Goal: Task Accomplishment & Management: Complete application form

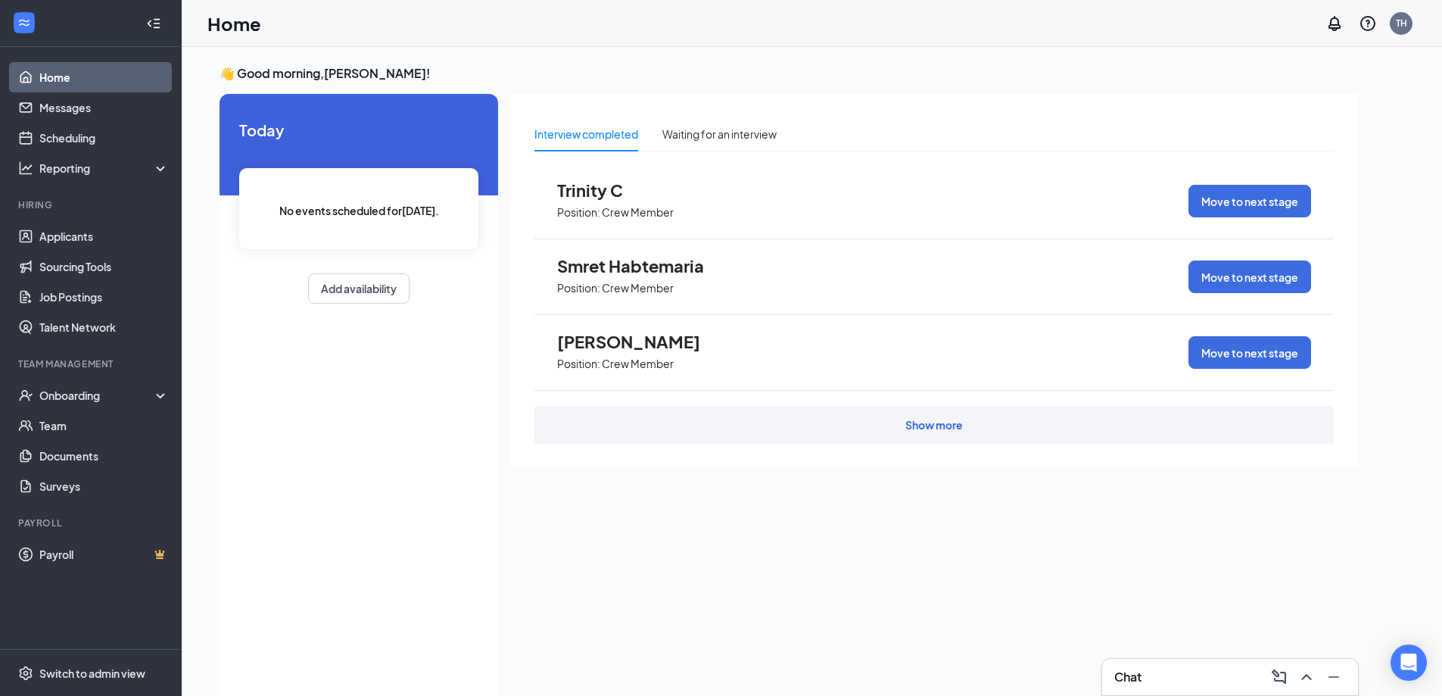
click at [86, 219] on li "Hiring Applicants Sourcing Tools Job Postings Talent Network" at bounding box center [90, 270] width 181 height 144
click at [92, 241] on link "Applicants" at bounding box center [103, 236] width 129 height 30
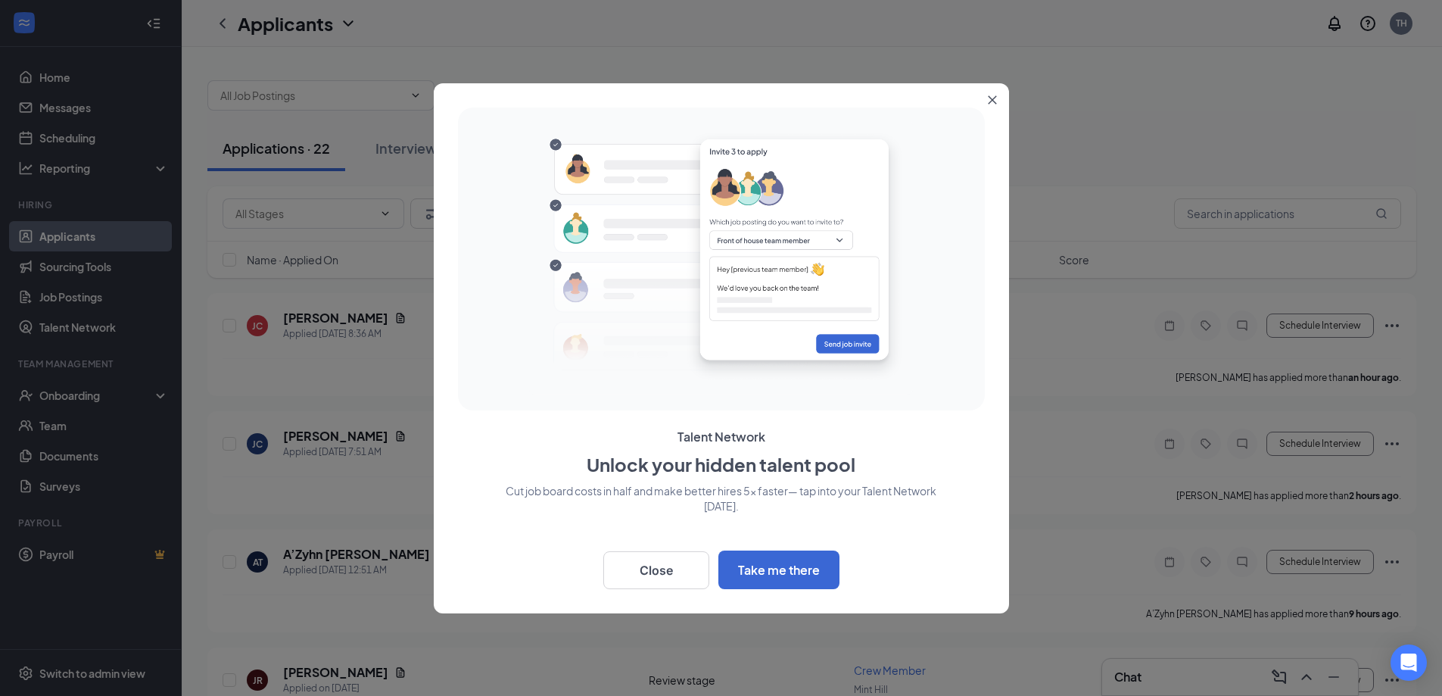
click at [996, 101] on icon "Close" at bounding box center [992, 99] width 9 height 9
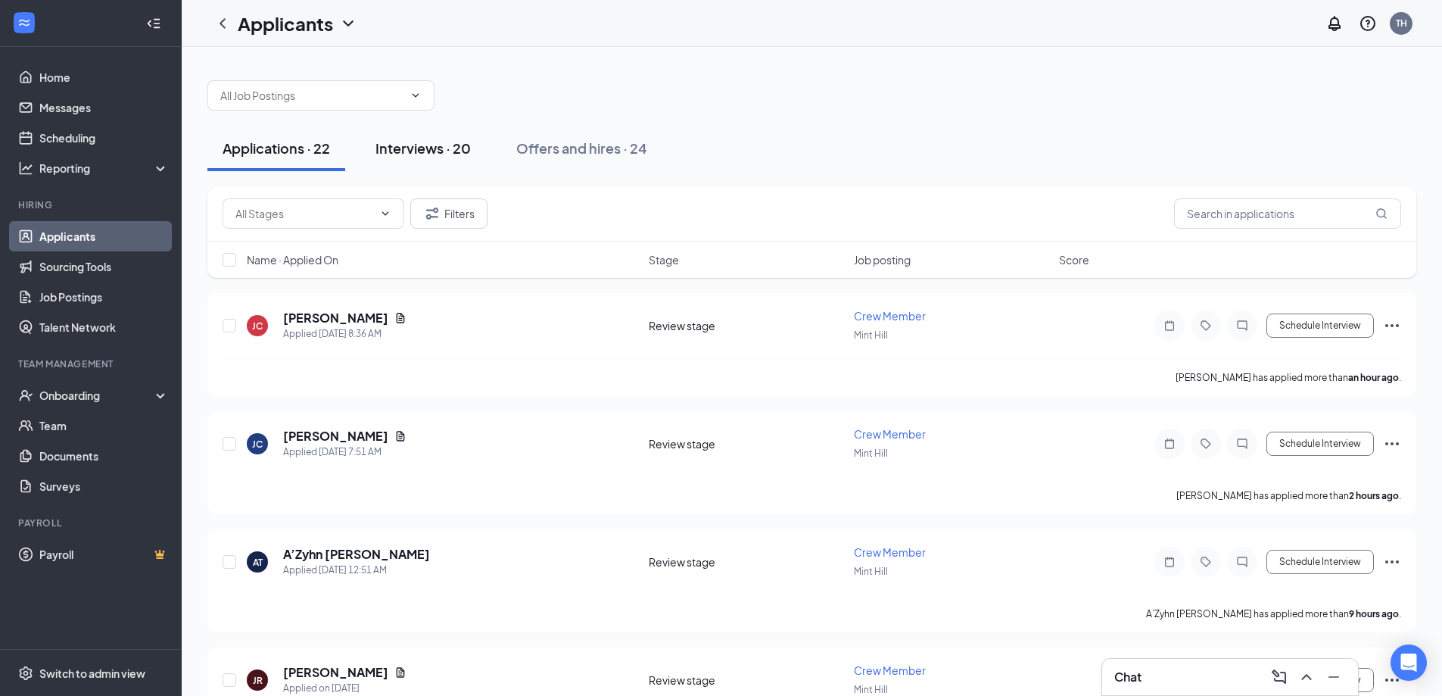
click at [426, 156] on div "Interviews · 20" at bounding box center [422, 148] width 95 height 19
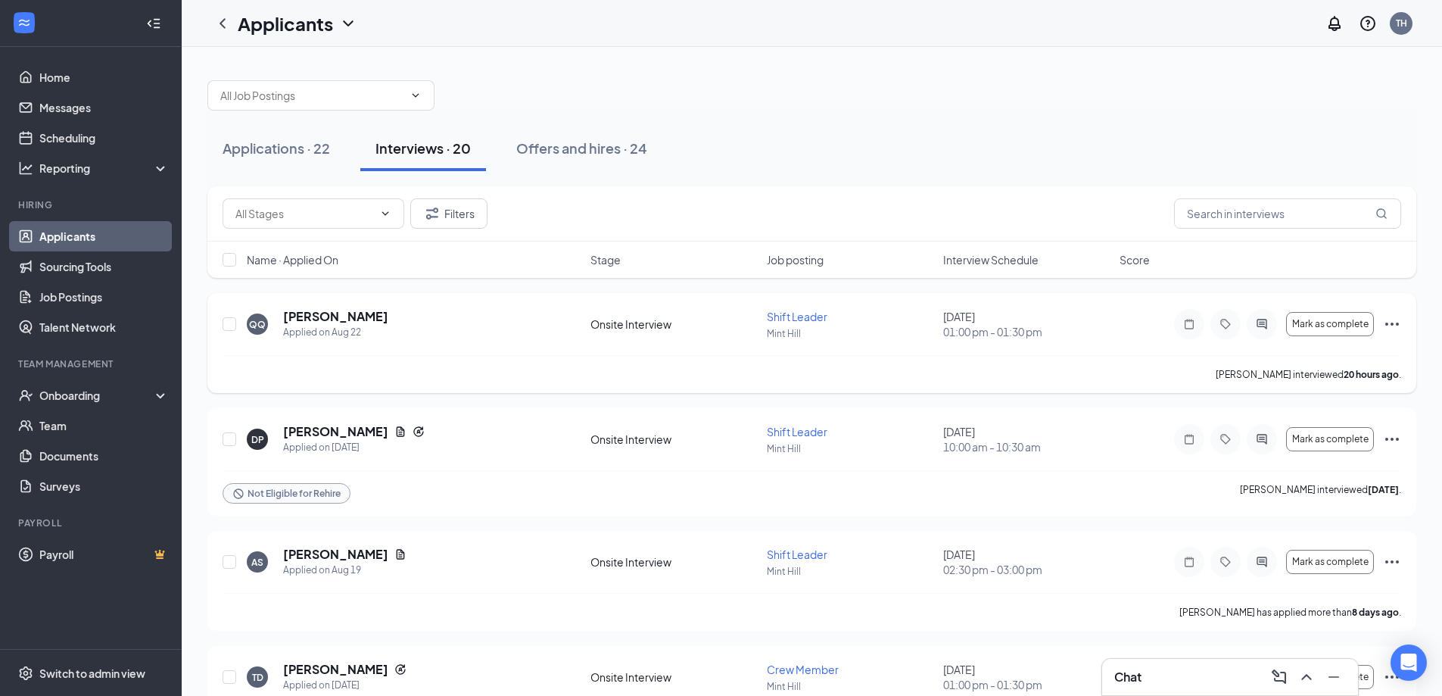
click at [1395, 322] on icon "Ellipses" at bounding box center [1392, 324] width 18 height 18
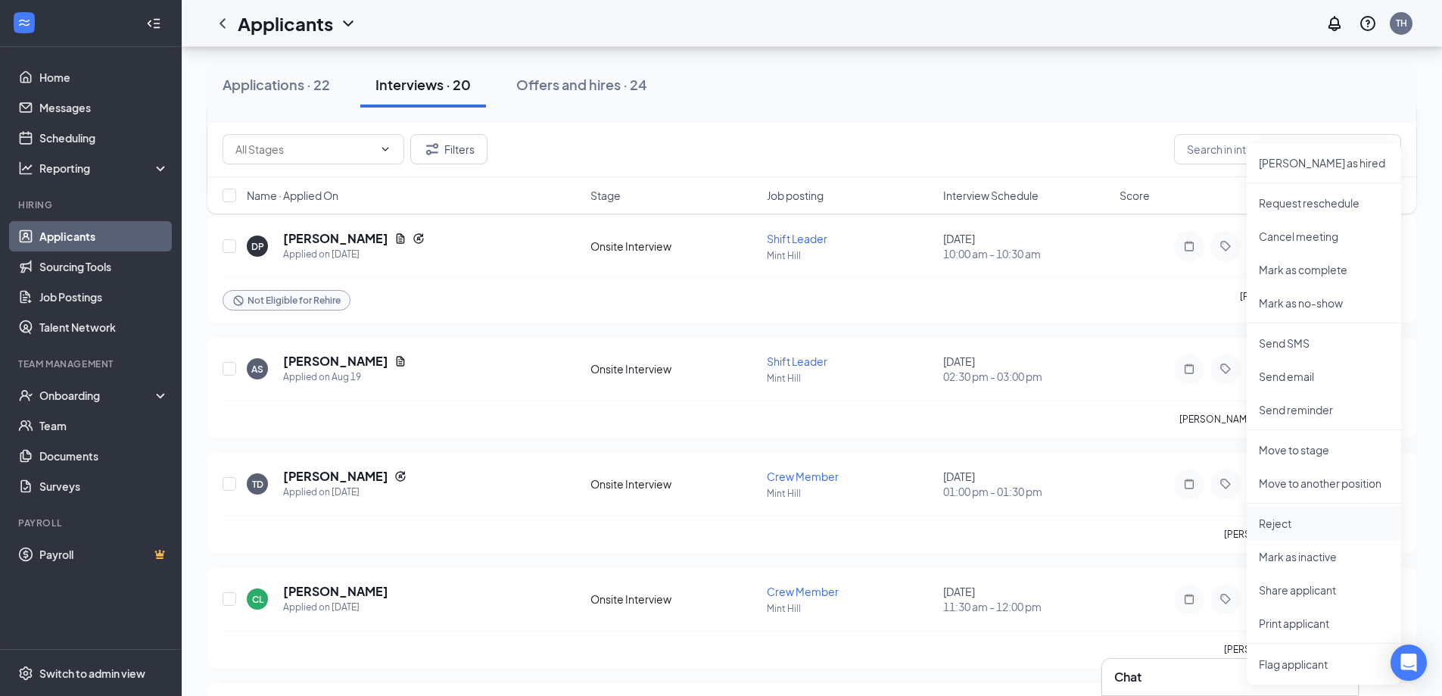
scroll to position [227, 0]
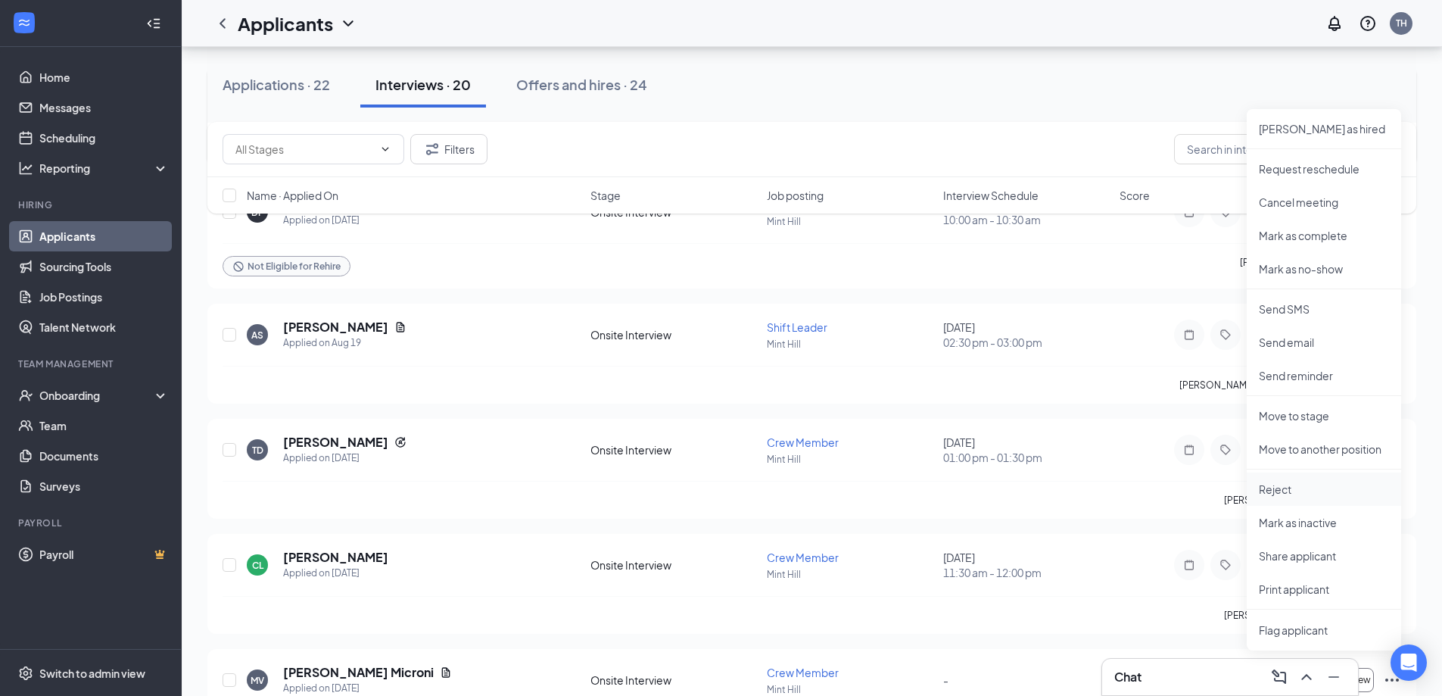
click at [1292, 490] on p "Reject" at bounding box center [1324, 488] width 130 height 15
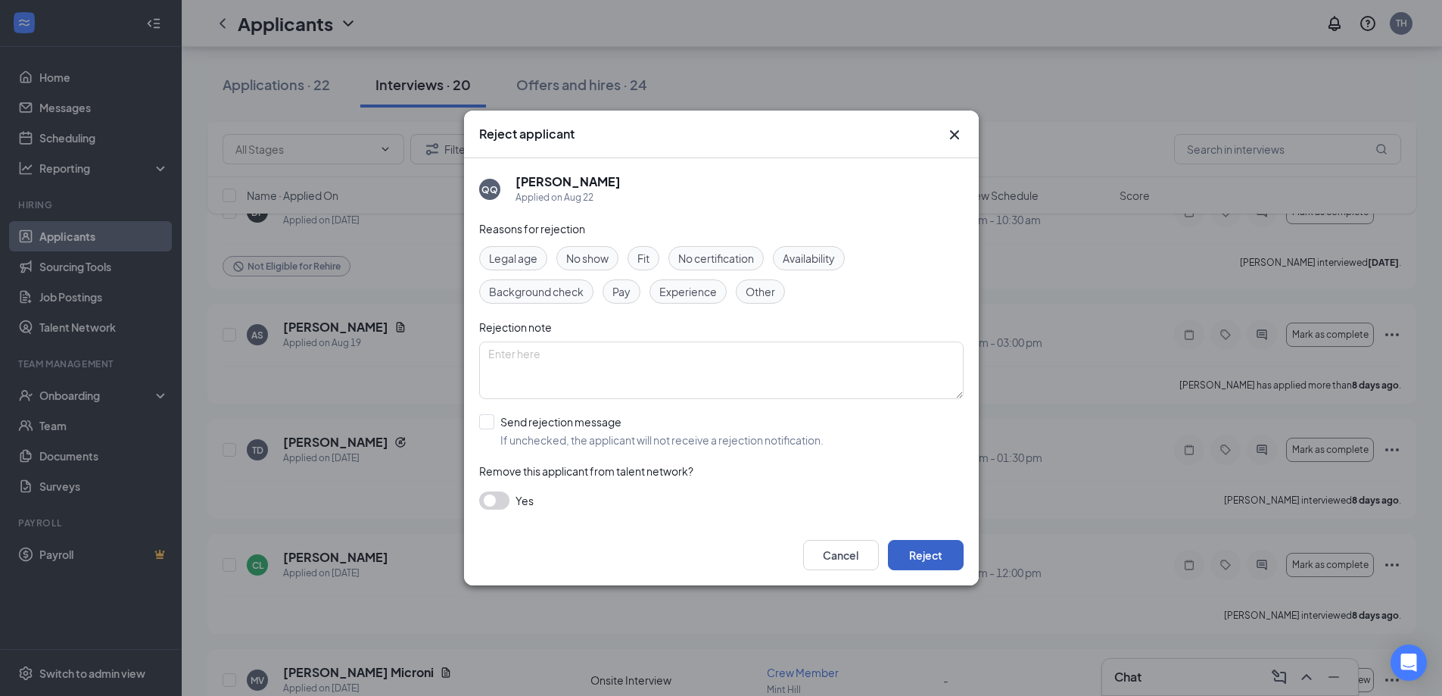
click at [945, 553] on button "Reject" at bounding box center [926, 555] width 76 height 30
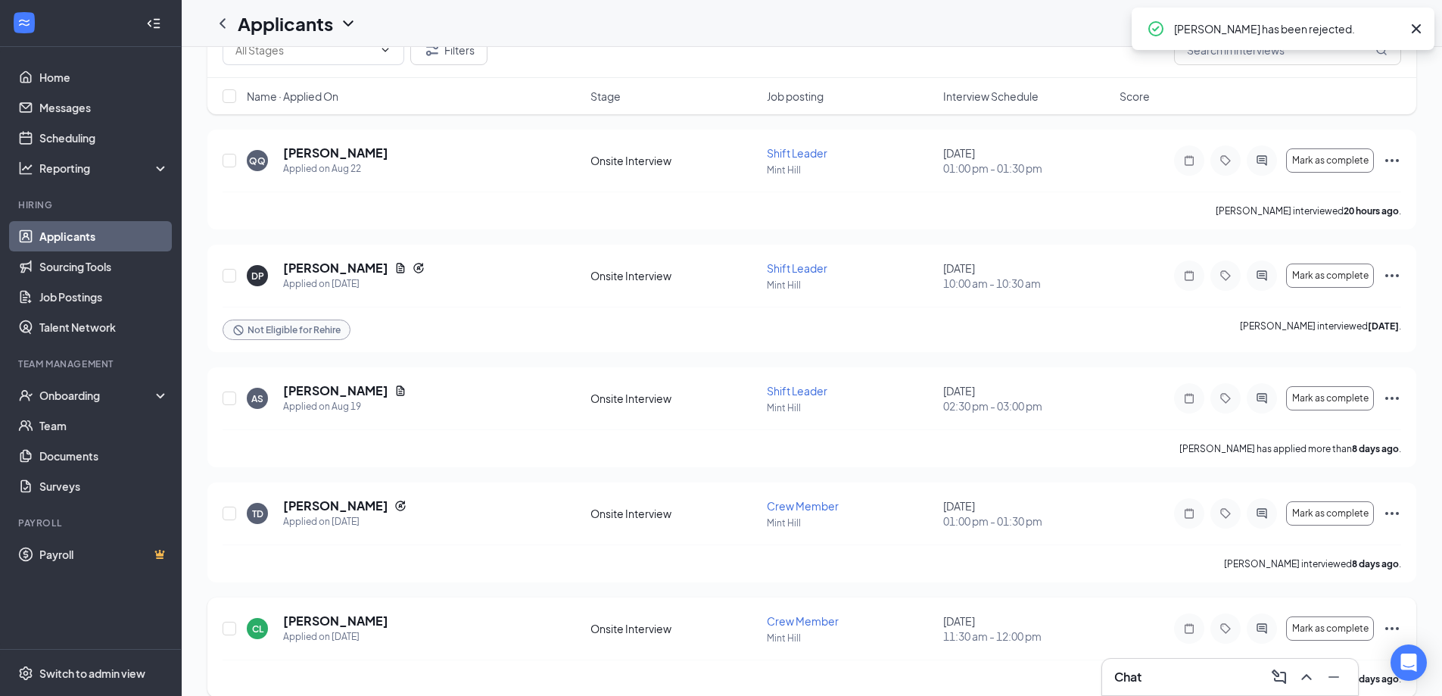
scroll to position [0, 0]
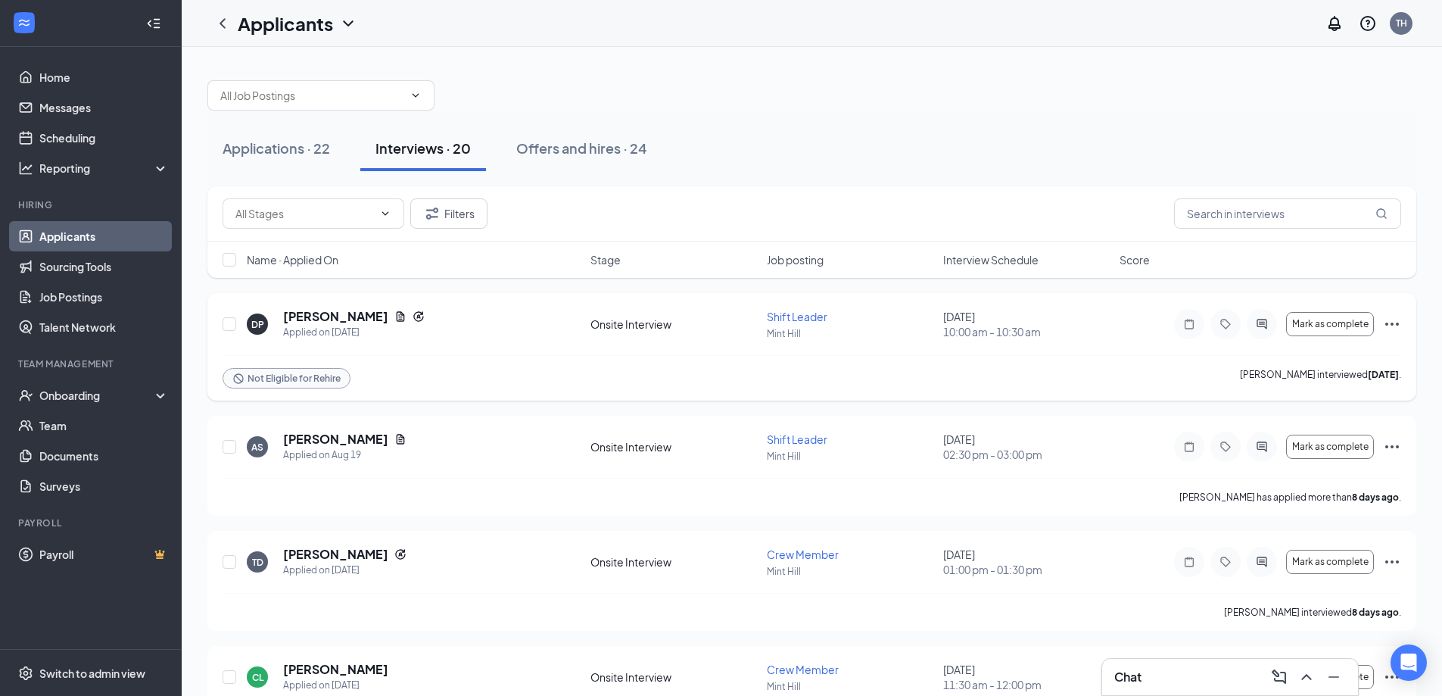
click at [1393, 325] on icon "Ellipses" at bounding box center [1392, 324] width 18 height 18
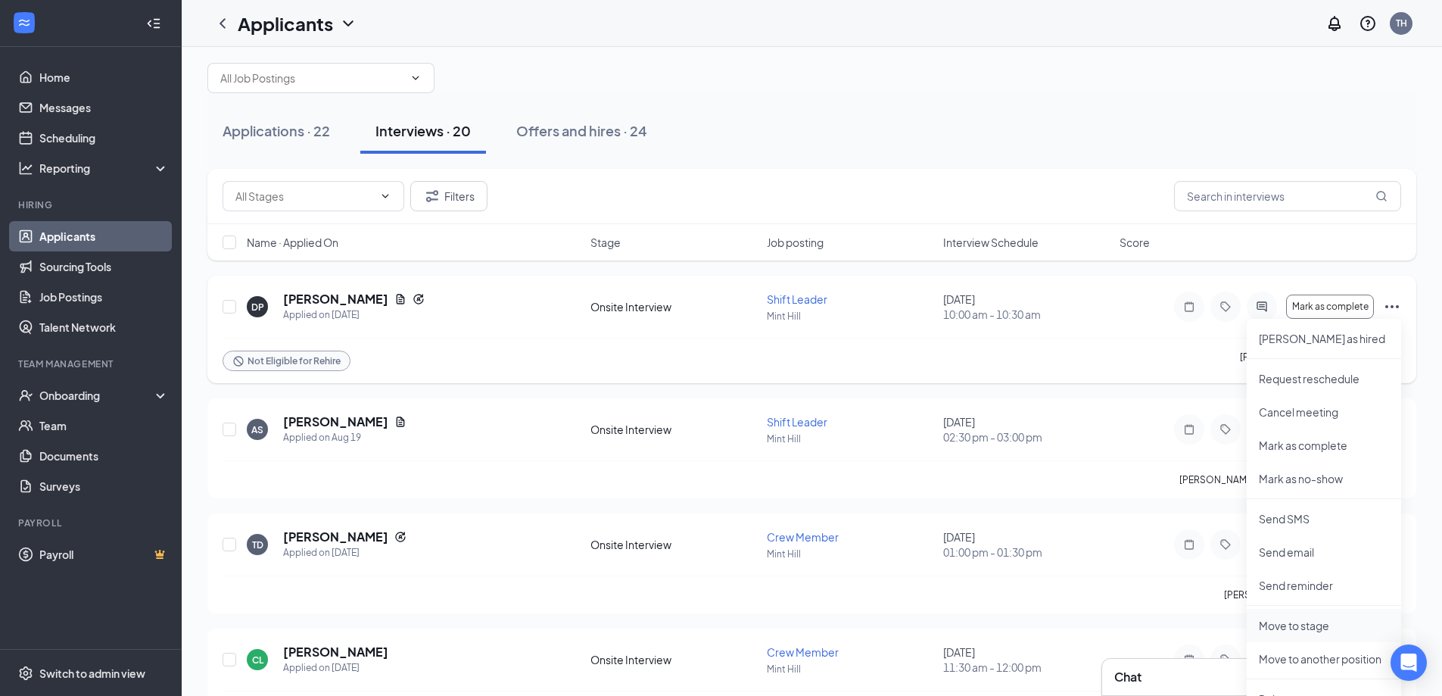
scroll to position [151, 0]
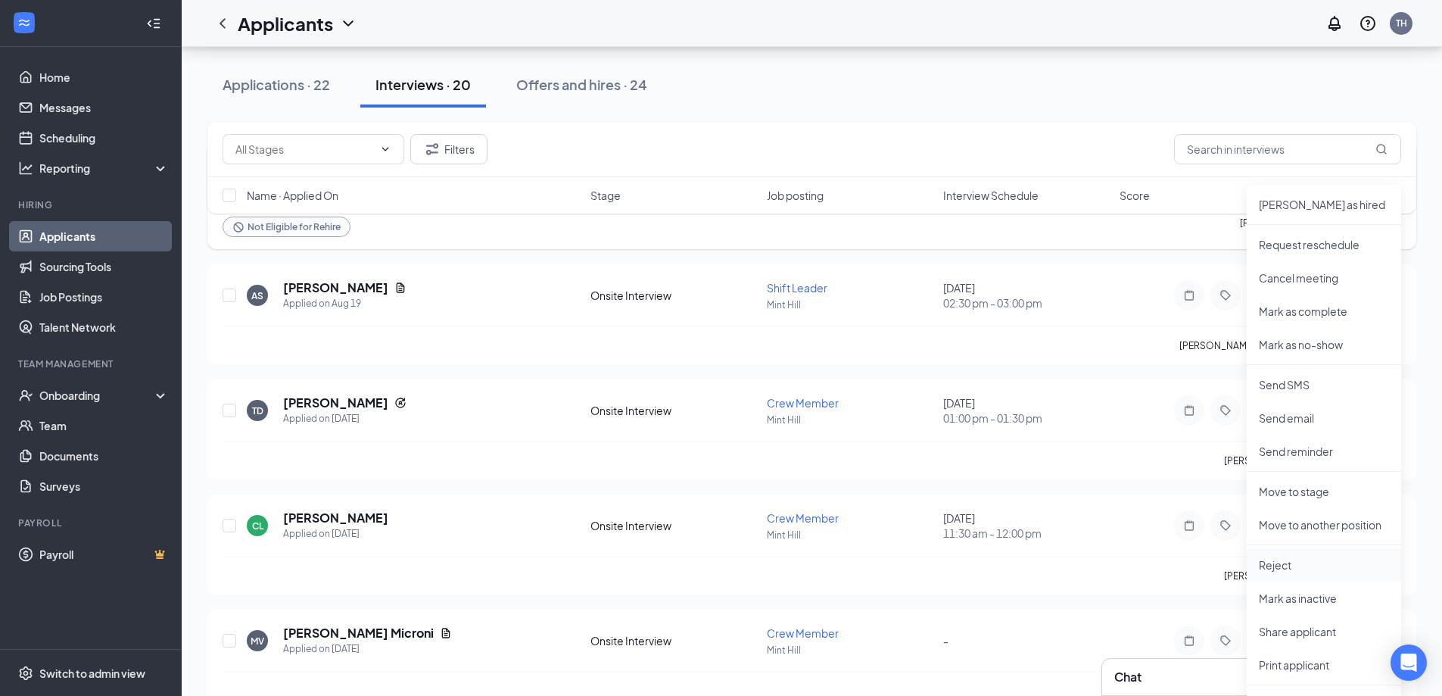
click at [1288, 561] on p "Reject" at bounding box center [1324, 564] width 130 height 15
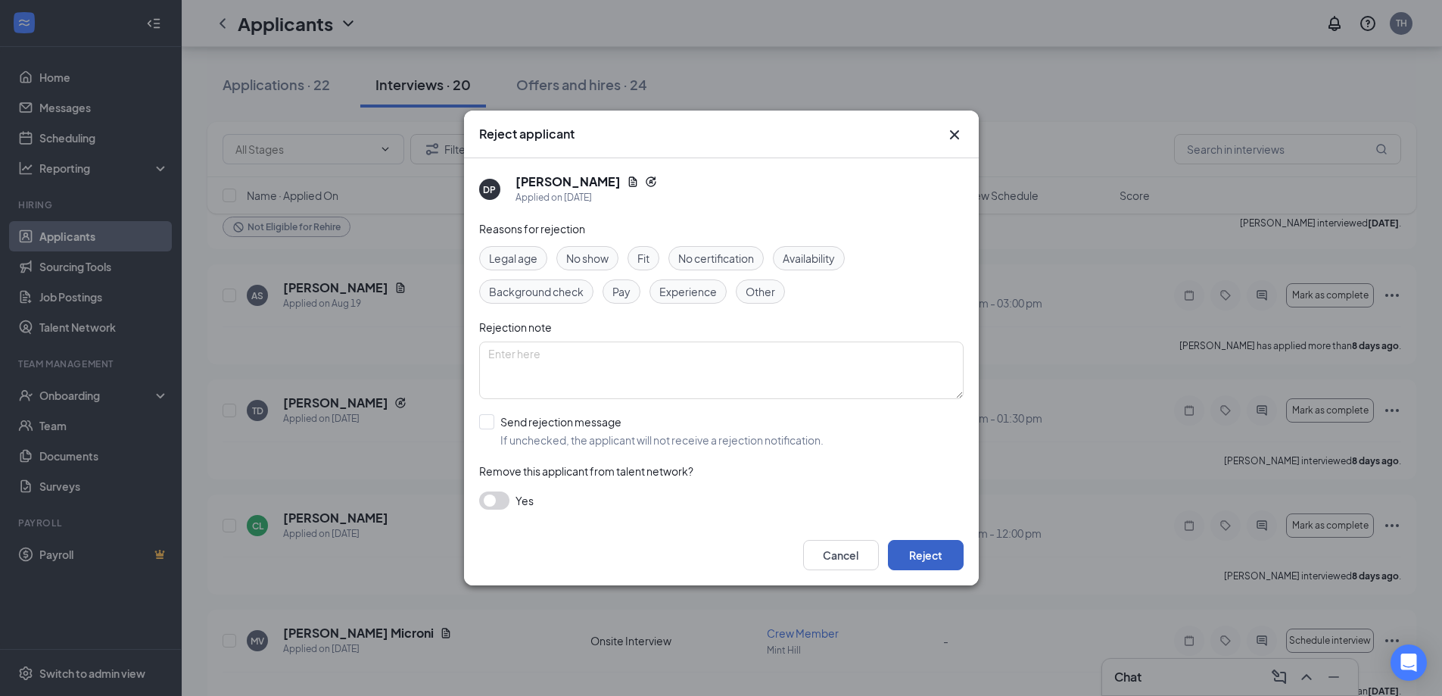
click at [926, 547] on button "Reject" at bounding box center [926, 555] width 76 height 30
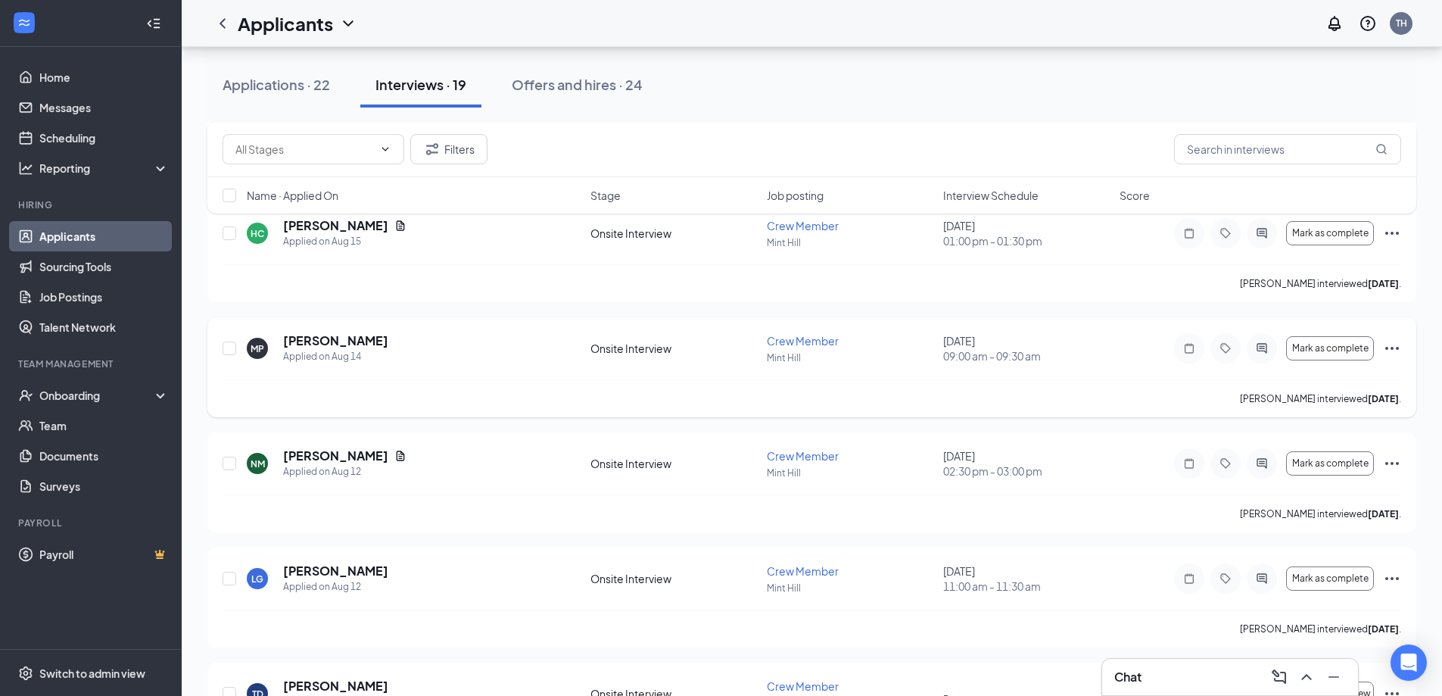
scroll to position [757, 0]
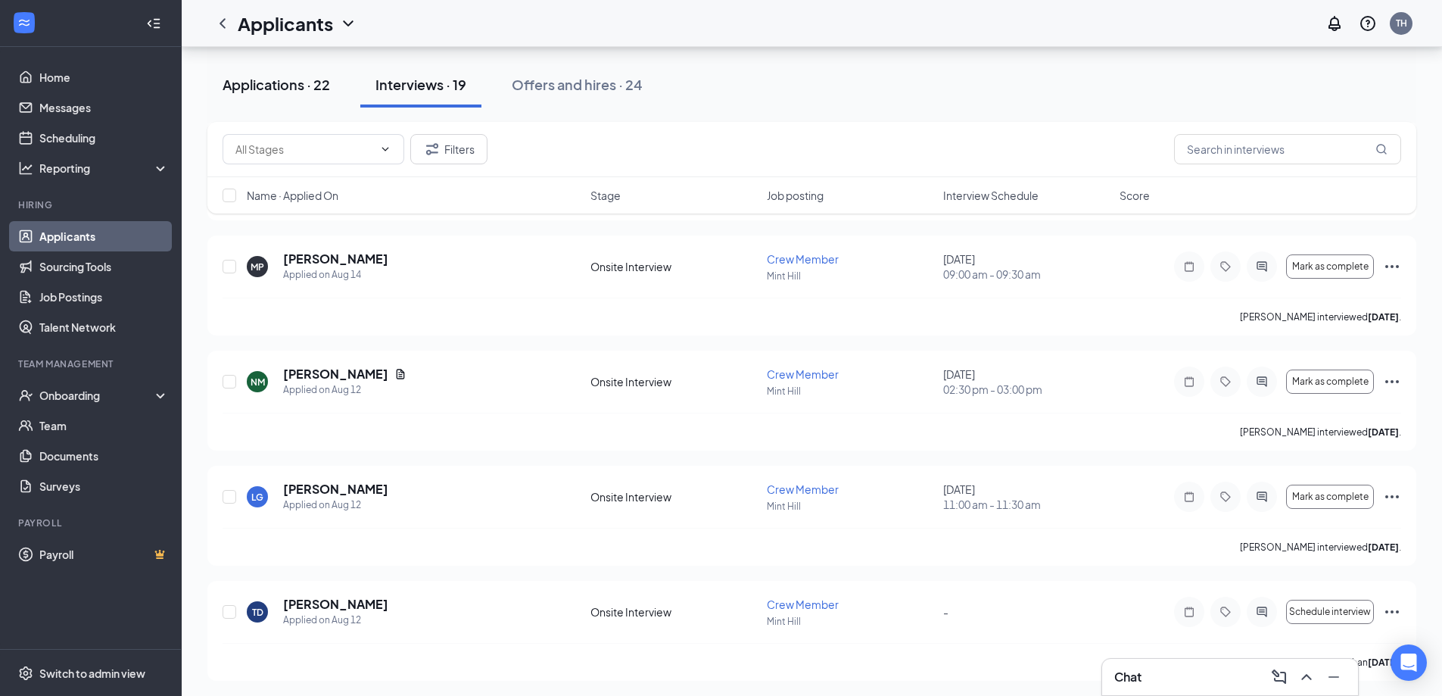
click at [286, 80] on div "Applications · 22" at bounding box center [276, 84] width 107 height 19
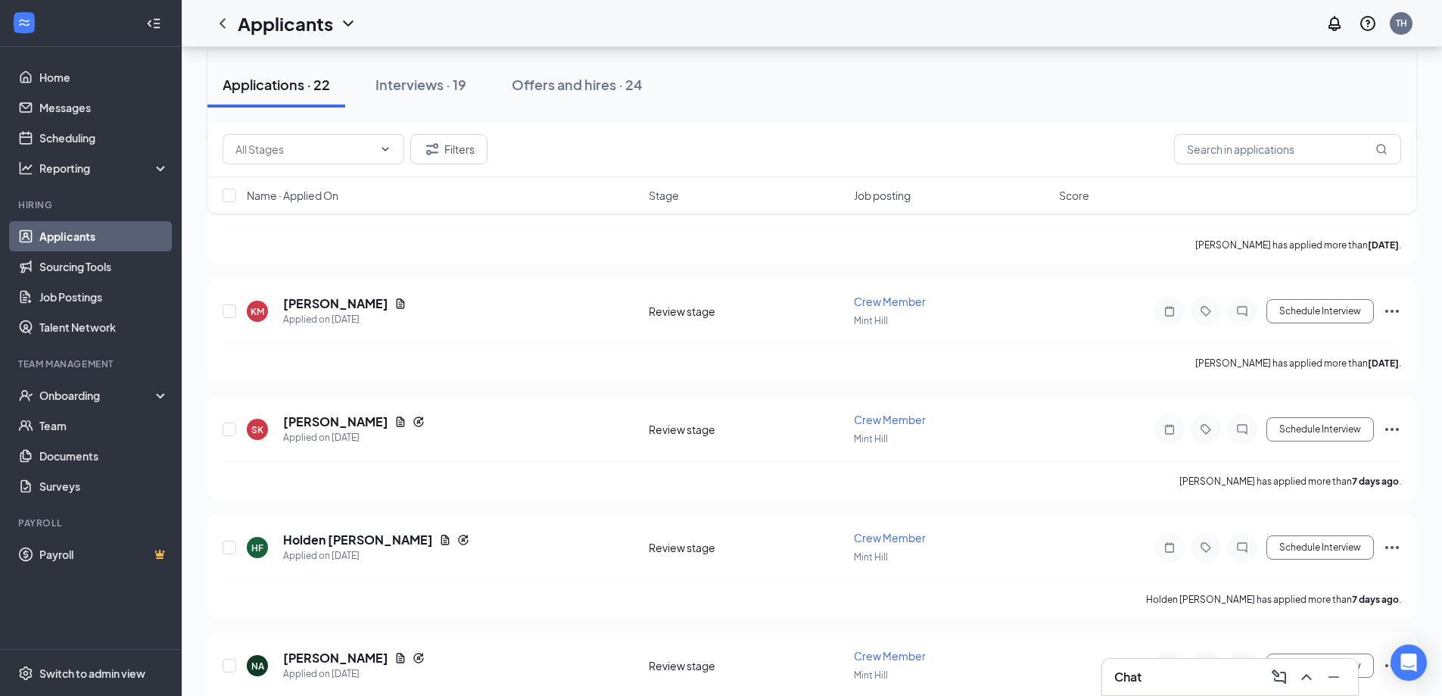
scroll to position [1294, 0]
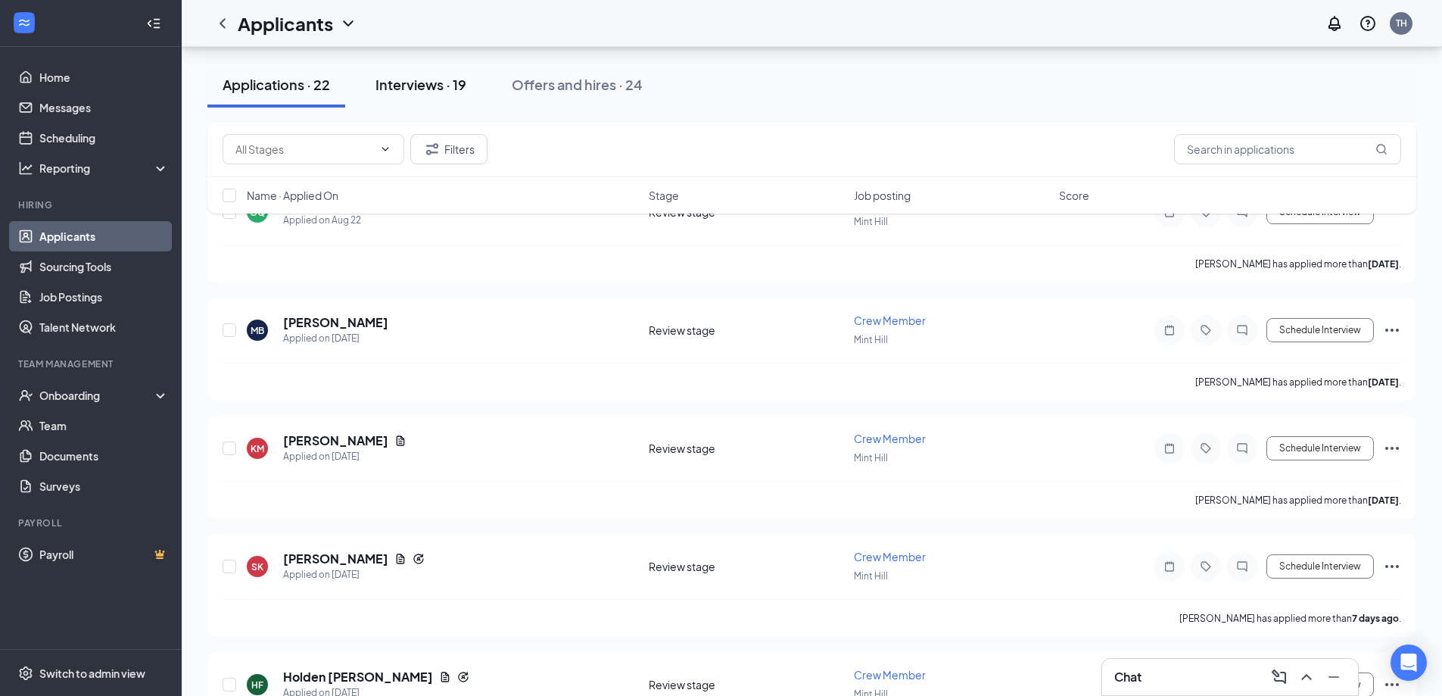
drag, startPoint x: 413, startPoint y: 89, endPoint x: 425, endPoint y: 89, distance: 11.4
click at [422, 89] on div "Interviews · 19" at bounding box center [420, 84] width 91 height 19
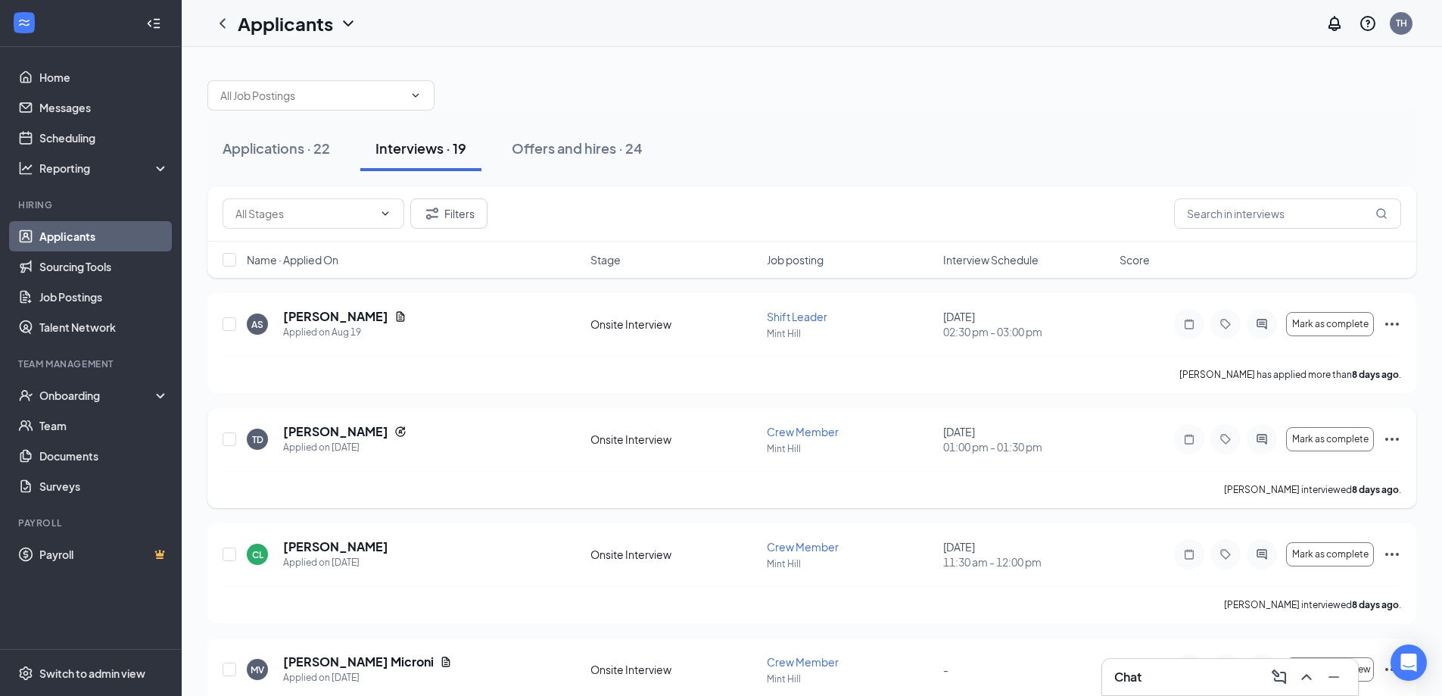
click at [1400, 437] on icon "Ellipses" at bounding box center [1392, 439] width 18 height 18
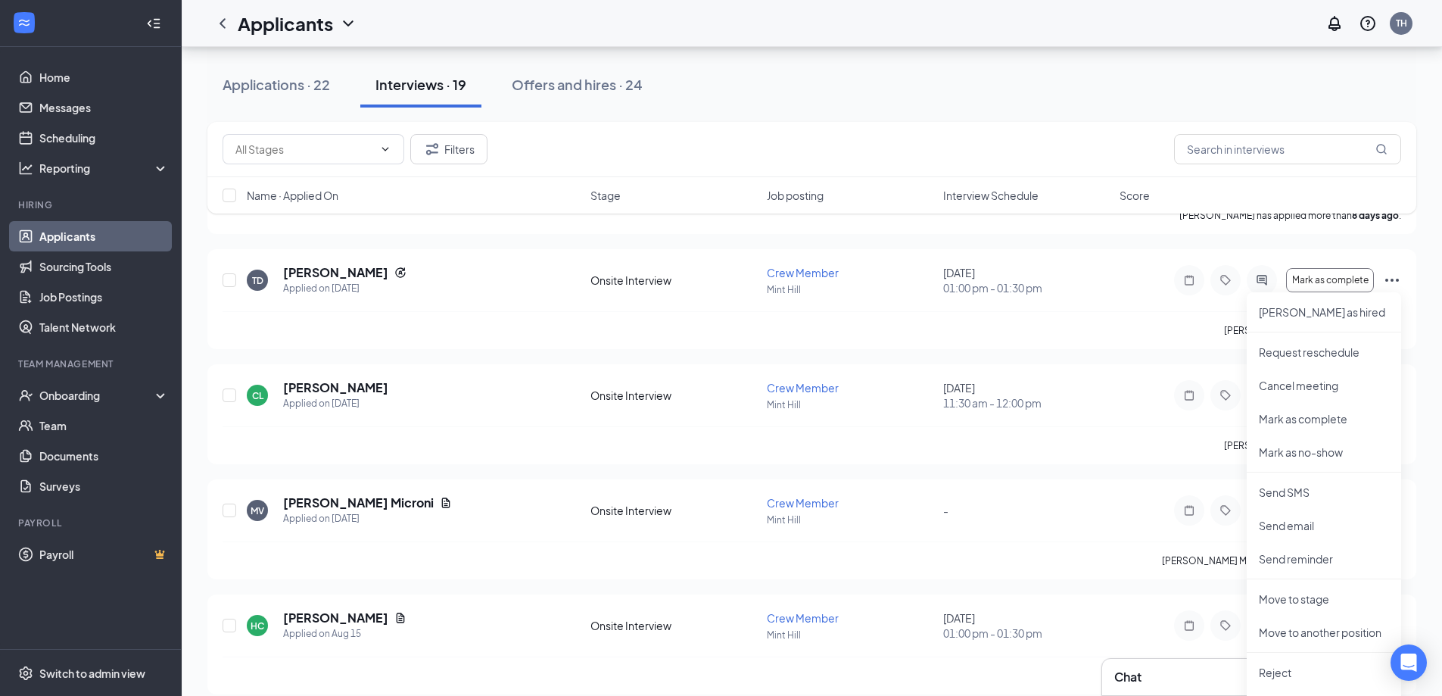
scroll to position [530, 0]
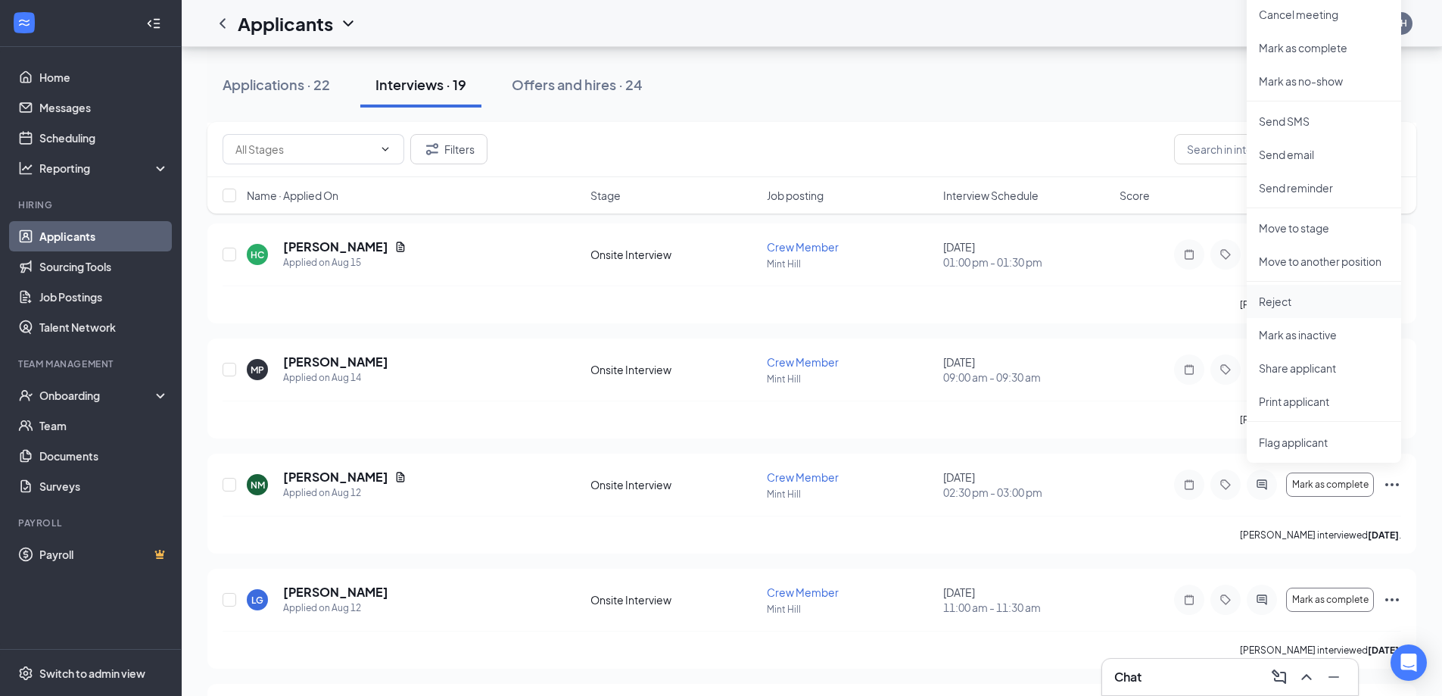
click at [1292, 300] on p "Reject" at bounding box center [1324, 301] width 130 height 15
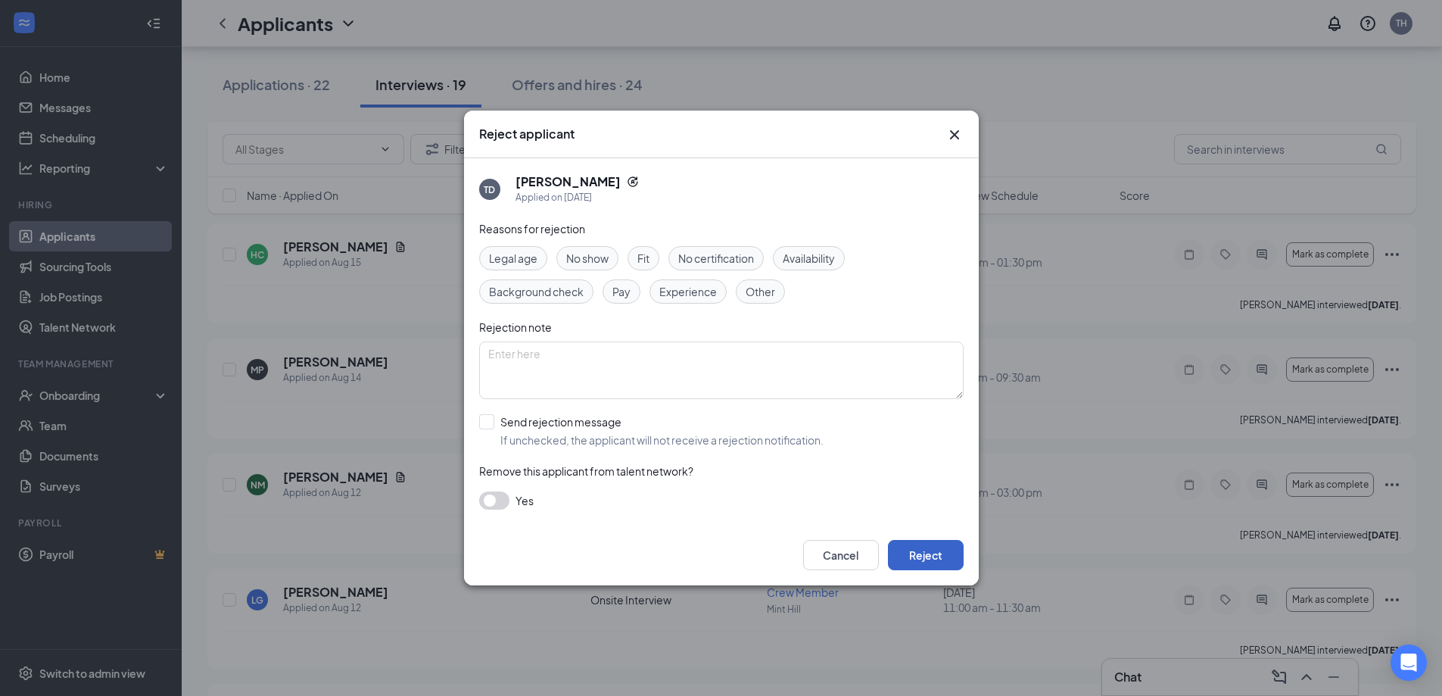
click at [936, 556] on button "Reject" at bounding box center [926, 555] width 76 height 30
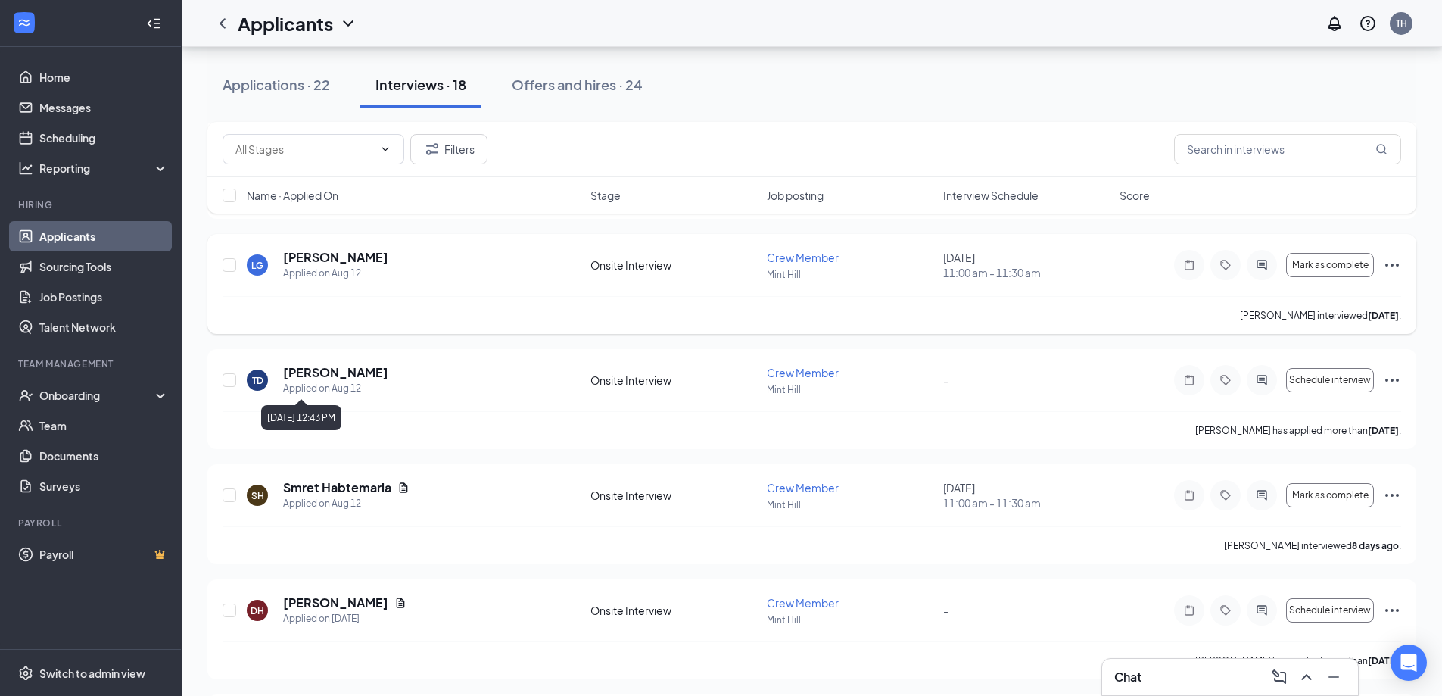
scroll to position [834, 0]
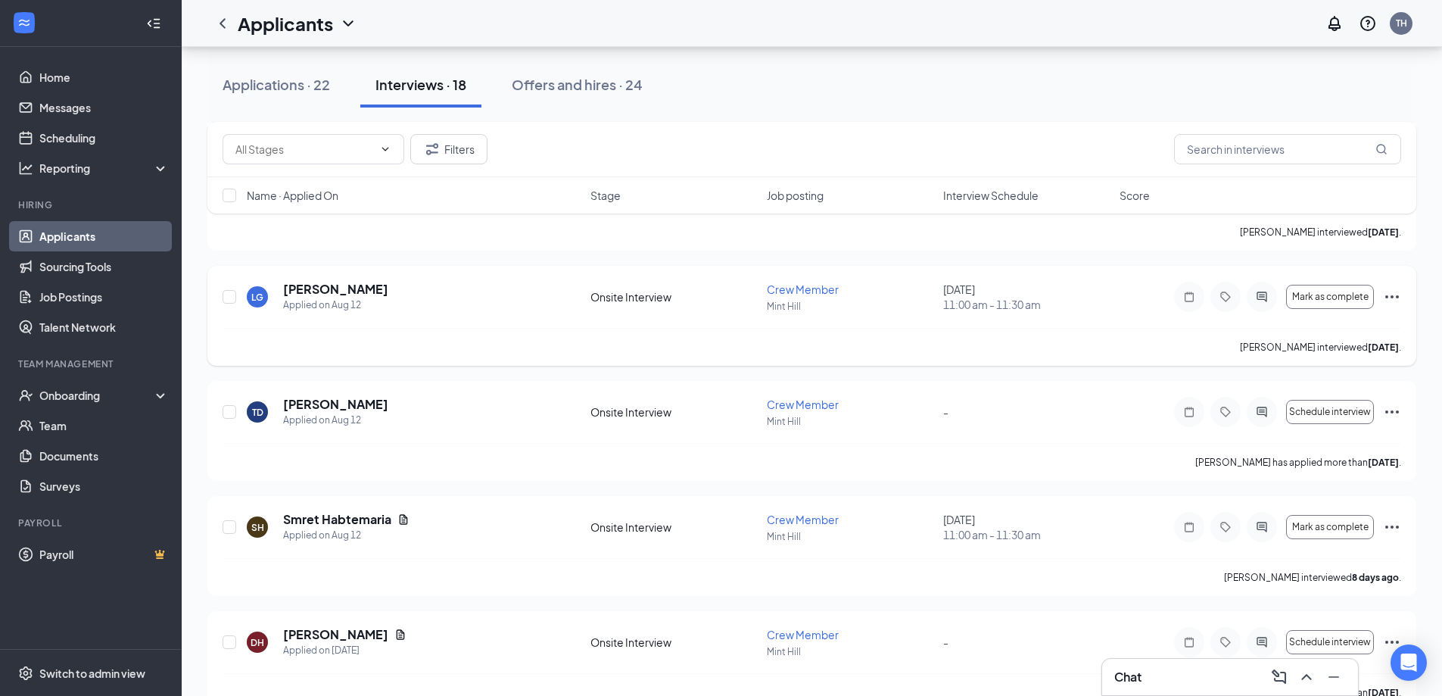
click at [1393, 297] on icon "Ellipses" at bounding box center [1392, 296] width 14 height 3
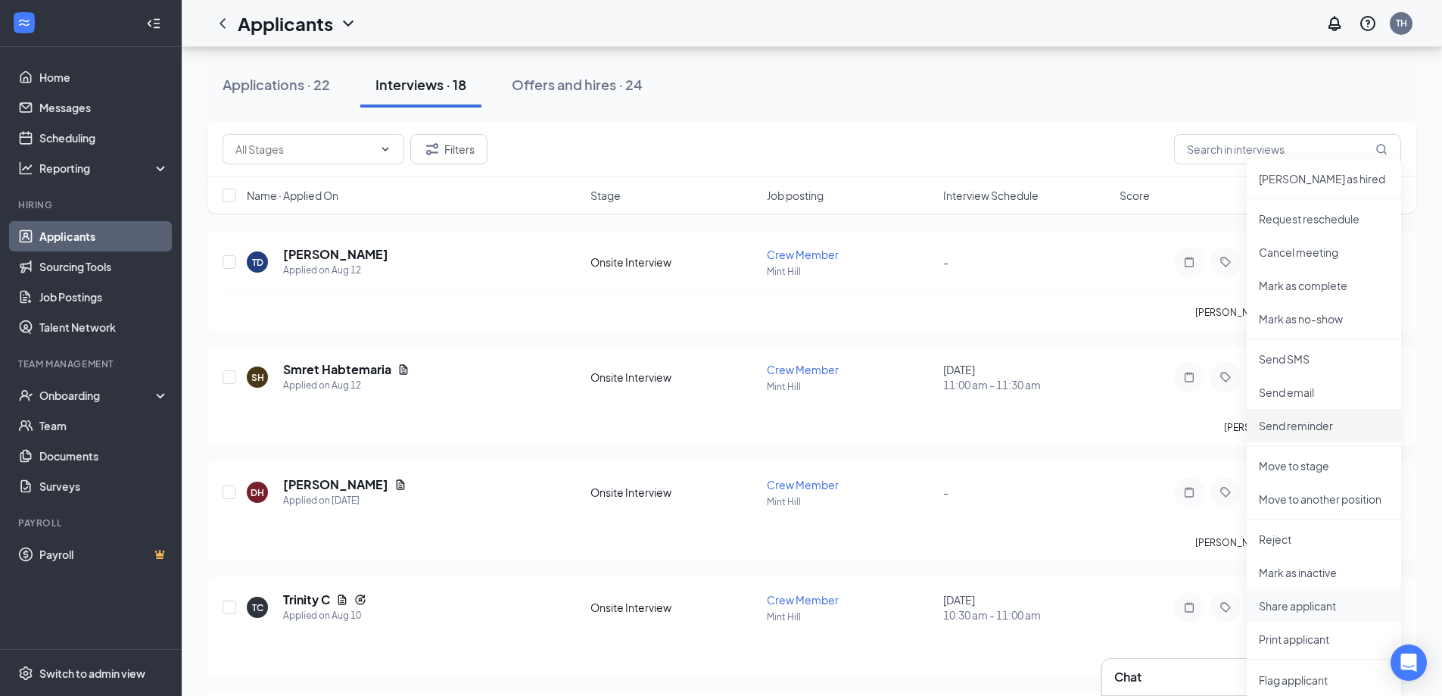
scroll to position [985, 0]
click at [1297, 541] on p "Reject" at bounding box center [1324, 537] width 130 height 15
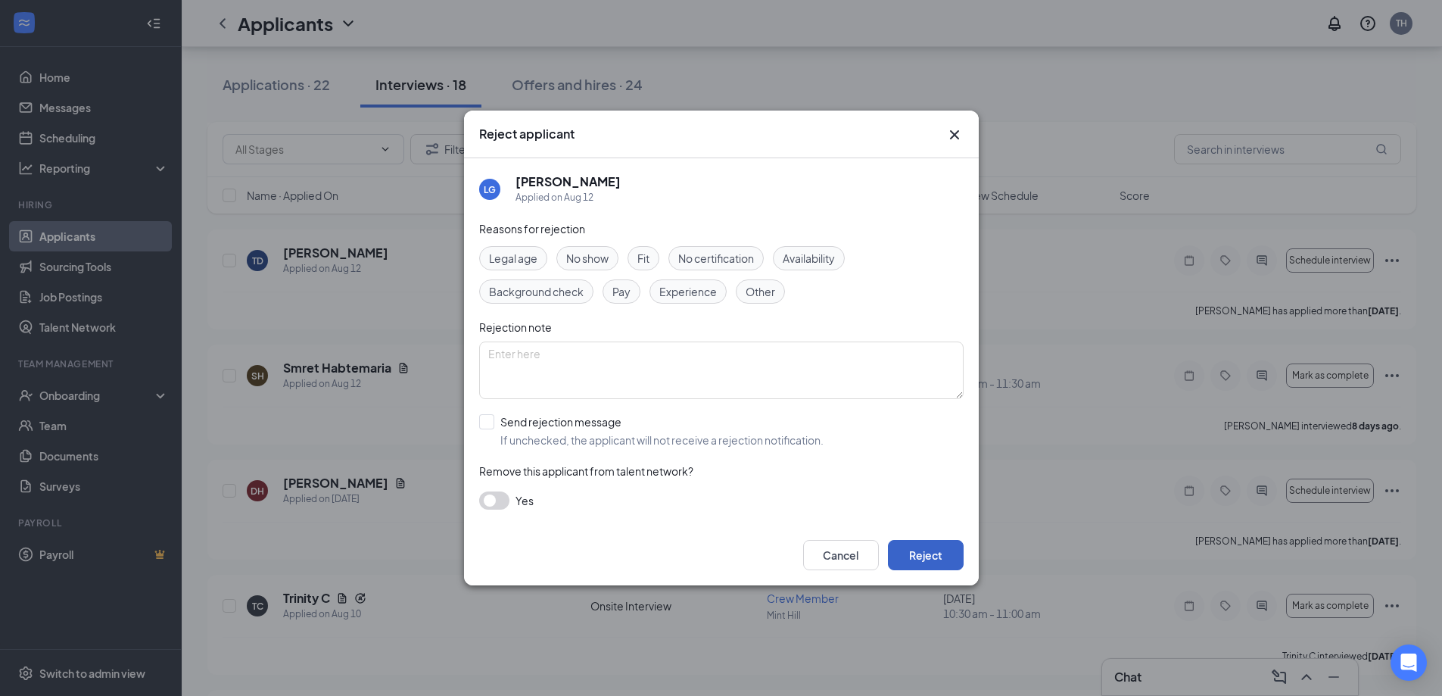
click at [942, 553] on button "Reject" at bounding box center [926, 555] width 76 height 30
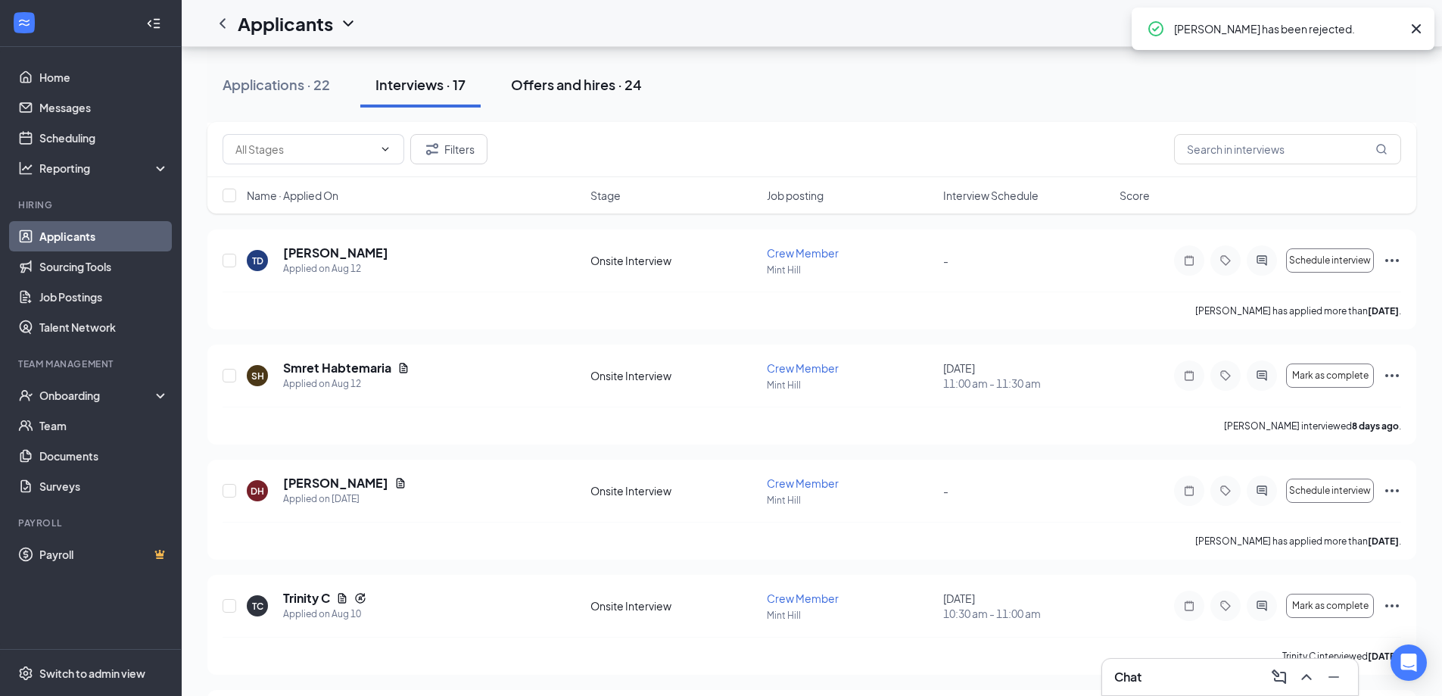
click at [612, 86] on div "Offers and hires · 24" at bounding box center [576, 84] width 131 height 19
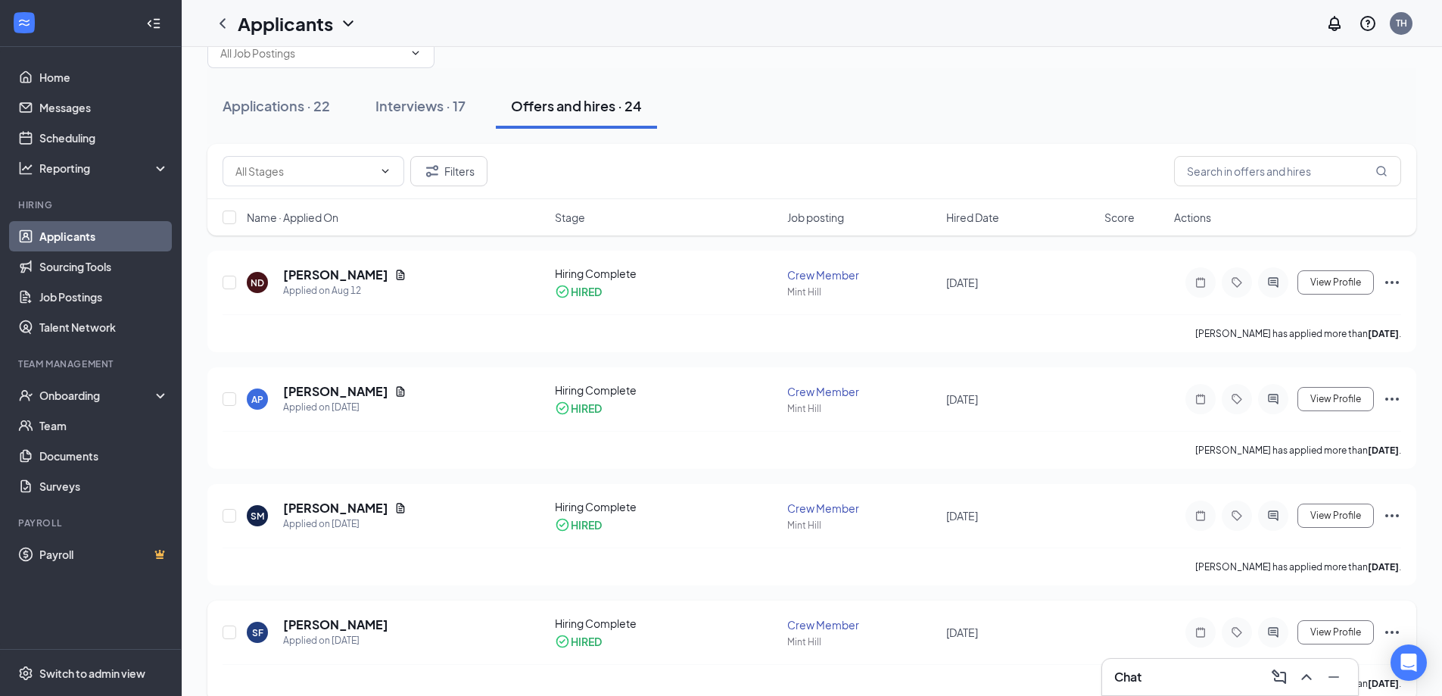
scroll to position [76, 0]
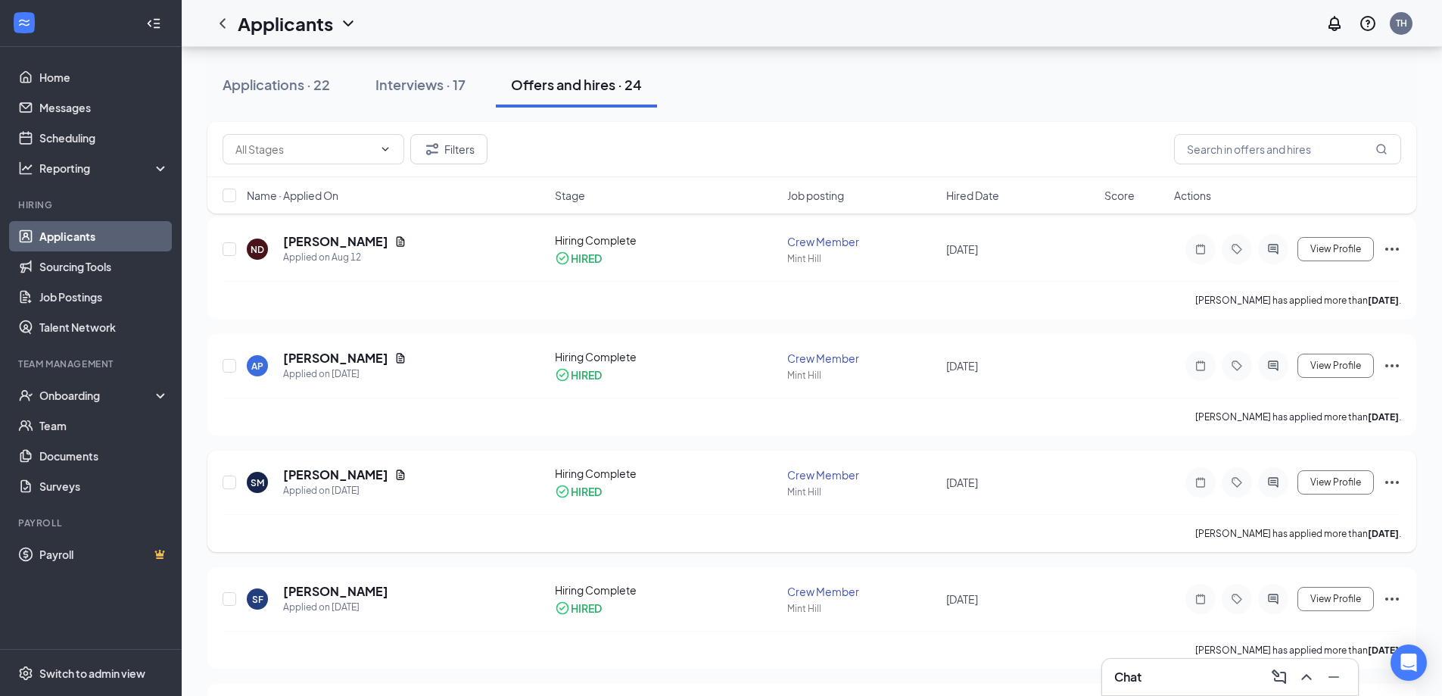
click at [1391, 479] on icon "Ellipses" at bounding box center [1392, 482] width 18 height 18
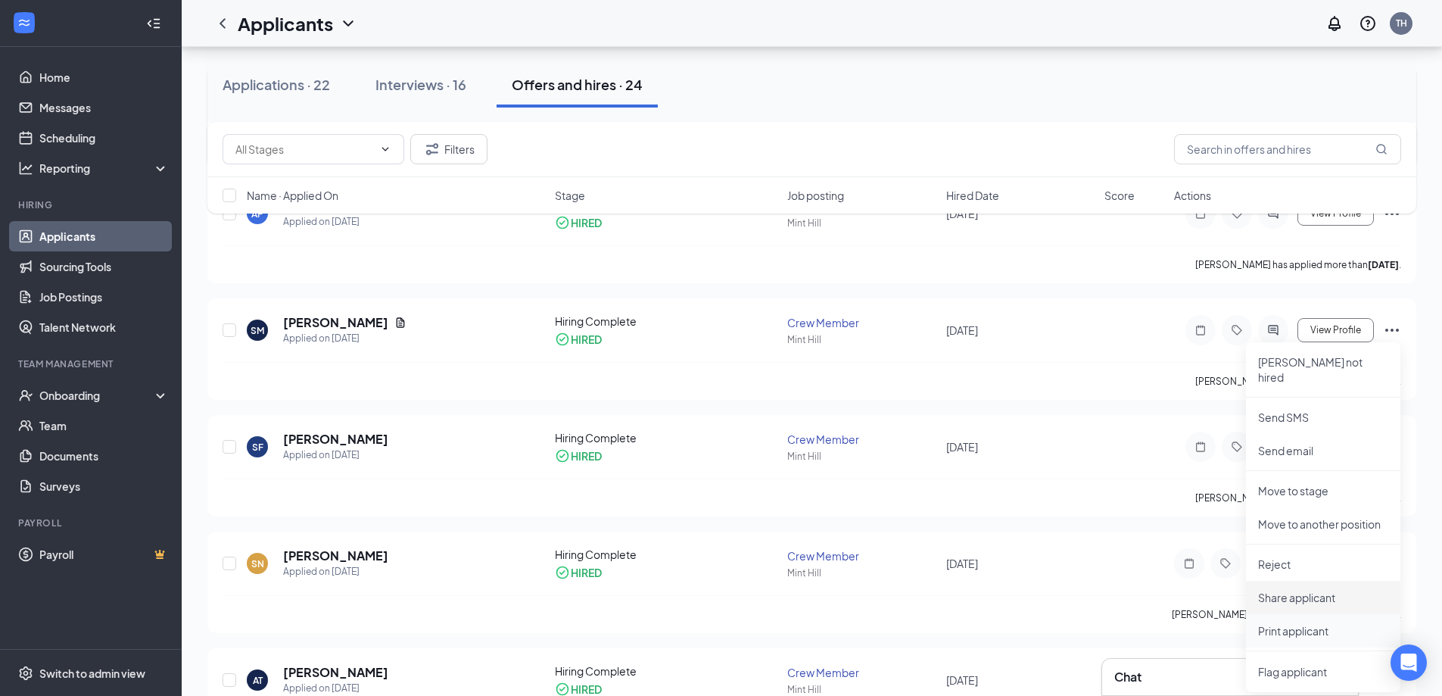
scroll to position [303, 0]
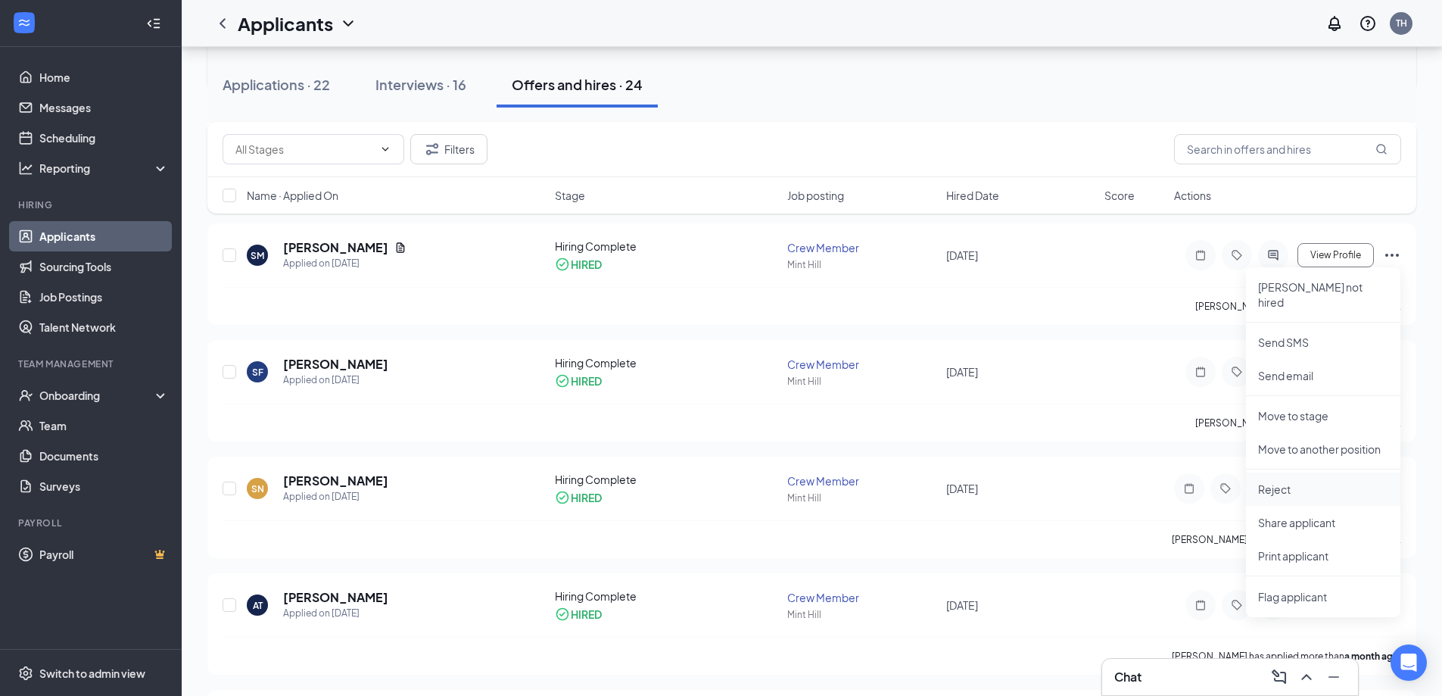
click at [1304, 472] on li "Reject" at bounding box center [1323, 488] width 154 height 33
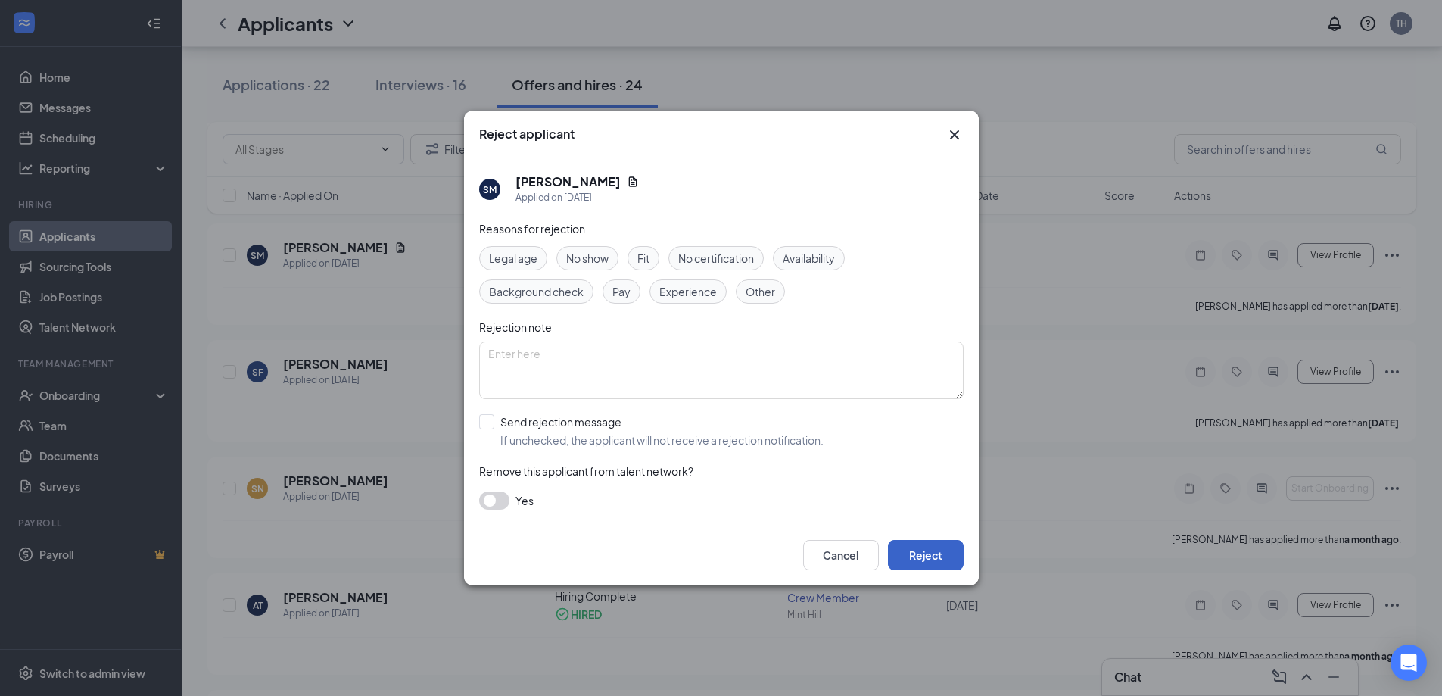
click at [939, 562] on button "Reject" at bounding box center [926, 555] width 76 height 30
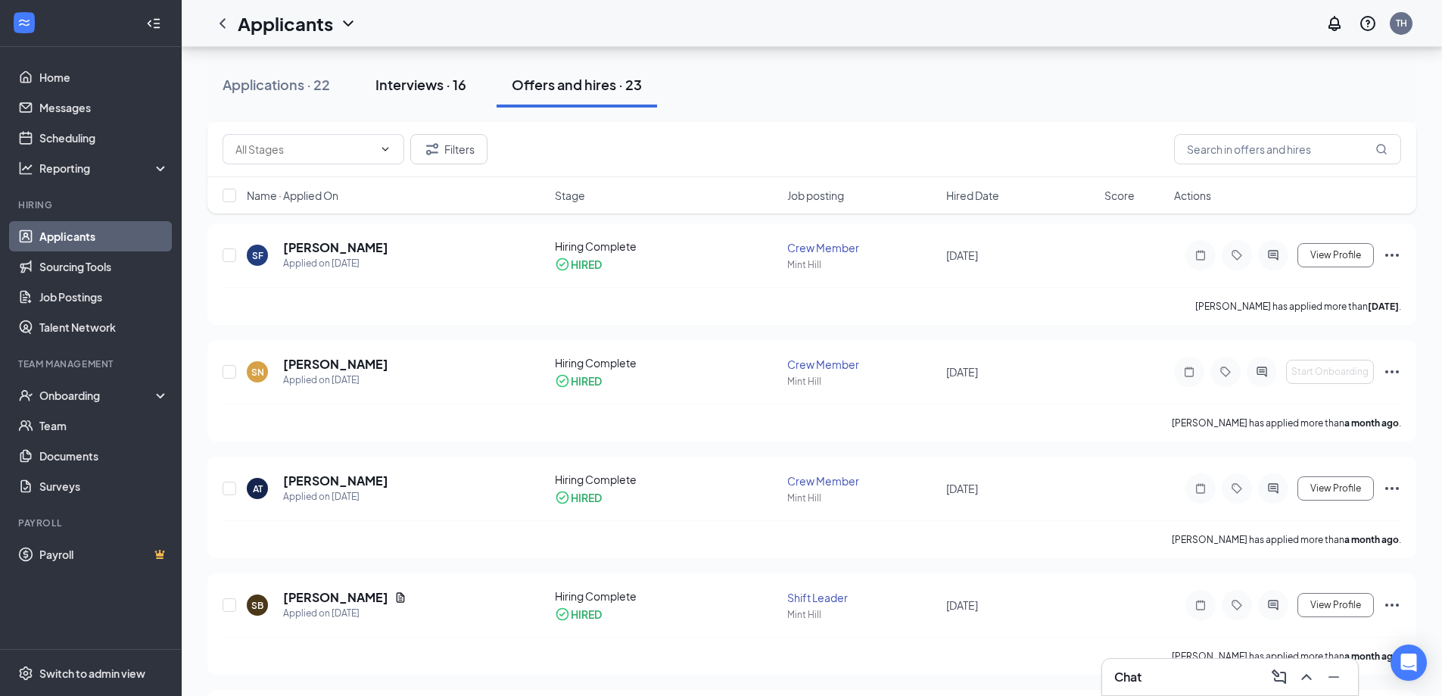
click at [454, 79] on div "Interviews · 16" at bounding box center [420, 84] width 91 height 19
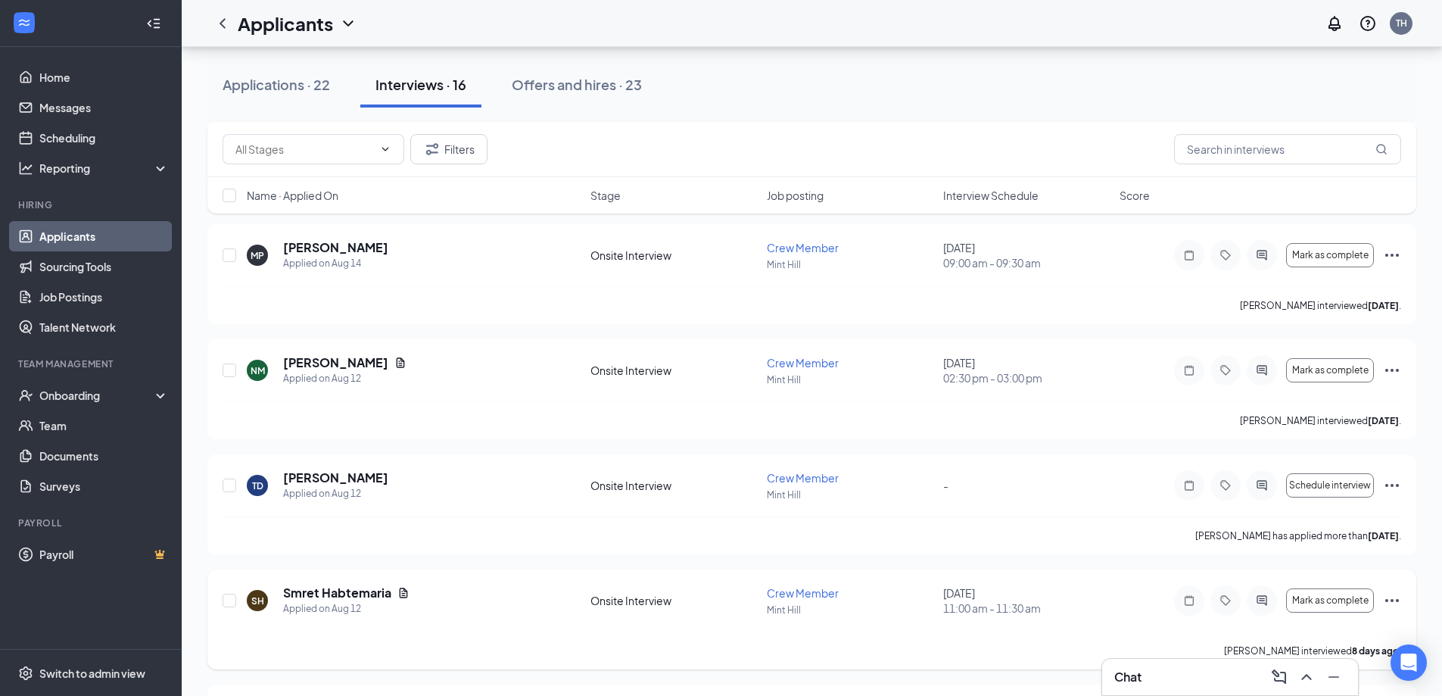
scroll to position [605, 0]
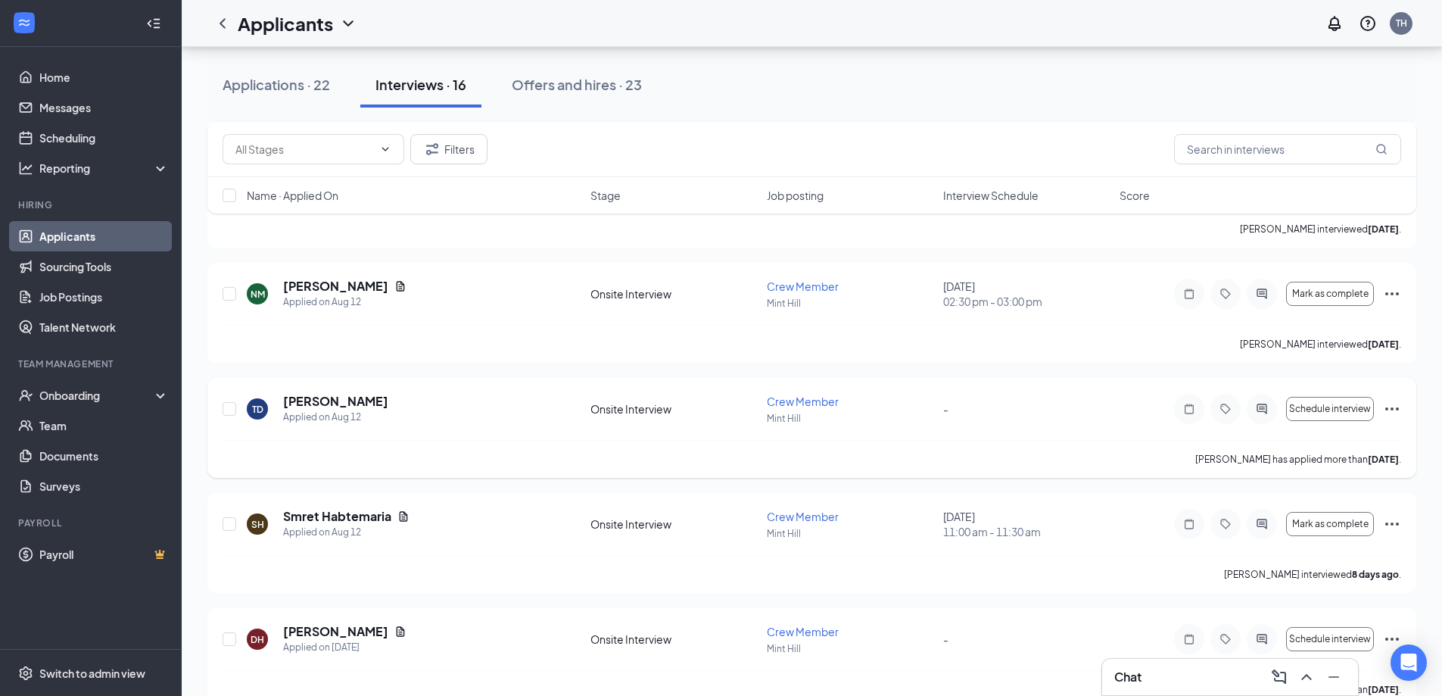
click at [1392, 411] on icon "Ellipses" at bounding box center [1392, 409] width 18 height 18
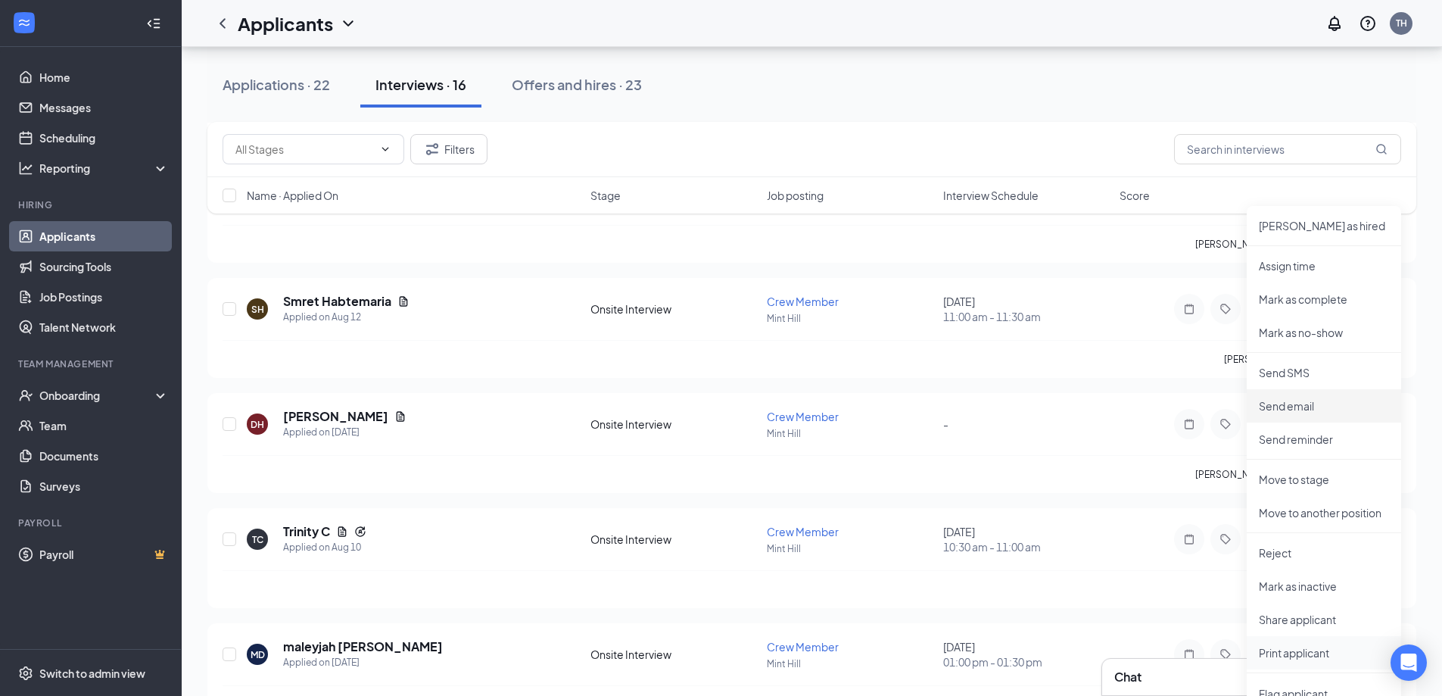
scroll to position [833, 0]
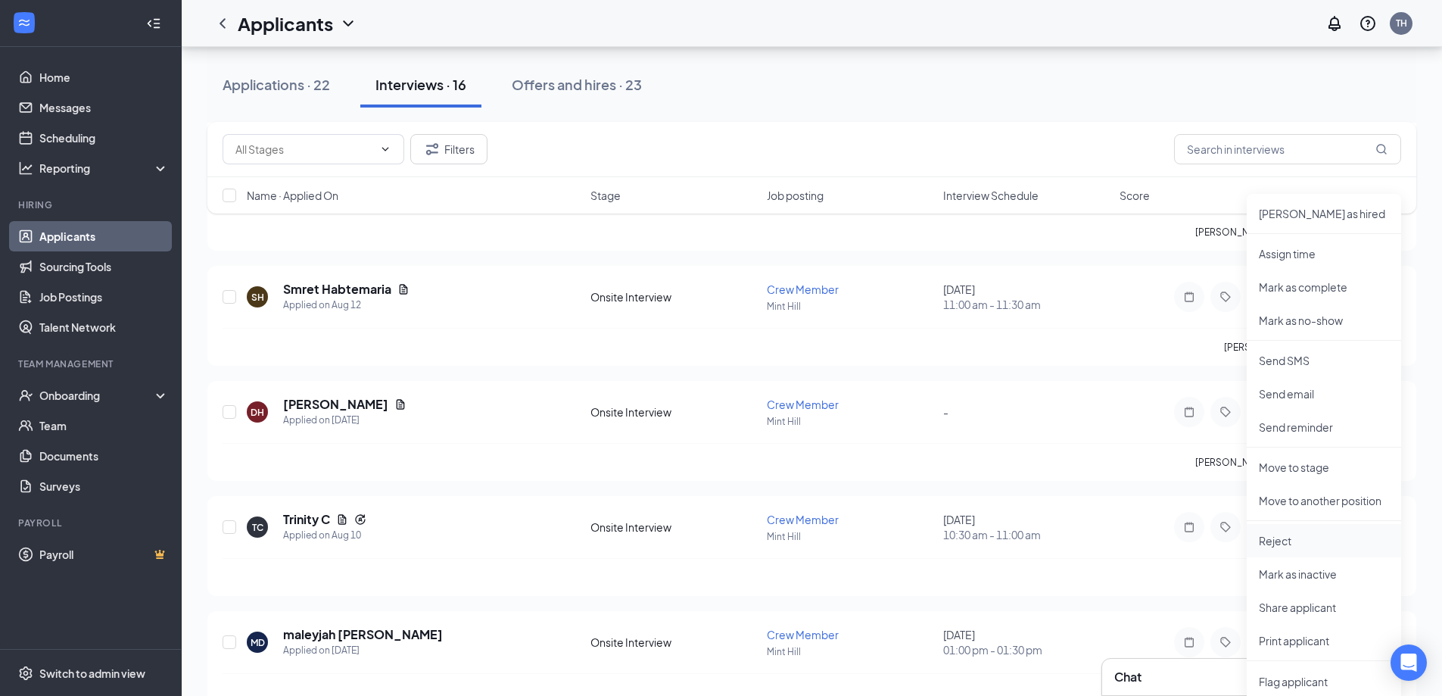
click at [1302, 531] on li "Reject" at bounding box center [1324, 540] width 154 height 33
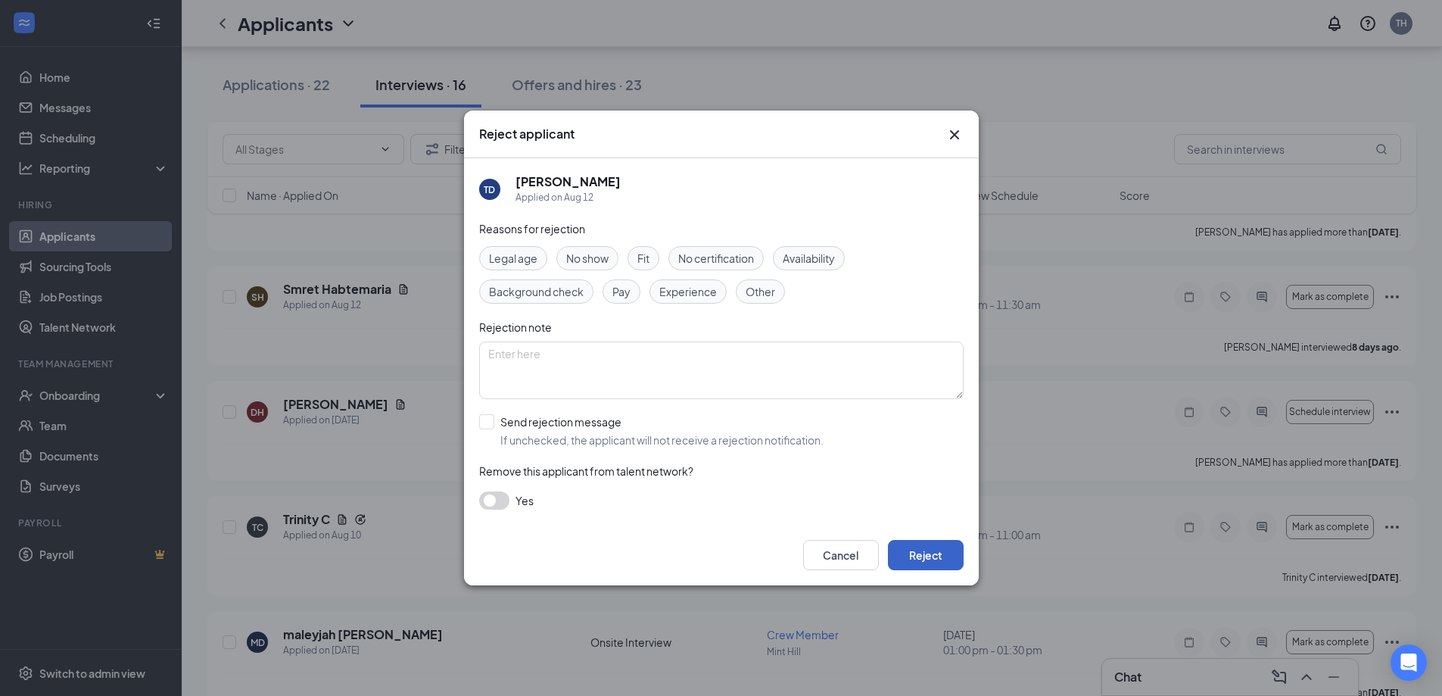
click at [943, 551] on button "Reject" at bounding box center [926, 555] width 76 height 30
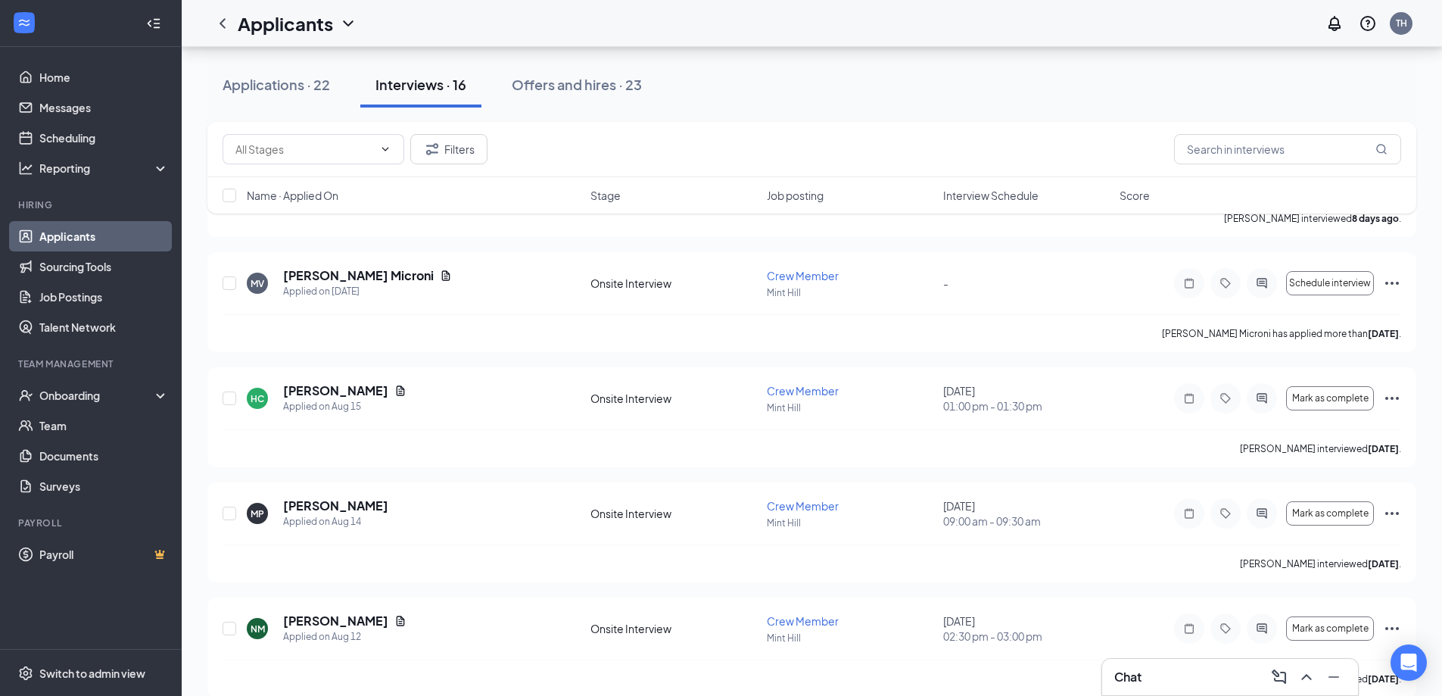
scroll to position [419, 0]
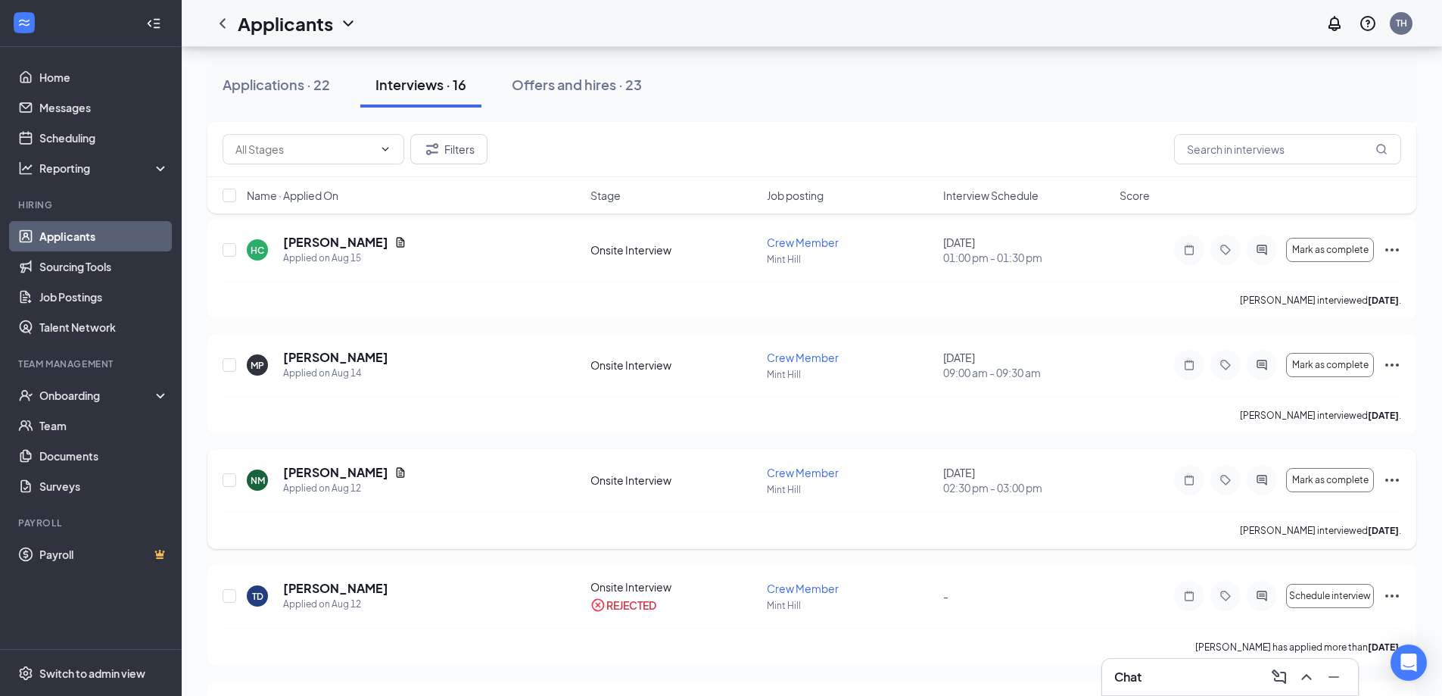
click at [1391, 476] on icon "Ellipses" at bounding box center [1392, 480] width 18 height 18
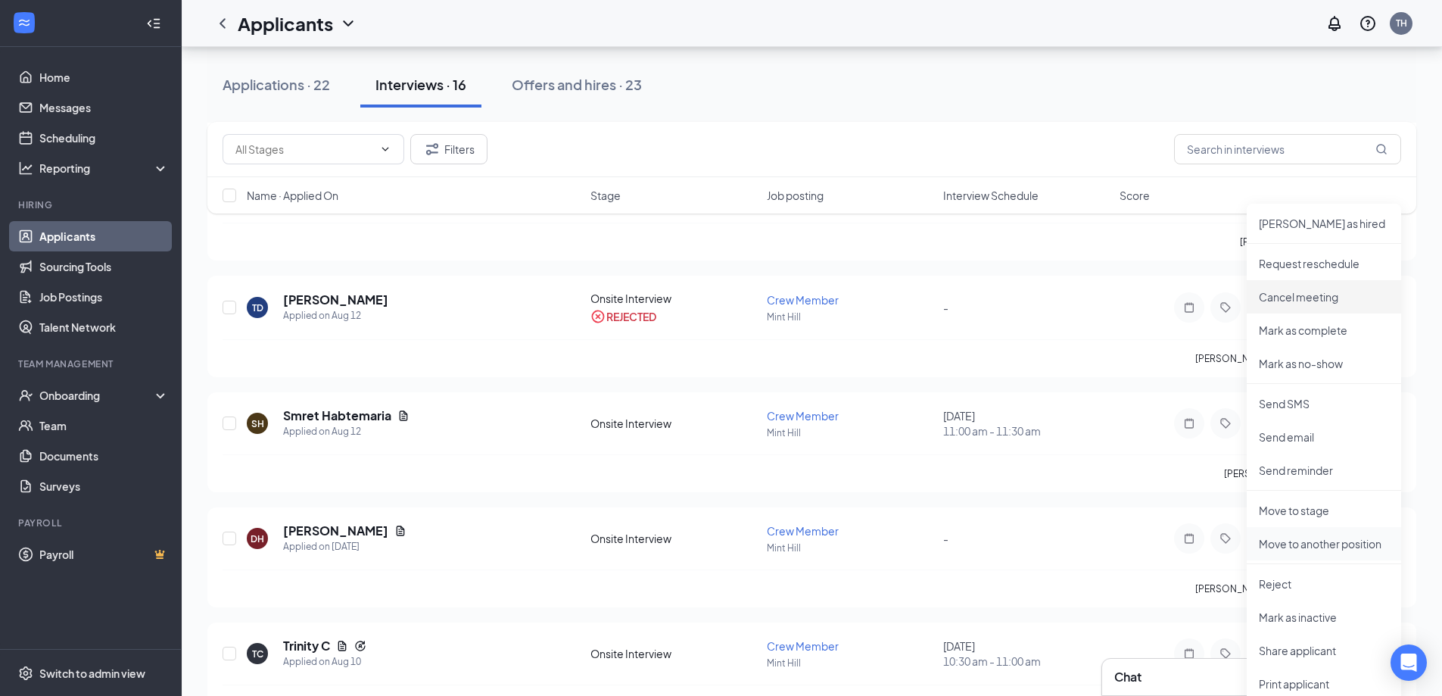
scroll to position [722, 0]
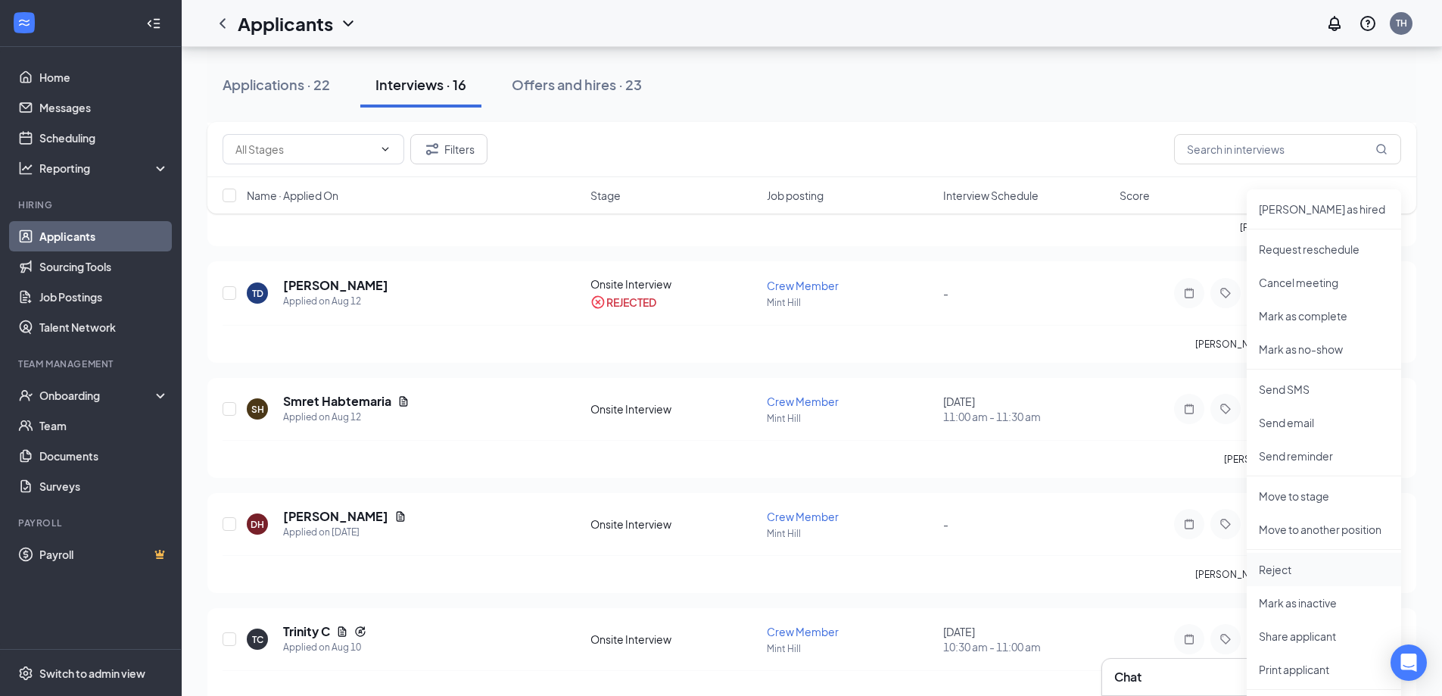
click at [1292, 562] on p "Reject" at bounding box center [1324, 569] width 130 height 15
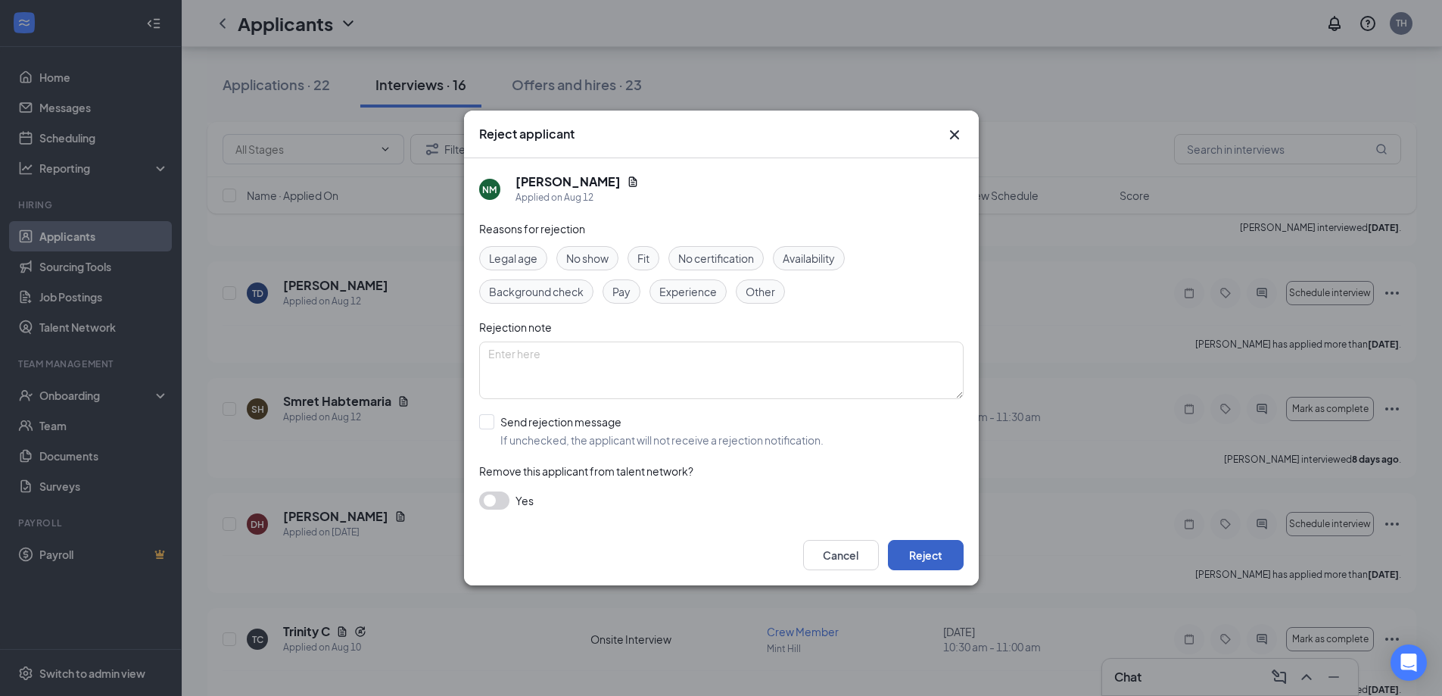
click at [931, 556] on button "Reject" at bounding box center [926, 555] width 76 height 30
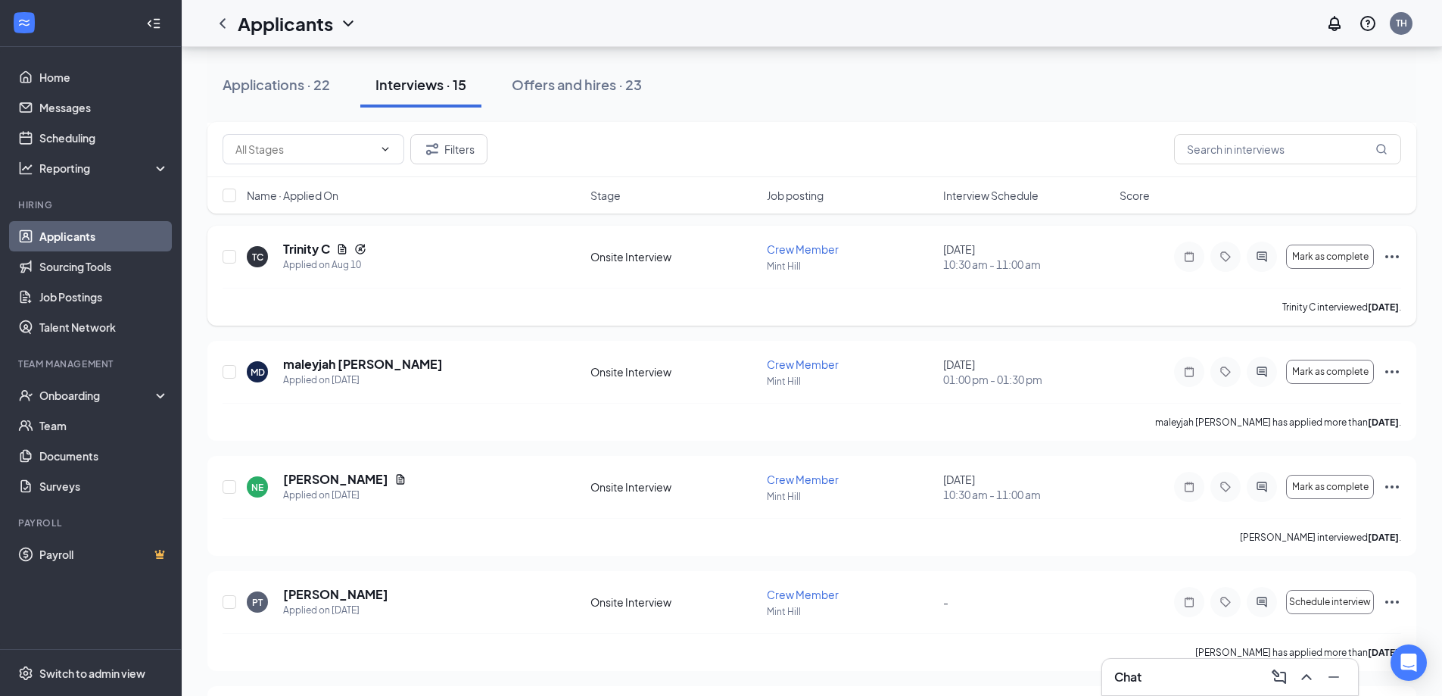
scroll to position [495, 0]
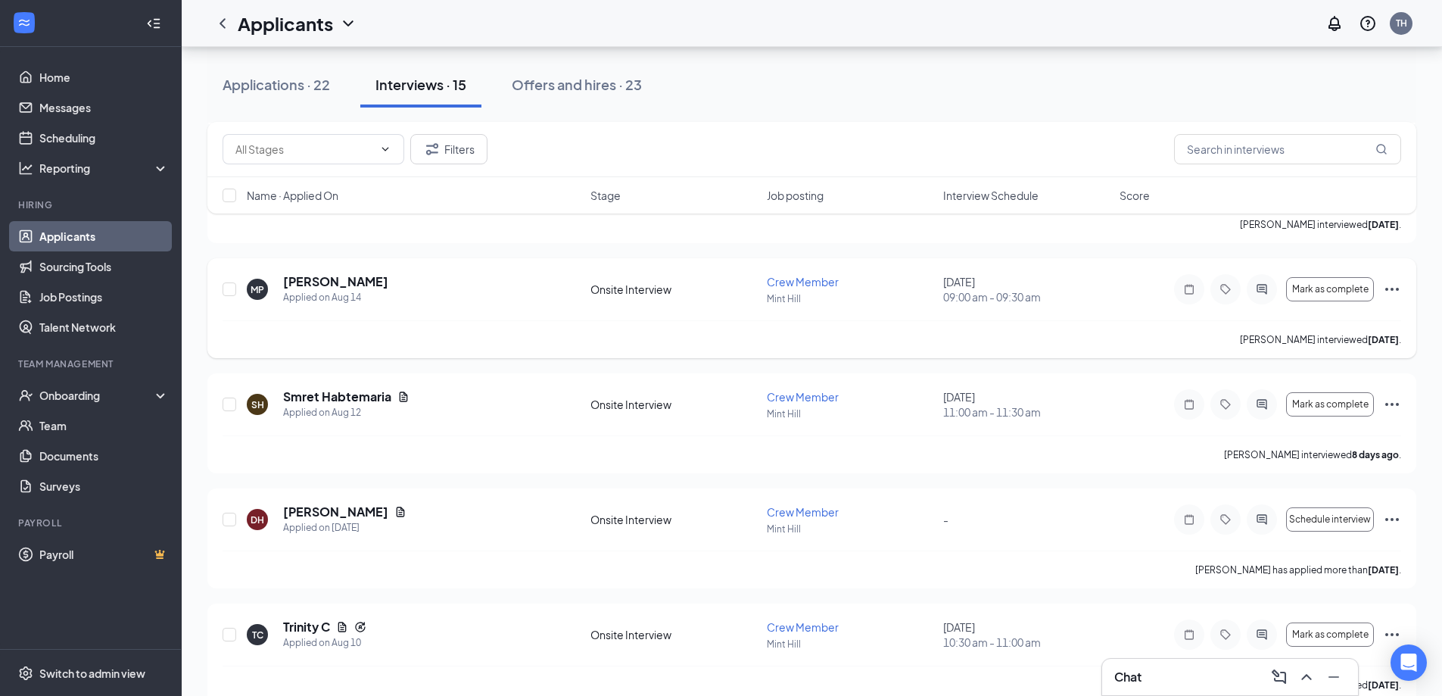
click at [1387, 288] on icon "Ellipses" at bounding box center [1392, 289] width 18 height 18
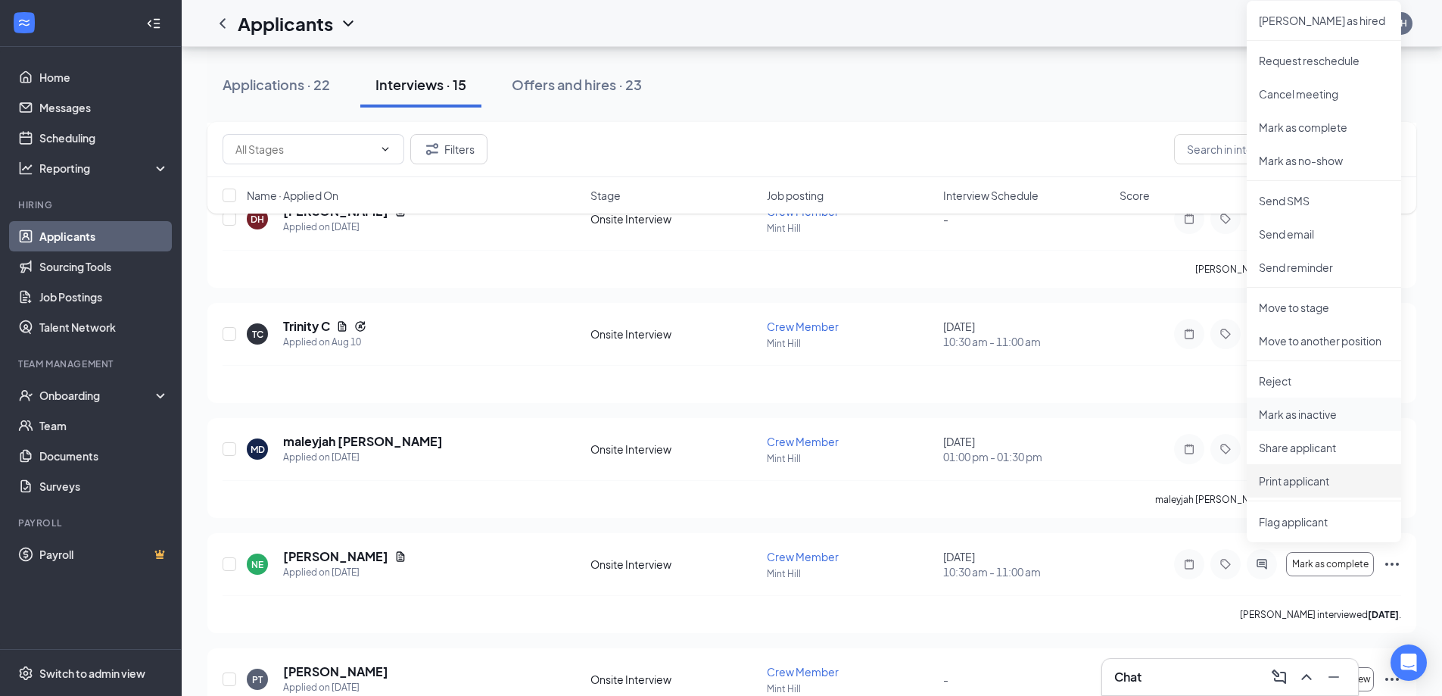
scroll to position [798, 0]
click at [1275, 377] on p "Reject" at bounding box center [1324, 378] width 130 height 15
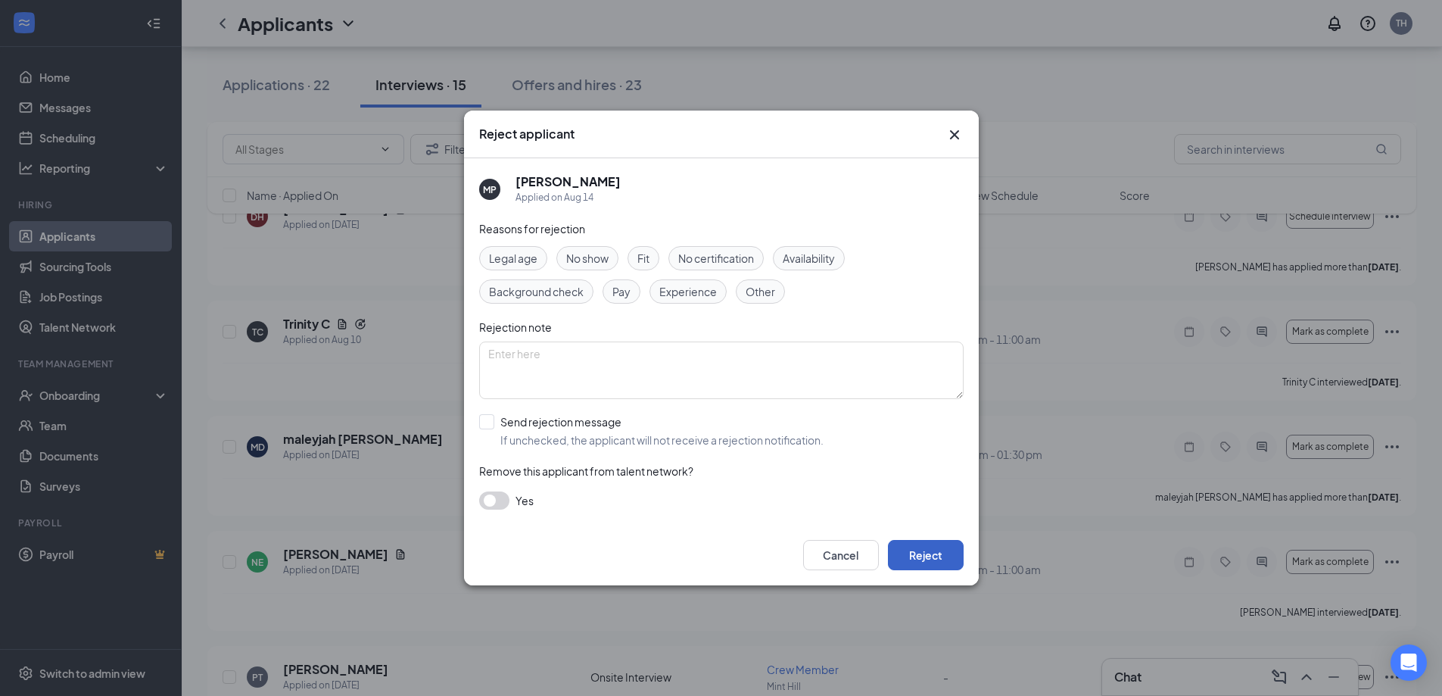
click at [932, 550] on button "Reject" at bounding box center [926, 555] width 76 height 30
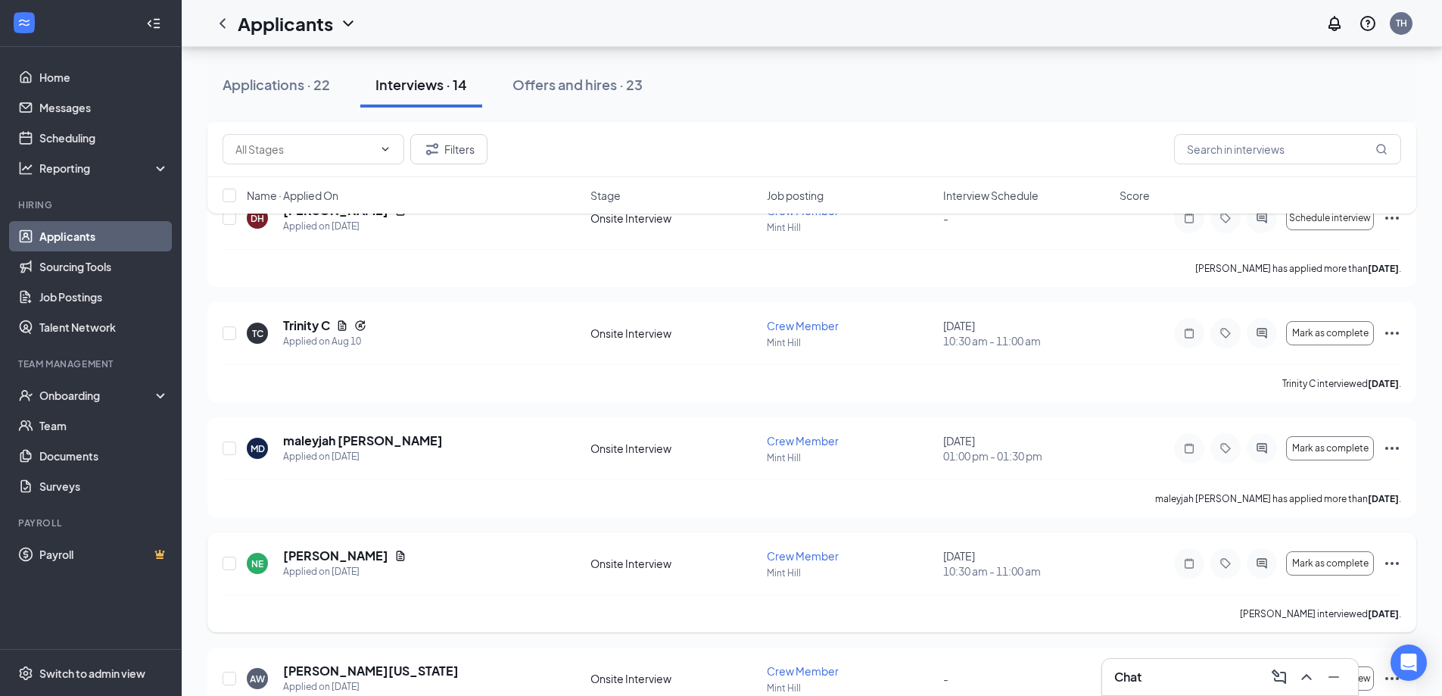
click at [1393, 562] on icon "Ellipses" at bounding box center [1392, 563] width 18 height 18
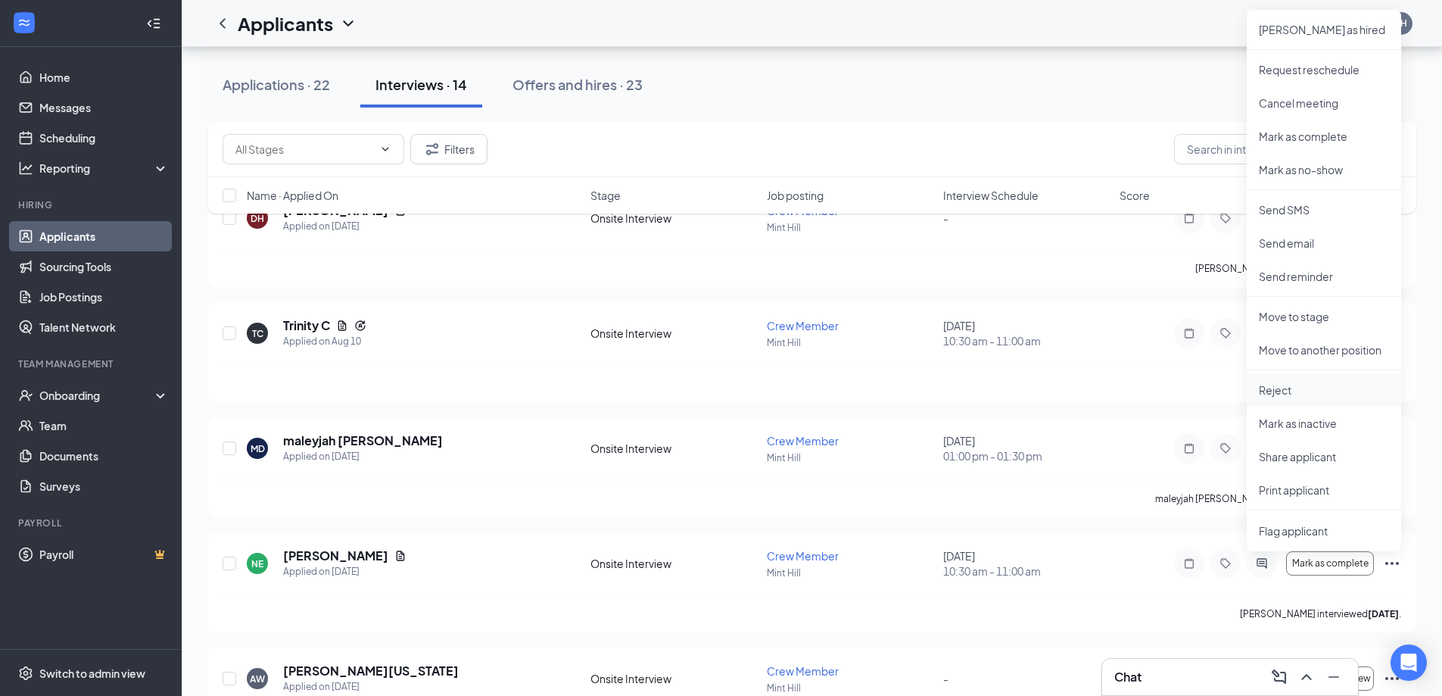
click at [1301, 384] on p "Reject" at bounding box center [1324, 389] width 130 height 15
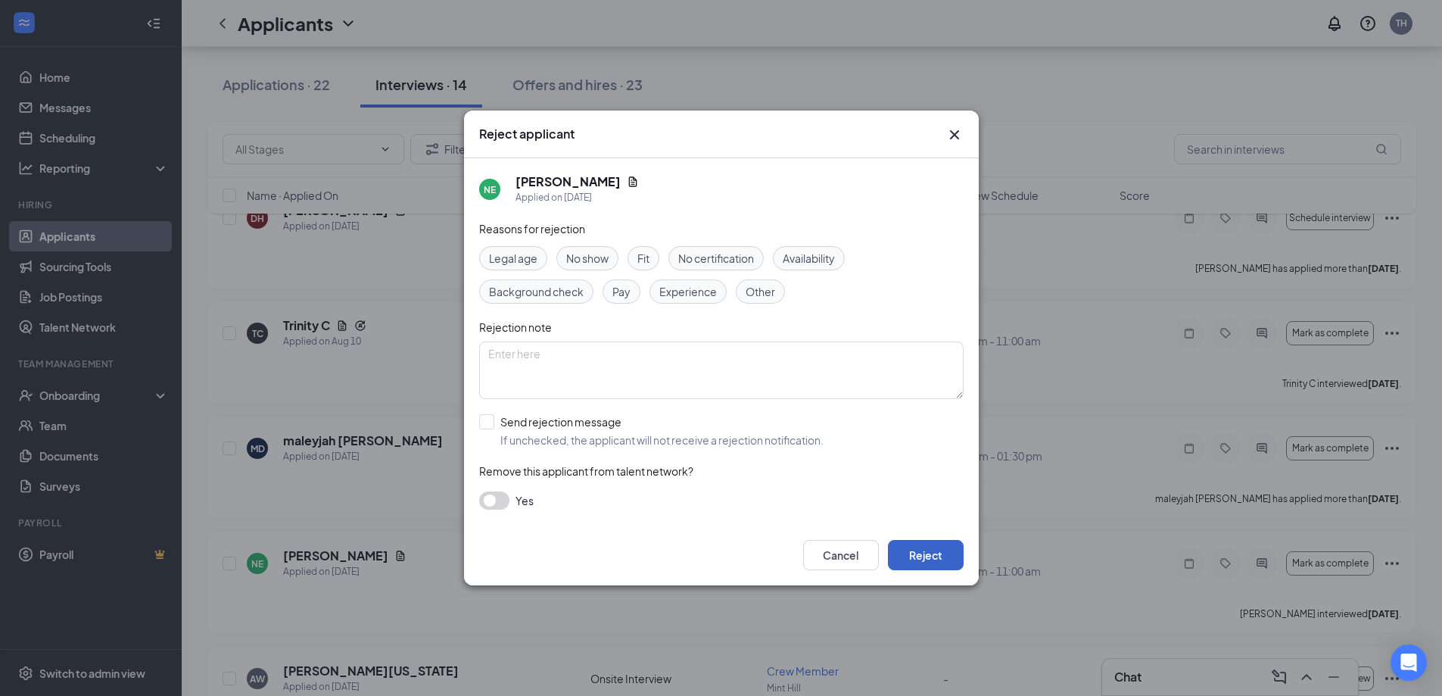
click at [942, 553] on button "Reject" at bounding box center [926, 555] width 76 height 30
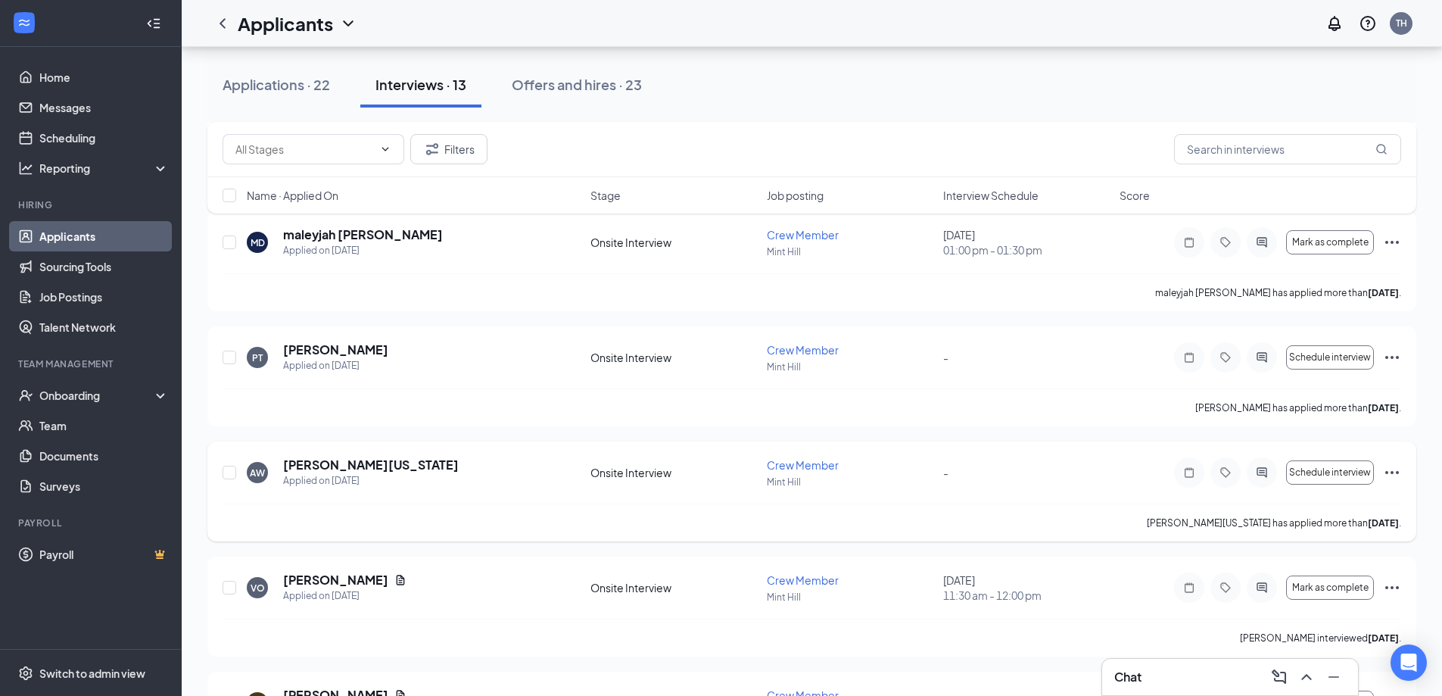
scroll to position [949, 0]
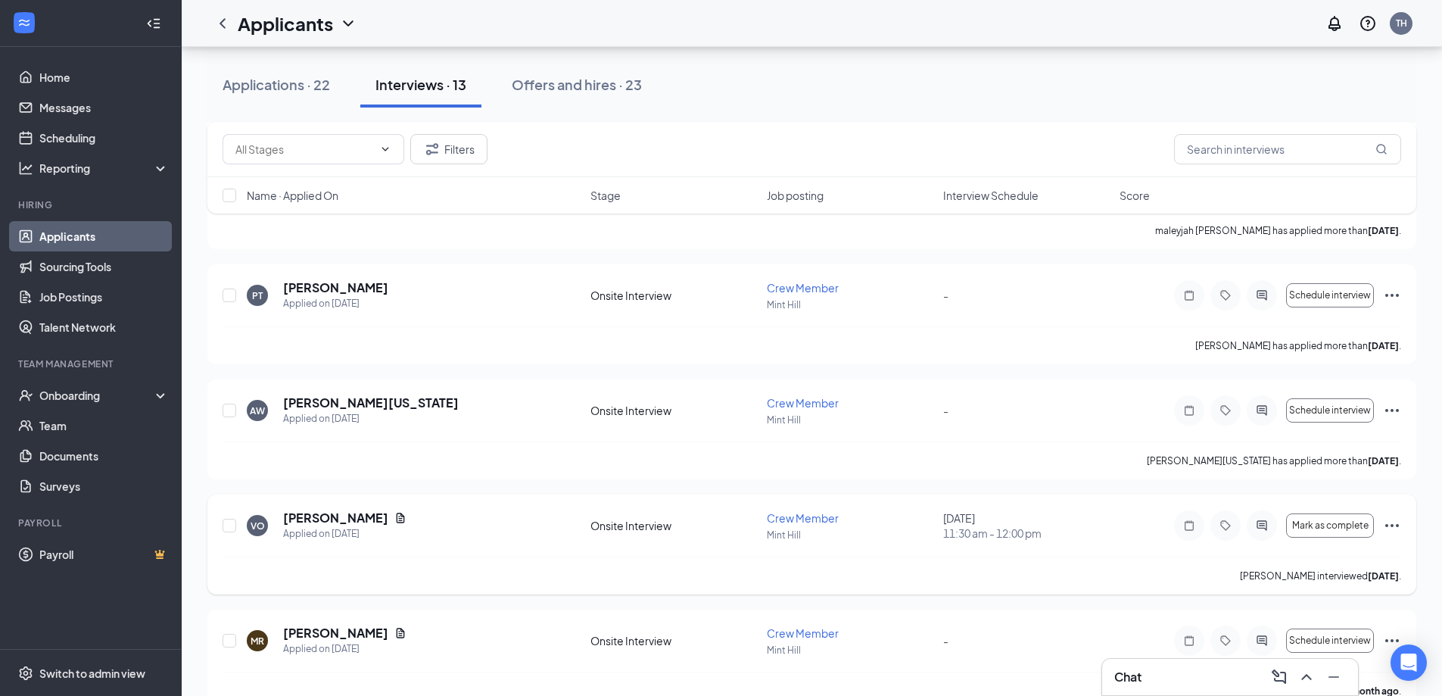
click at [1392, 521] on icon "Ellipses" at bounding box center [1392, 525] width 18 height 18
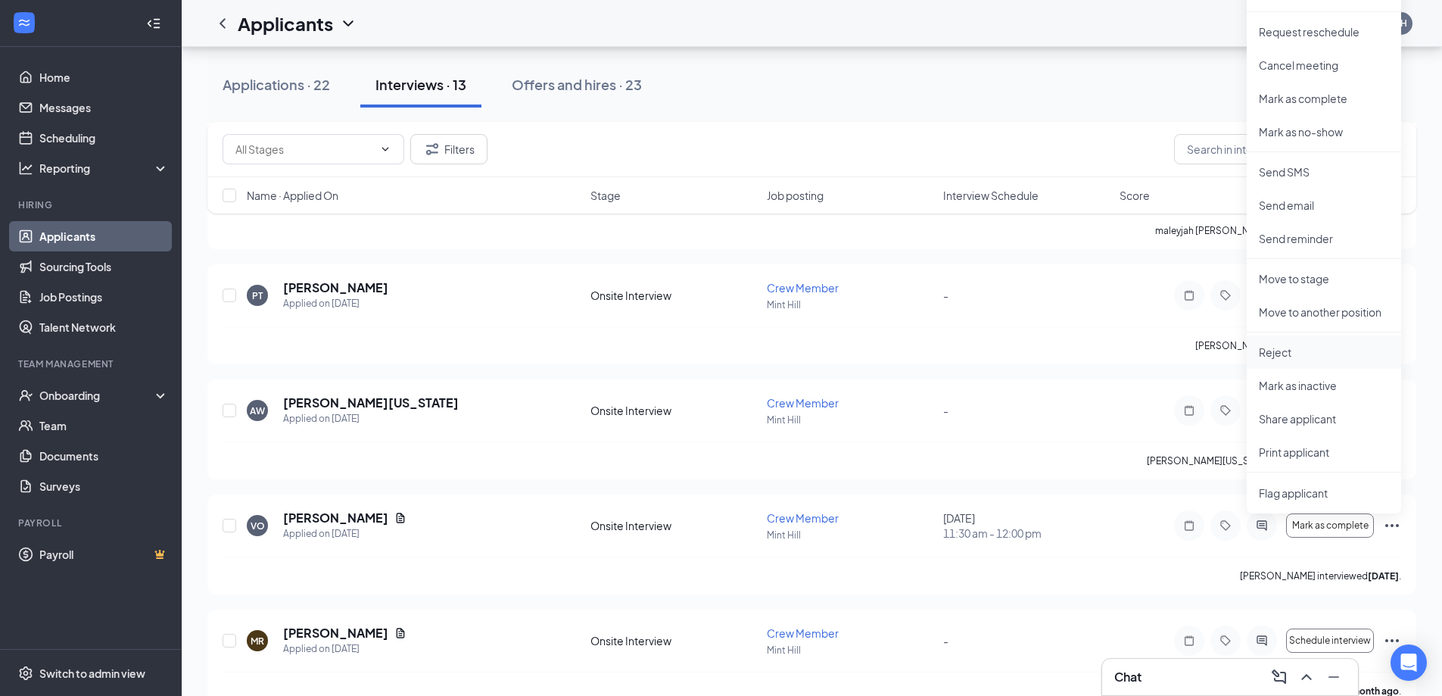
click at [1280, 353] on p "Reject" at bounding box center [1324, 351] width 130 height 15
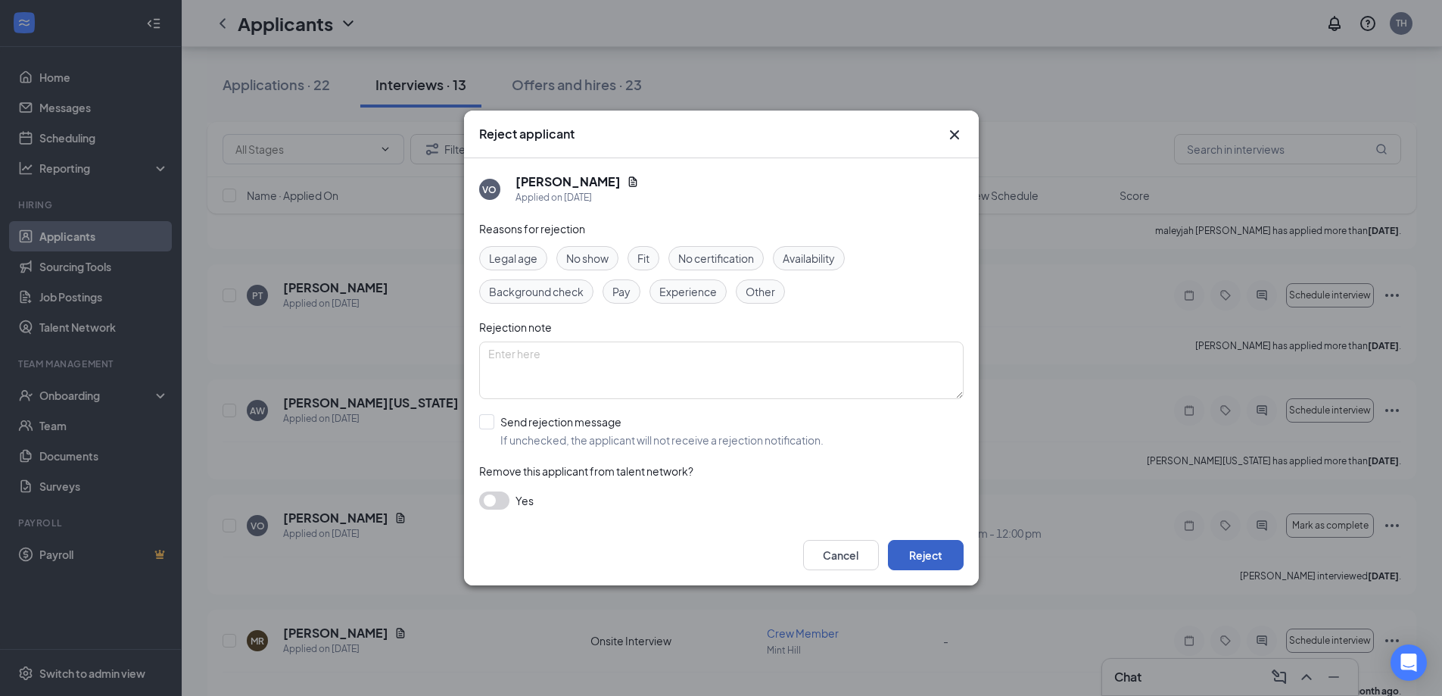
click at [915, 549] on button "Reject" at bounding box center [926, 555] width 76 height 30
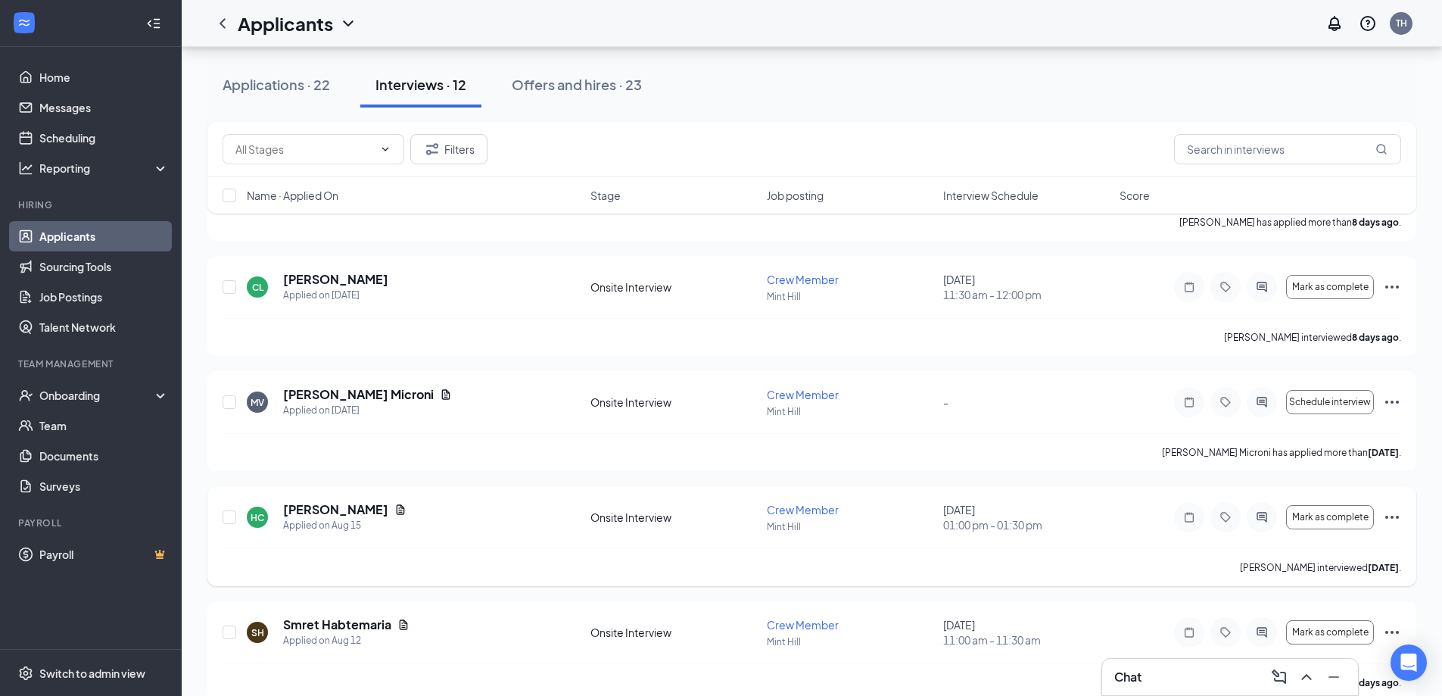
scroll to position [227, 0]
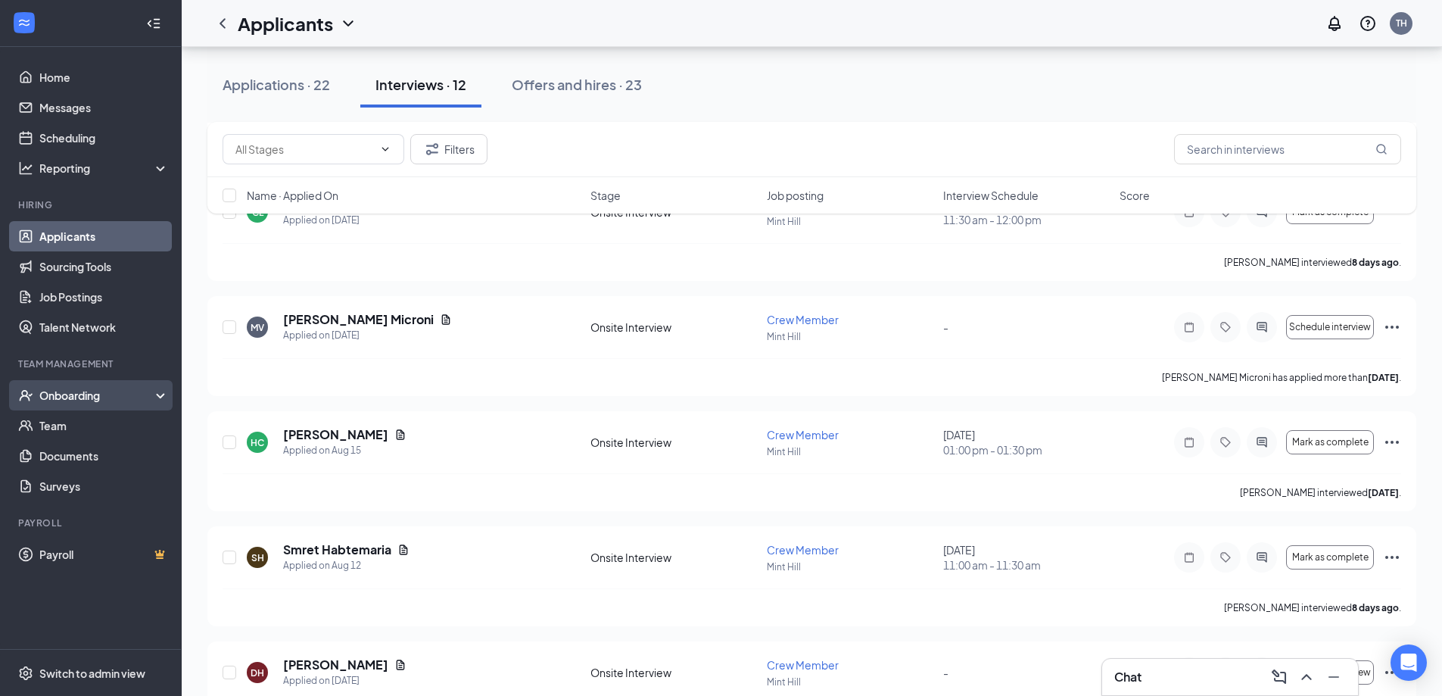
click at [86, 402] on div "Onboarding" at bounding box center [97, 395] width 117 height 15
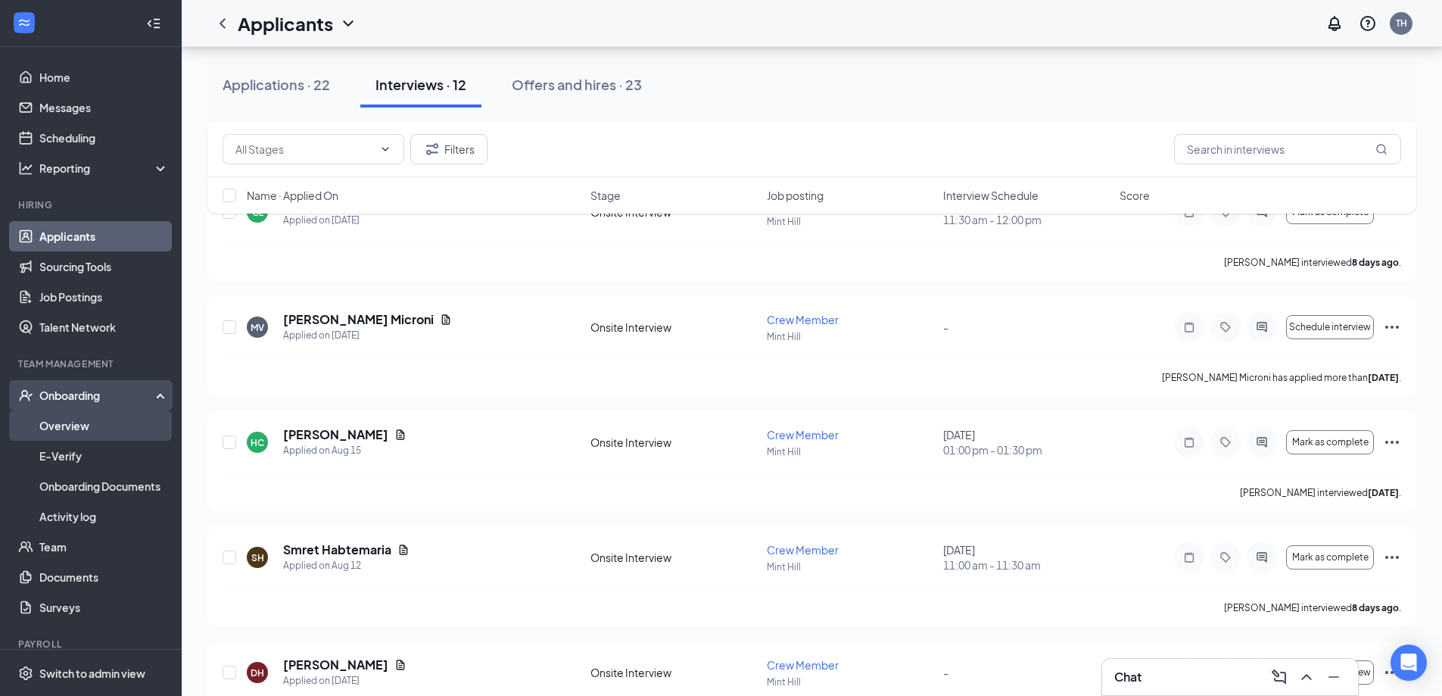
click at [101, 431] on link "Overview" at bounding box center [103, 425] width 129 height 30
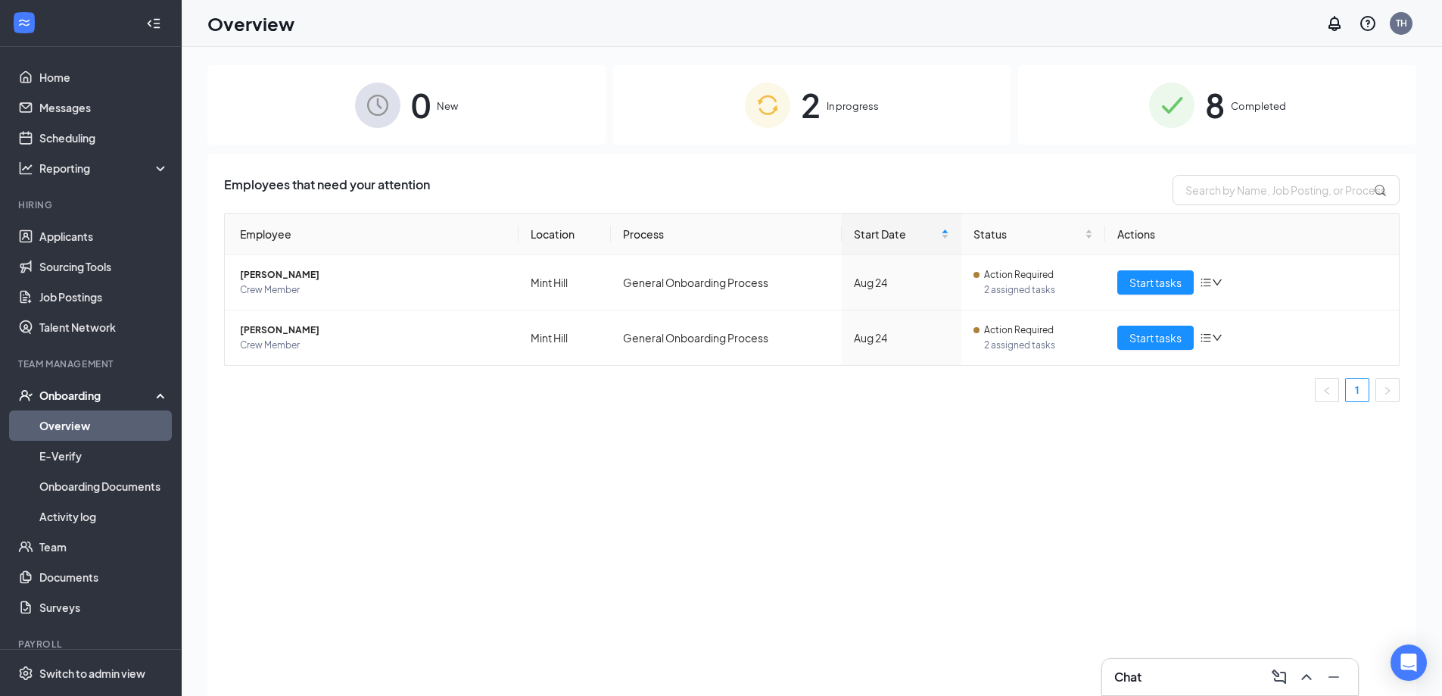
click at [585, 589] on div "Employees that need your attention Employee Location Process Start Date Status …" at bounding box center [811, 444] width 1209 height 580
click at [1172, 335] on span "Start tasks" at bounding box center [1155, 337] width 52 height 17
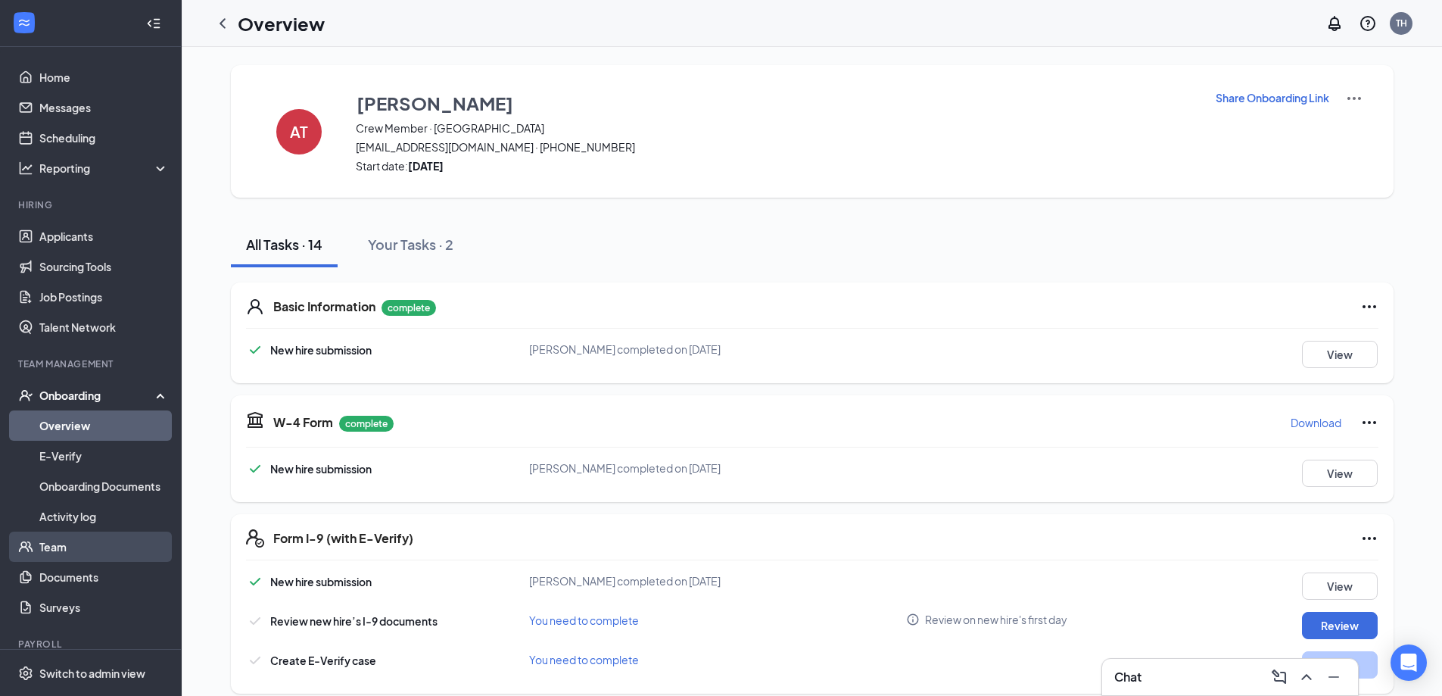
click at [61, 549] on link "Team" at bounding box center [103, 546] width 129 height 30
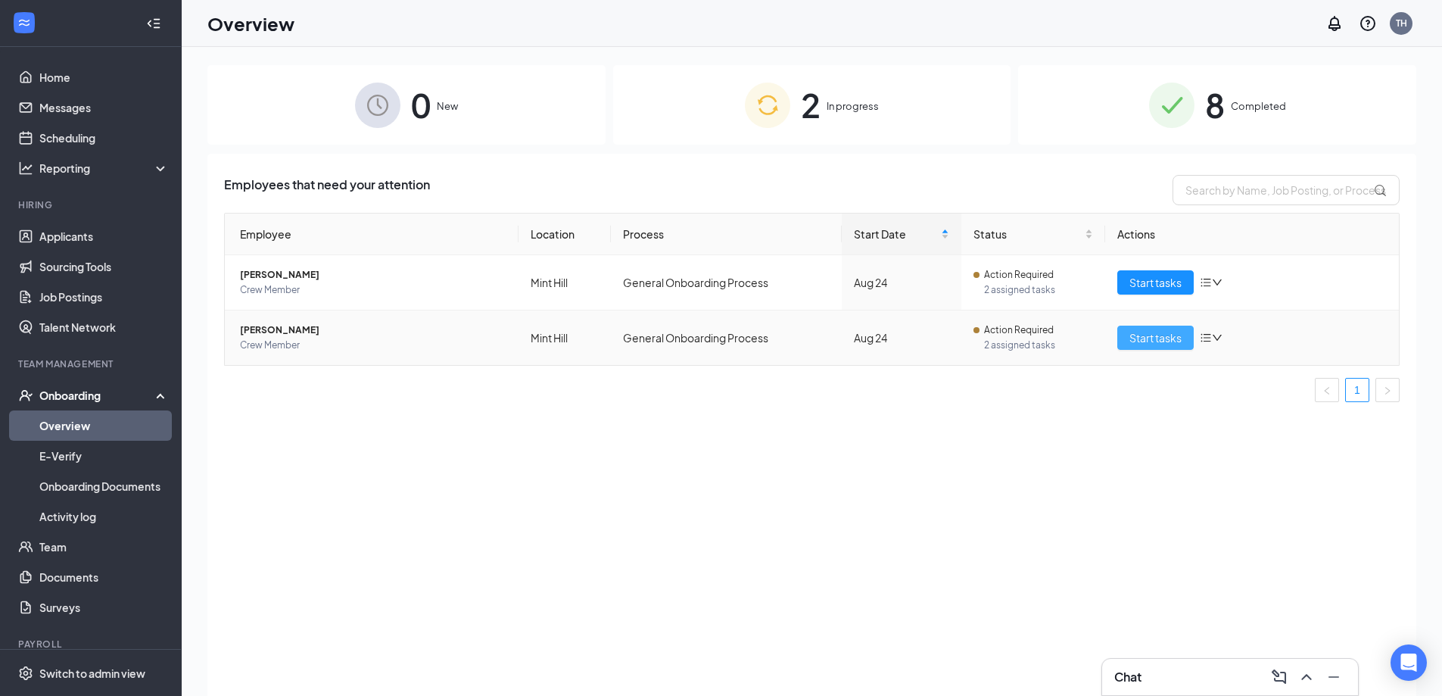
click at [1144, 337] on span "Start tasks" at bounding box center [1155, 337] width 52 height 17
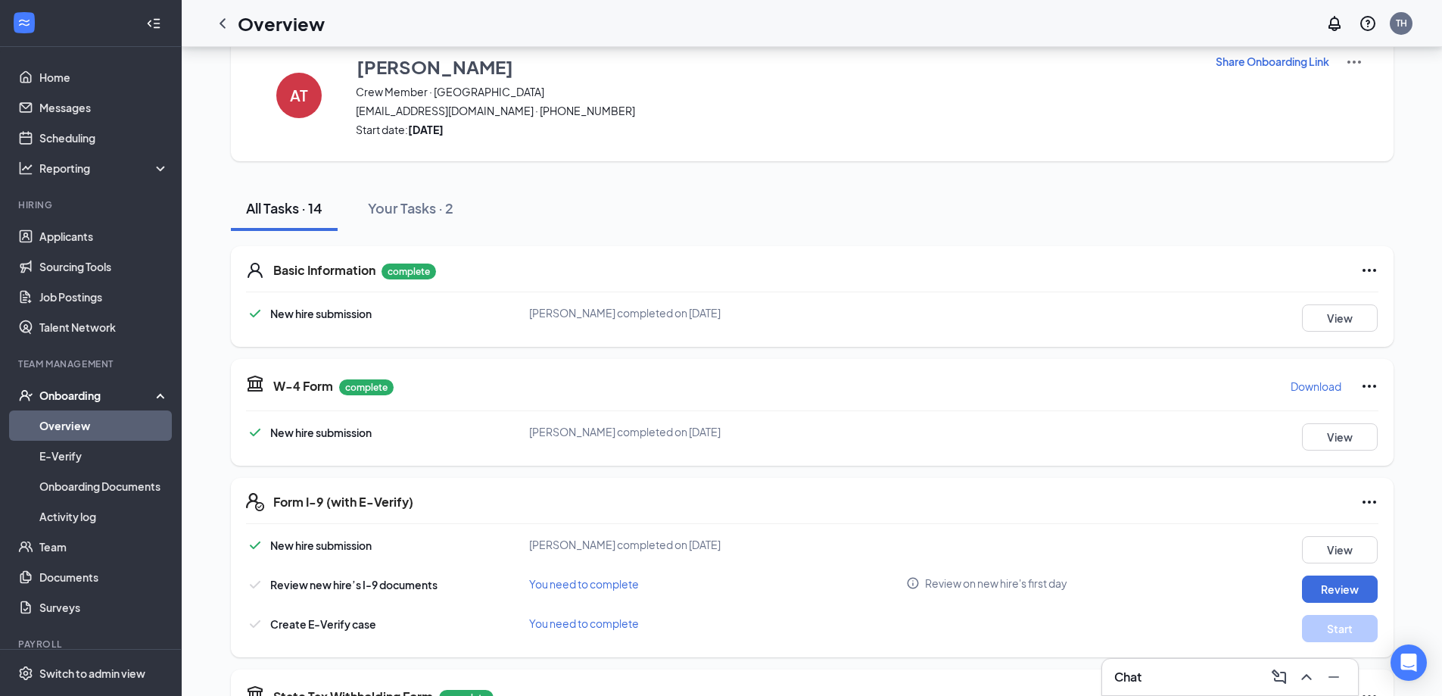
scroll to position [151, 0]
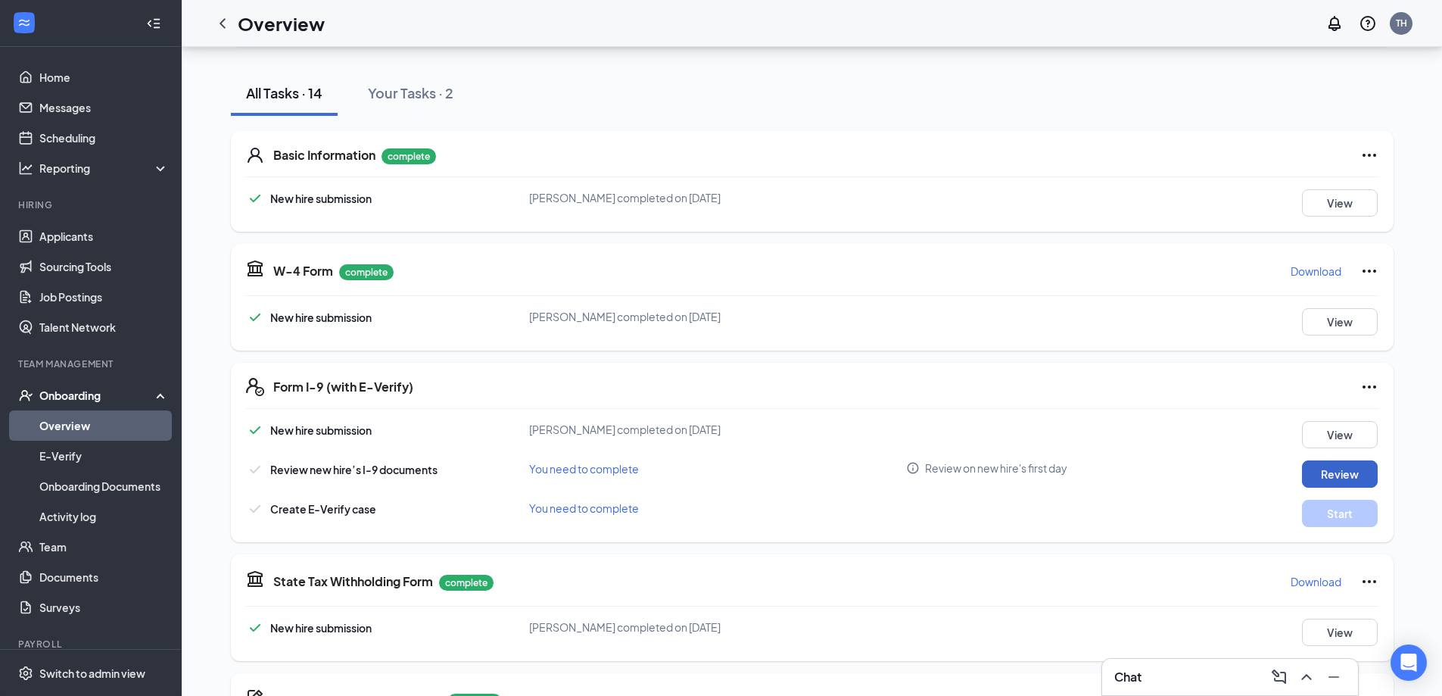
click at [1341, 475] on button "Review" at bounding box center [1340, 473] width 76 height 27
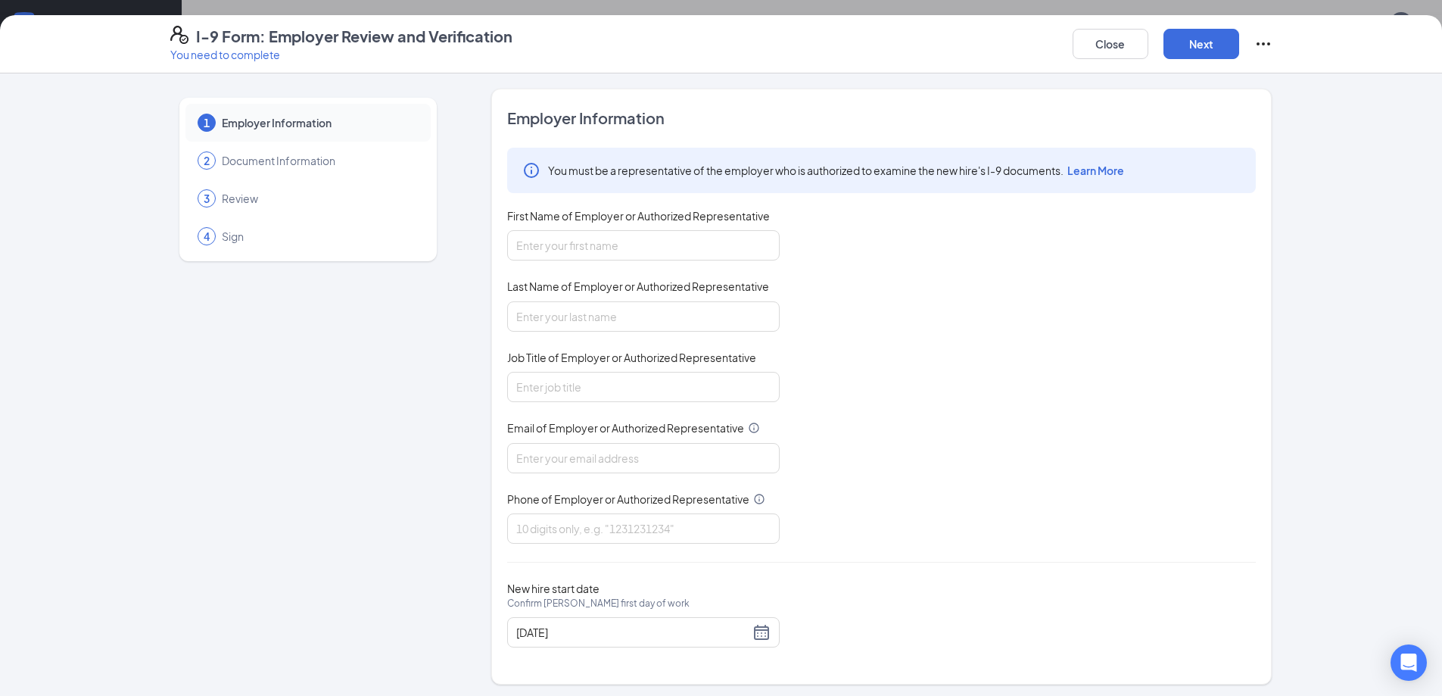
click at [593, 223] on span "First Name of Employer or Authorized Representative" at bounding box center [638, 215] width 263 height 15
click at [593, 230] on input "First Name of Employer or Authorized Representative" at bounding box center [643, 245] width 272 height 30
click at [603, 240] on input "First Name of Employer or Authorized Representative" at bounding box center [643, 245] width 272 height 30
type input "Tanaysia"
type input "Harrison"
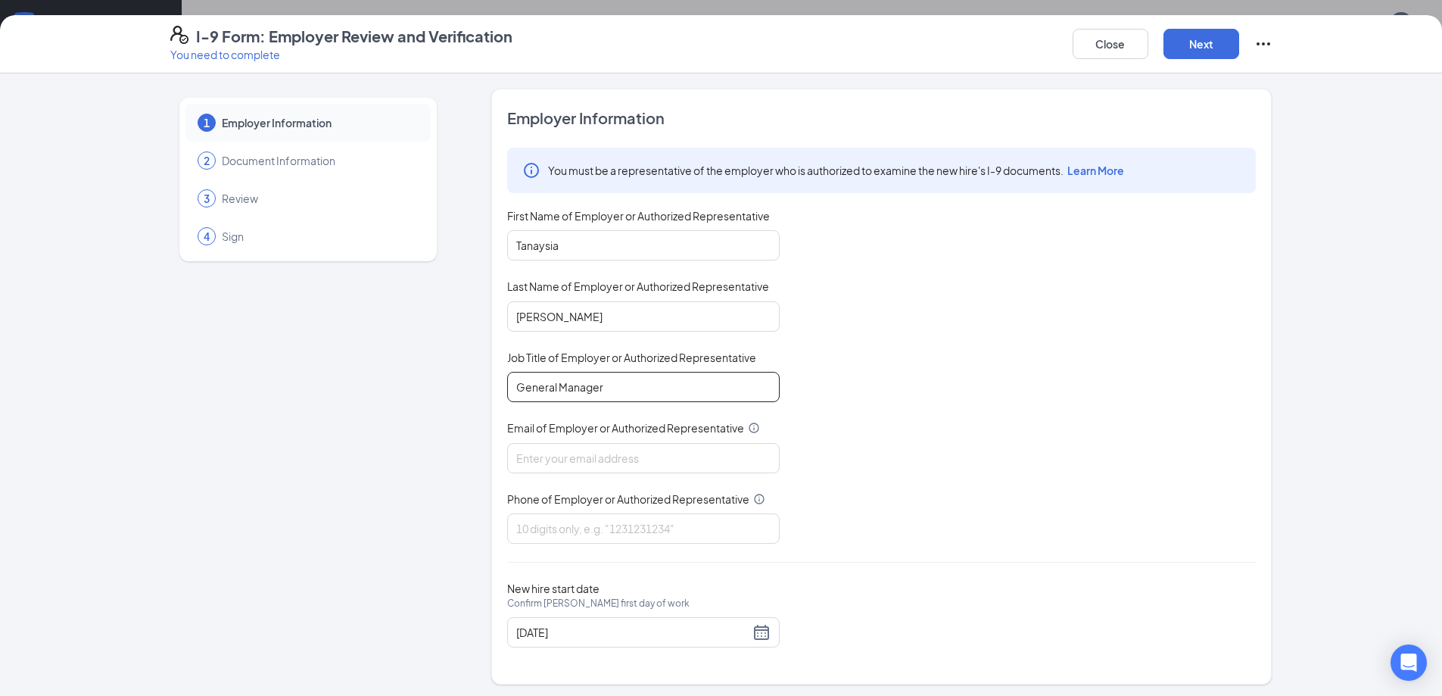
type input "General Manager"
click at [554, 434] on span "Email of Employer or Authorized Representative" at bounding box center [625, 427] width 237 height 15
click at [554, 443] on input "Email of Employer or Authorized Representative" at bounding box center [643, 458] width 272 height 30
click at [561, 468] on input "Email of Employer or Authorized Representative" at bounding box center [643, 458] width 272 height 30
type input "tharrison@ddcoastal.com"
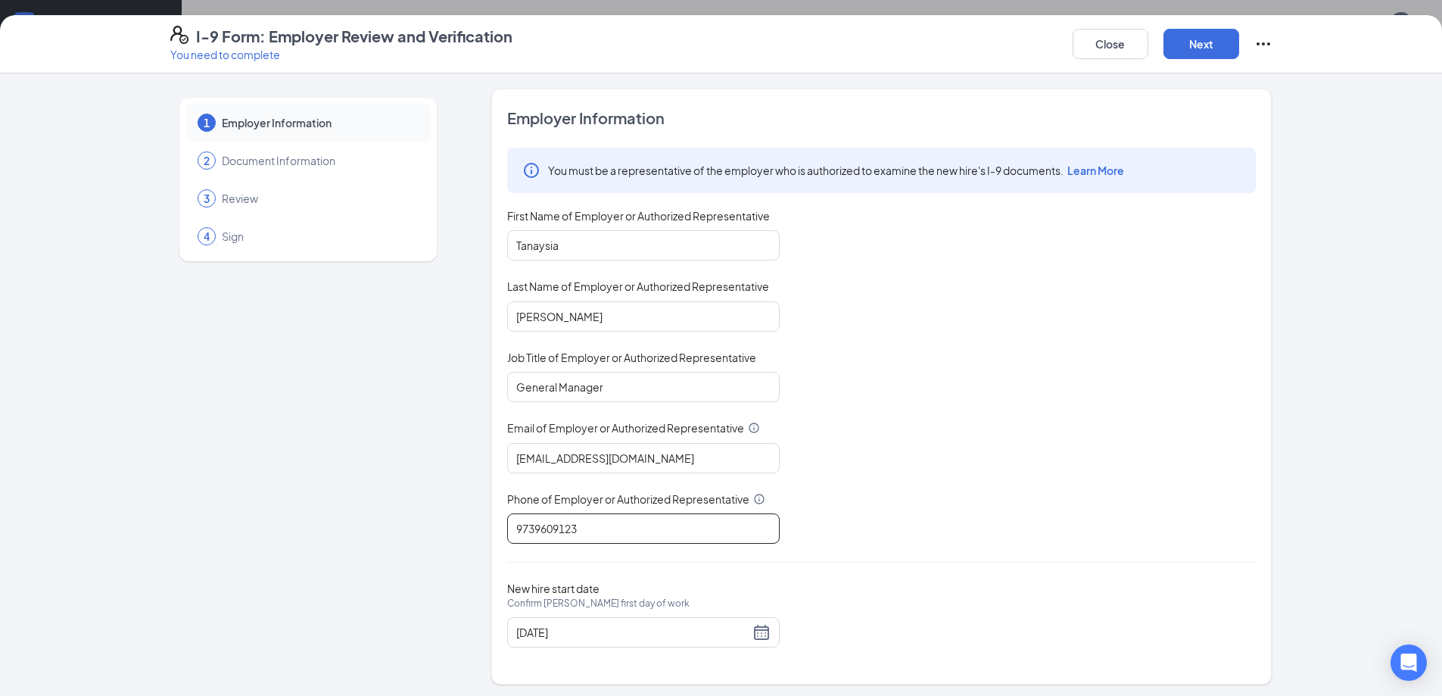
scroll to position [4, 0]
type input "9739609123"
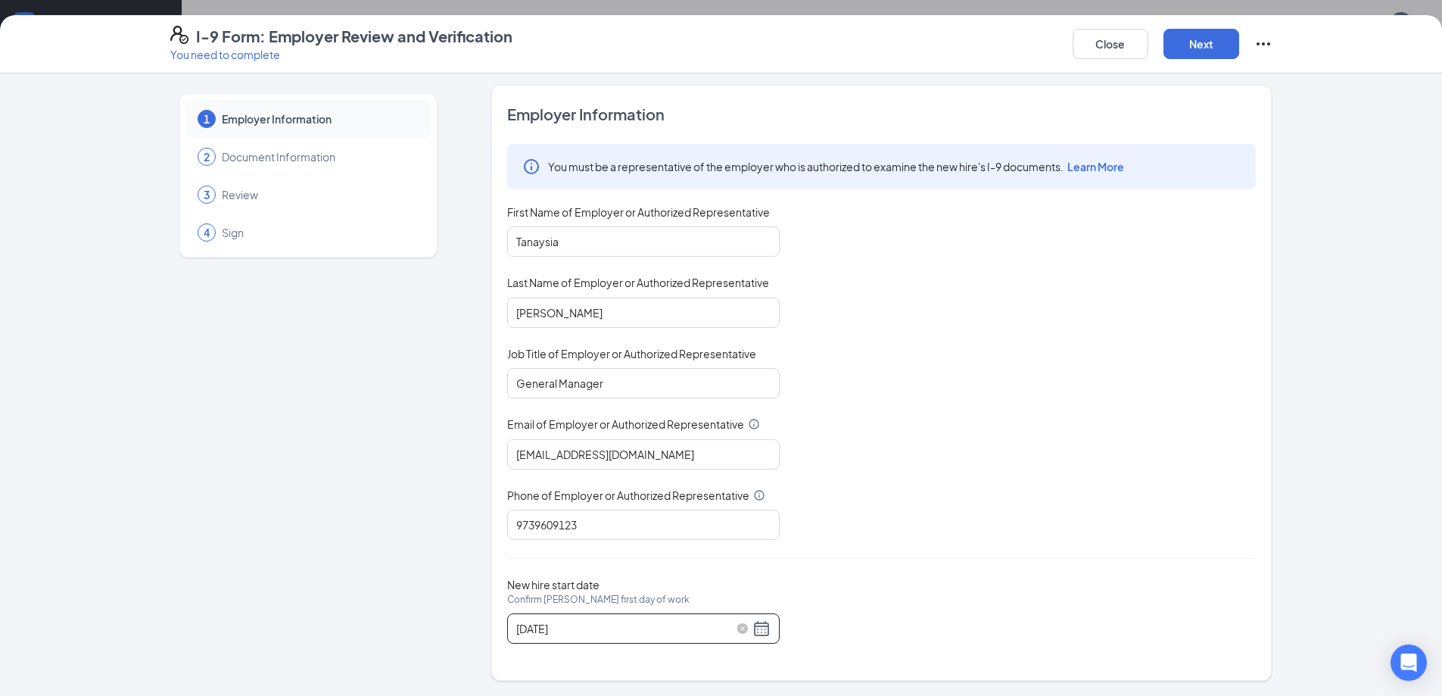
click at [756, 623] on div "08/24/2025" at bounding box center [643, 628] width 254 height 18
click at [933, 548] on div "Employer Information You must be a representative of the employer who is author…" at bounding box center [881, 383] width 749 height 558
click at [1192, 49] on button "Next" at bounding box center [1201, 44] width 76 height 30
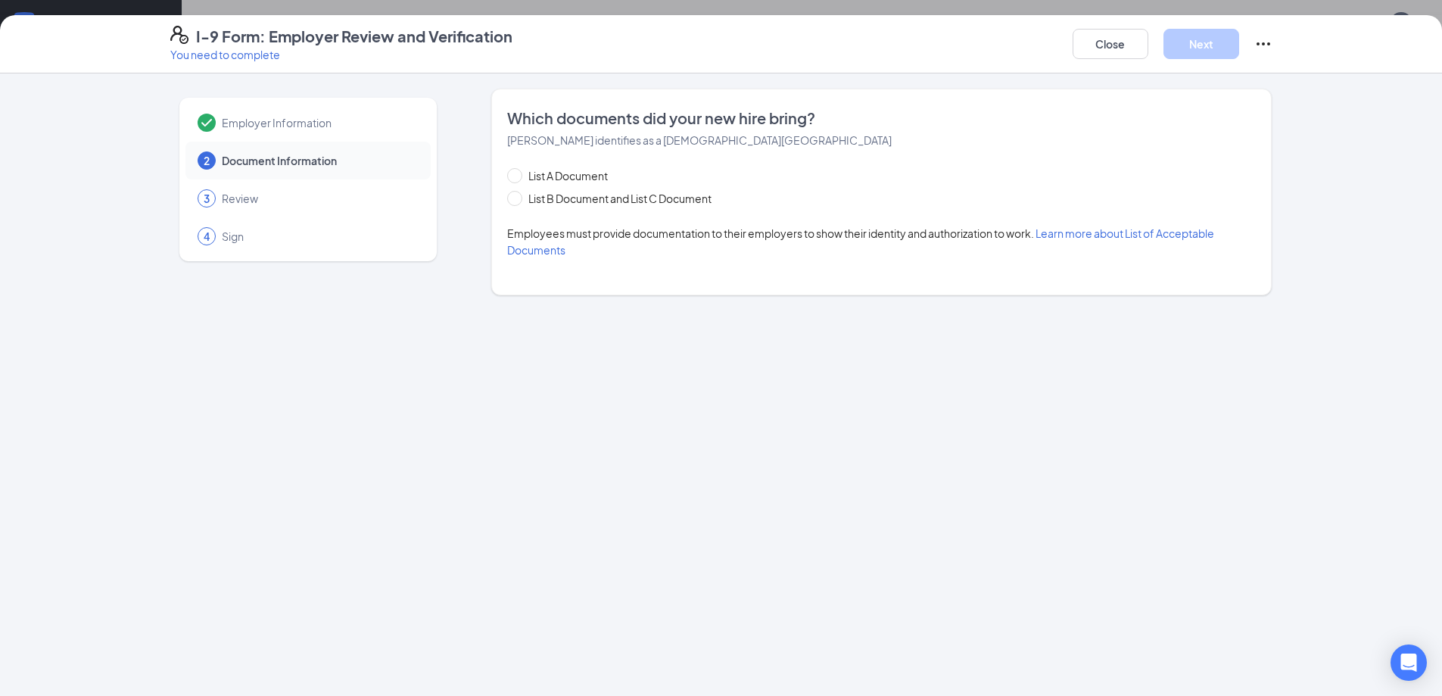
scroll to position [0, 0]
click at [553, 198] on span "List B Document and List C Document" at bounding box center [619, 198] width 195 height 17
click at [518, 198] on input "List B Document and List C Document" at bounding box center [512, 196] width 11 height 11
radio input "true"
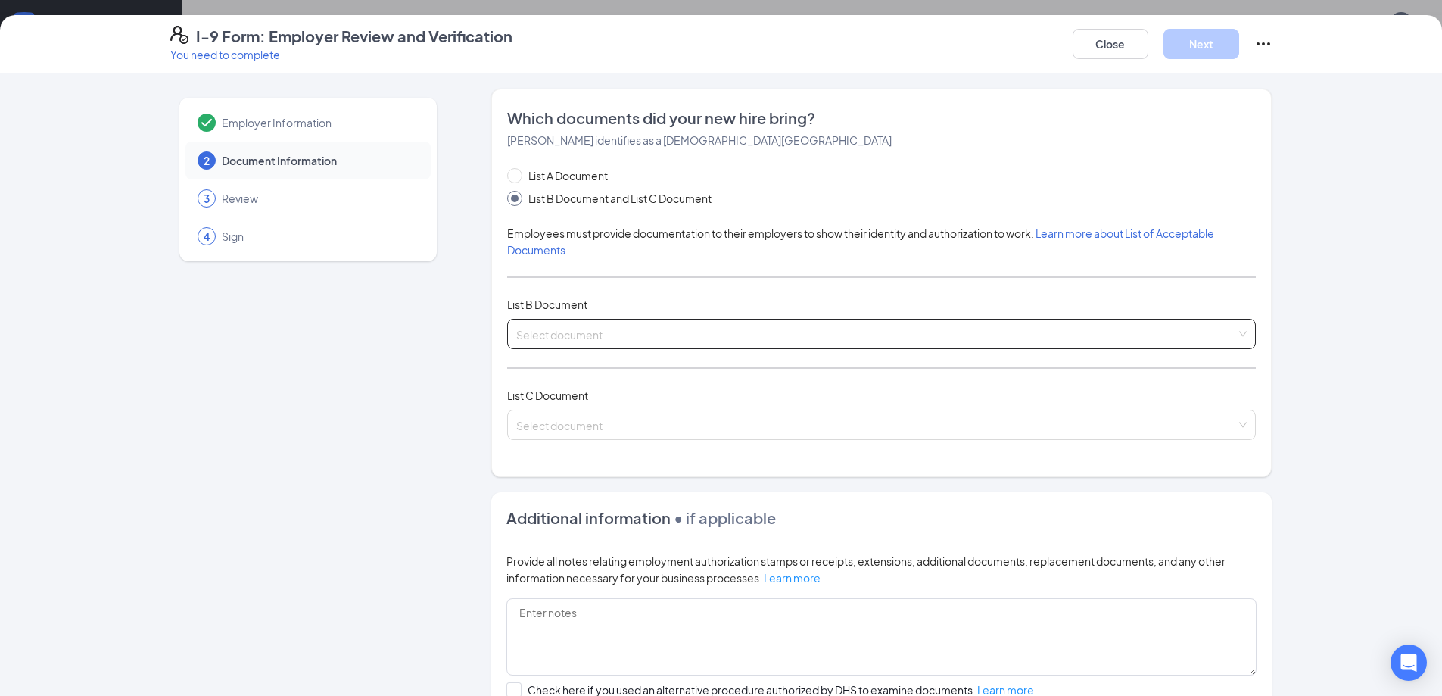
click at [599, 332] on input "search" at bounding box center [876, 330] width 720 height 23
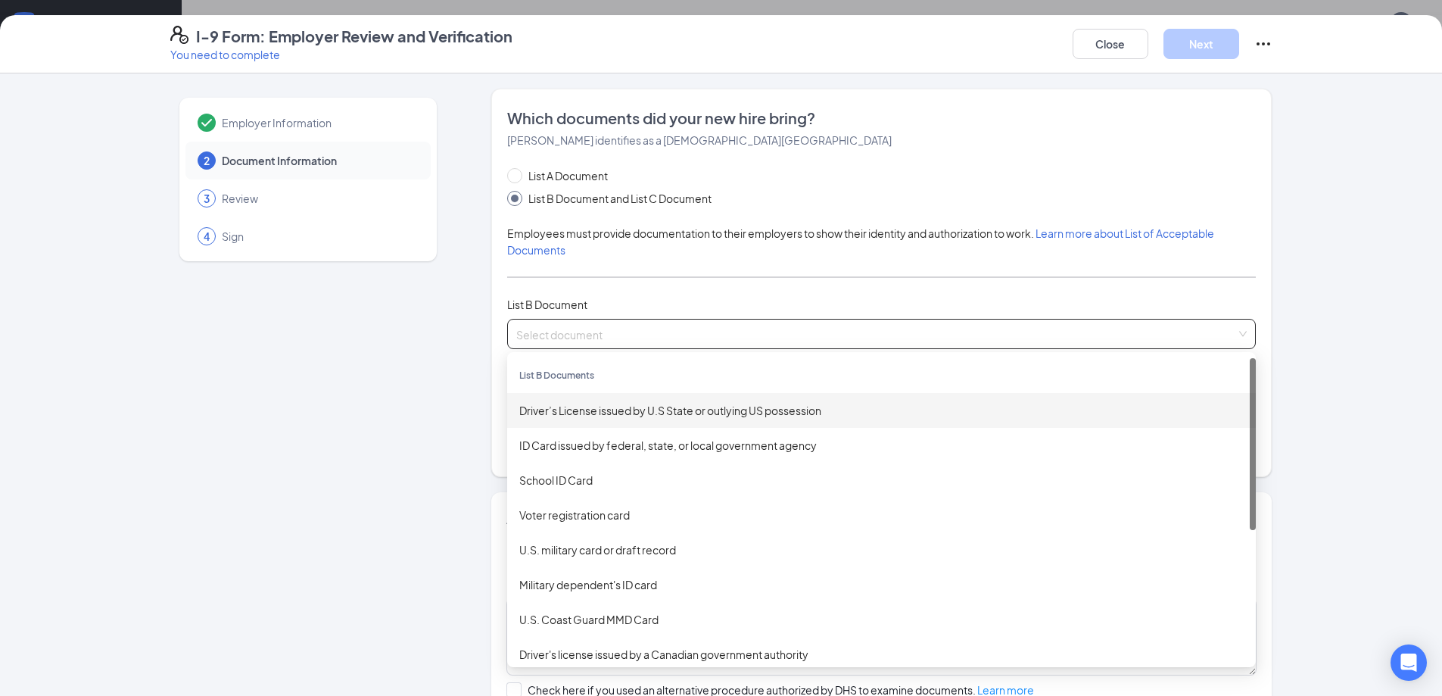
click at [630, 418] on div "Driver’s License issued by U.S State or outlying US possession" at bounding box center [881, 410] width 724 height 17
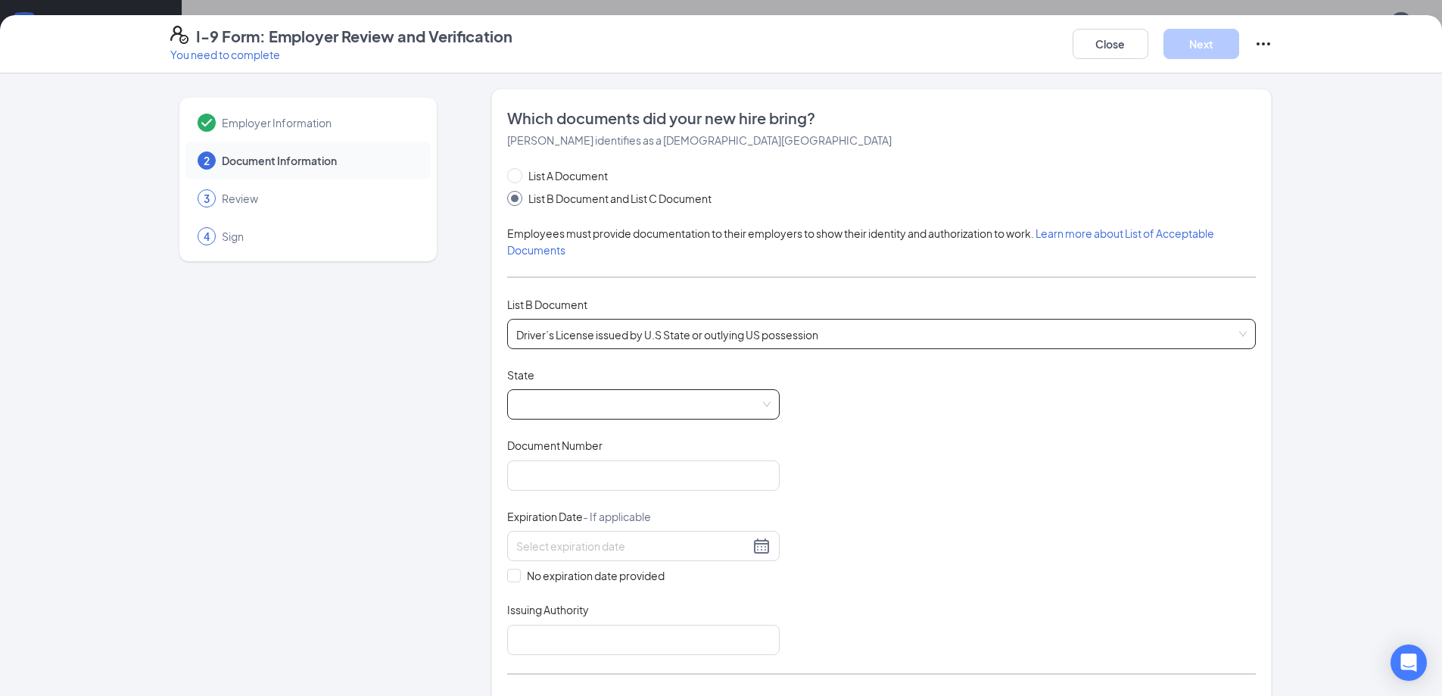
click at [556, 396] on span at bounding box center [643, 404] width 254 height 29
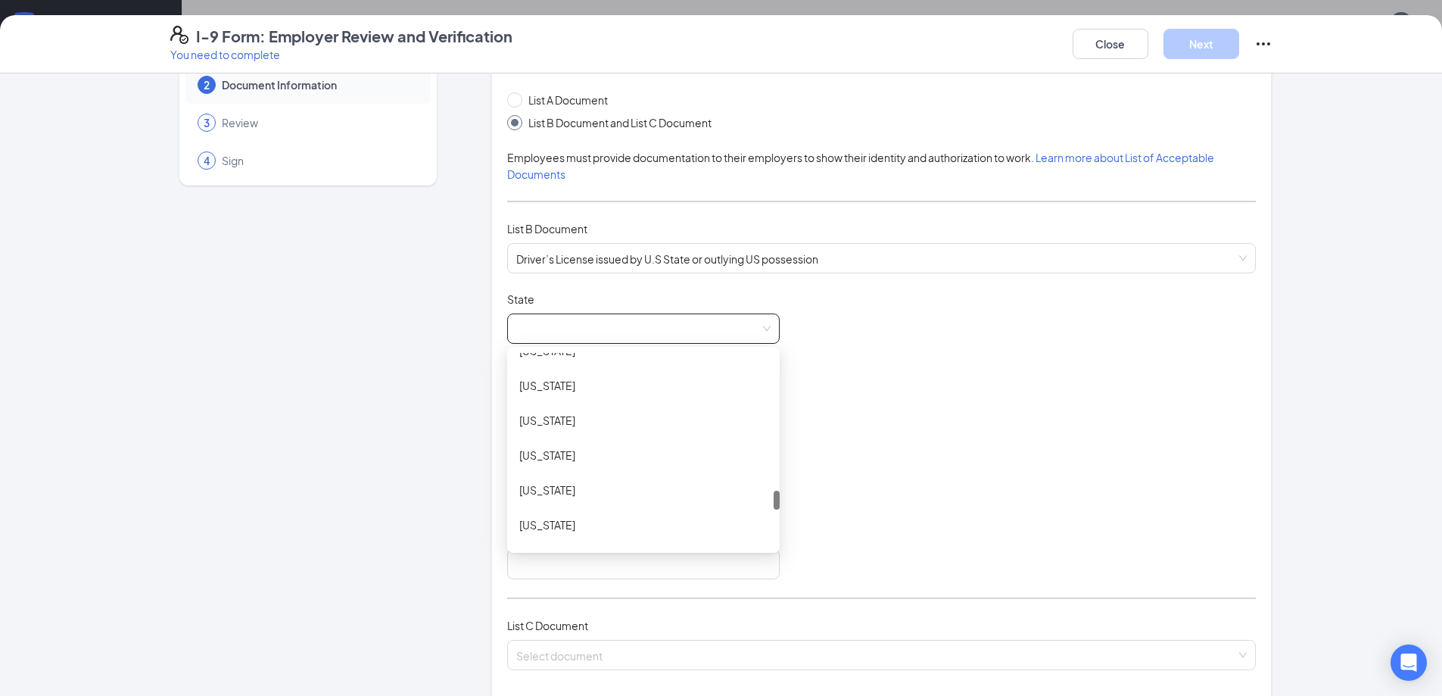
scroll to position [1150, 0]
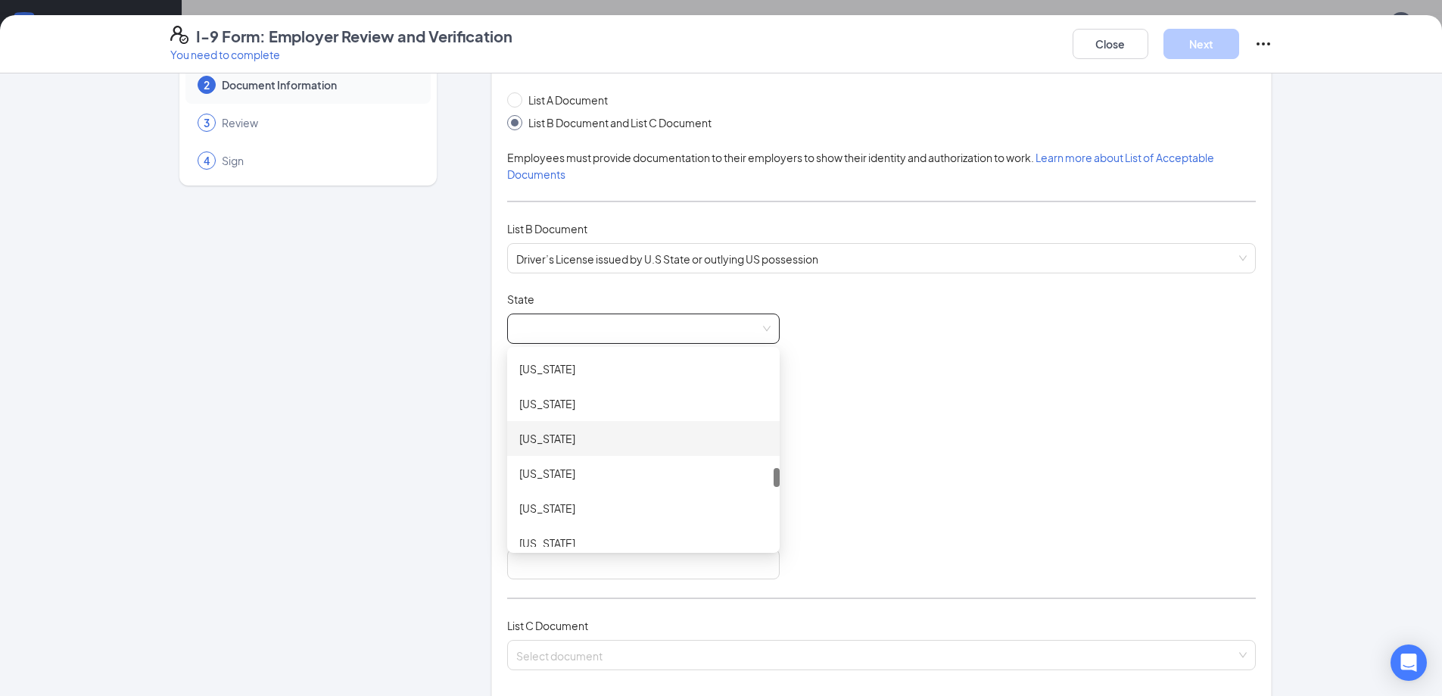
click at [583, 441] on div "North Carolina" at bounding box center [643, 438] width 248 height 17
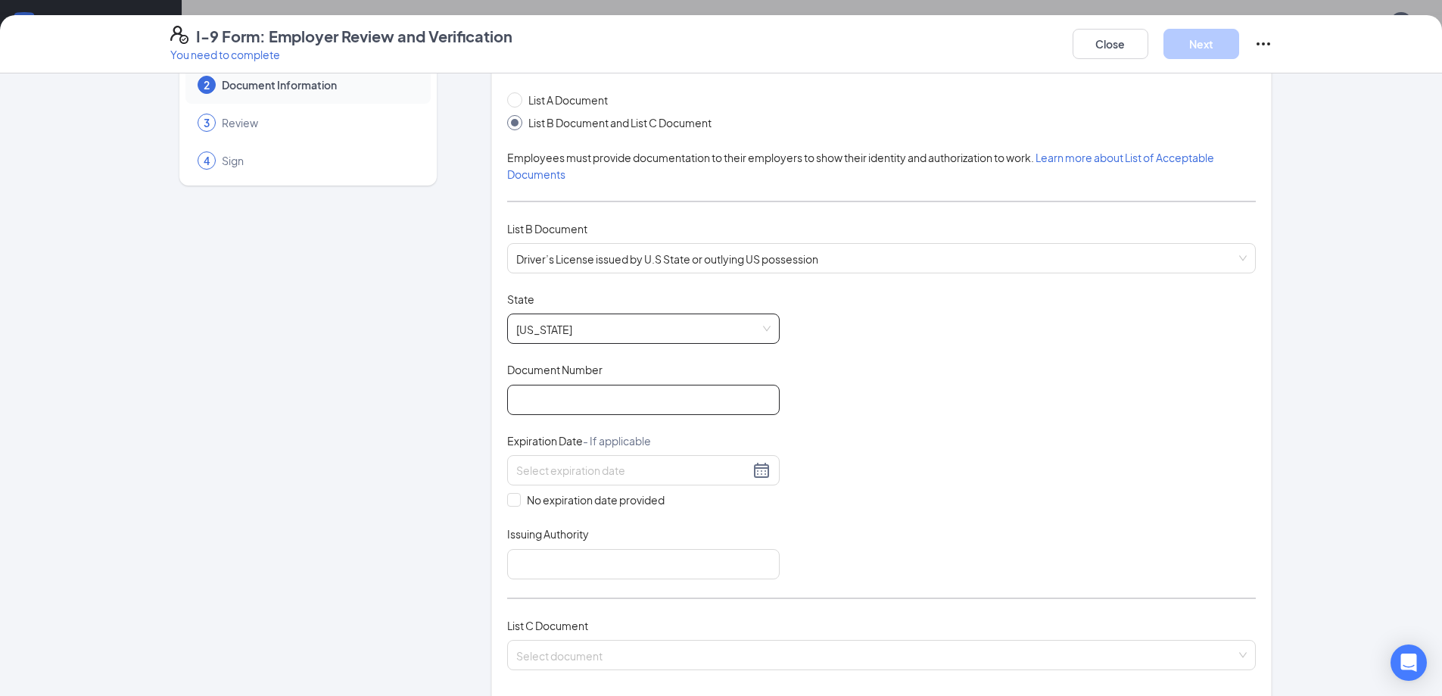
click at [583, 398] on input "Document Number" at bounding box center [643, 399] width 272 height 30
type input "000048167923"
click at [630, 473] on input at bounding box center [632, 470] width 233 height 17
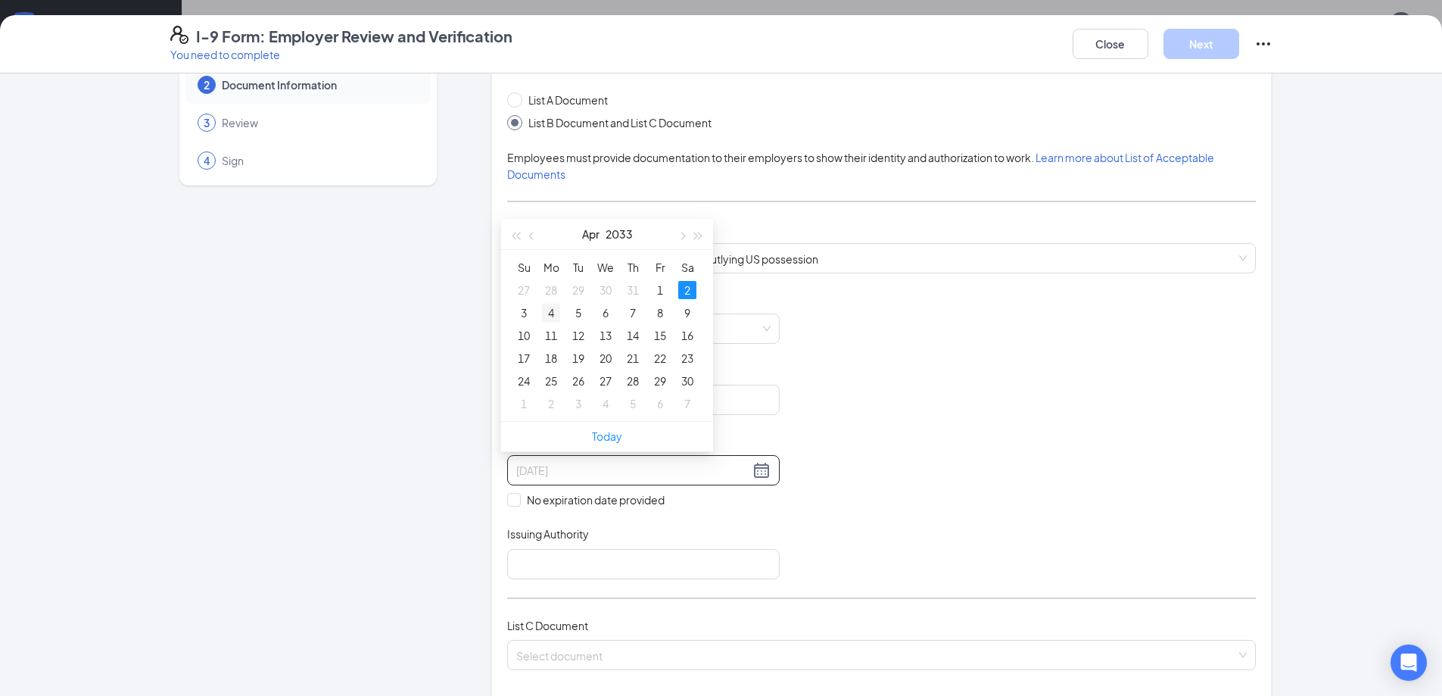
click at [558, 316] on div "4" at bounding box center [551, 313] width 18 height 18
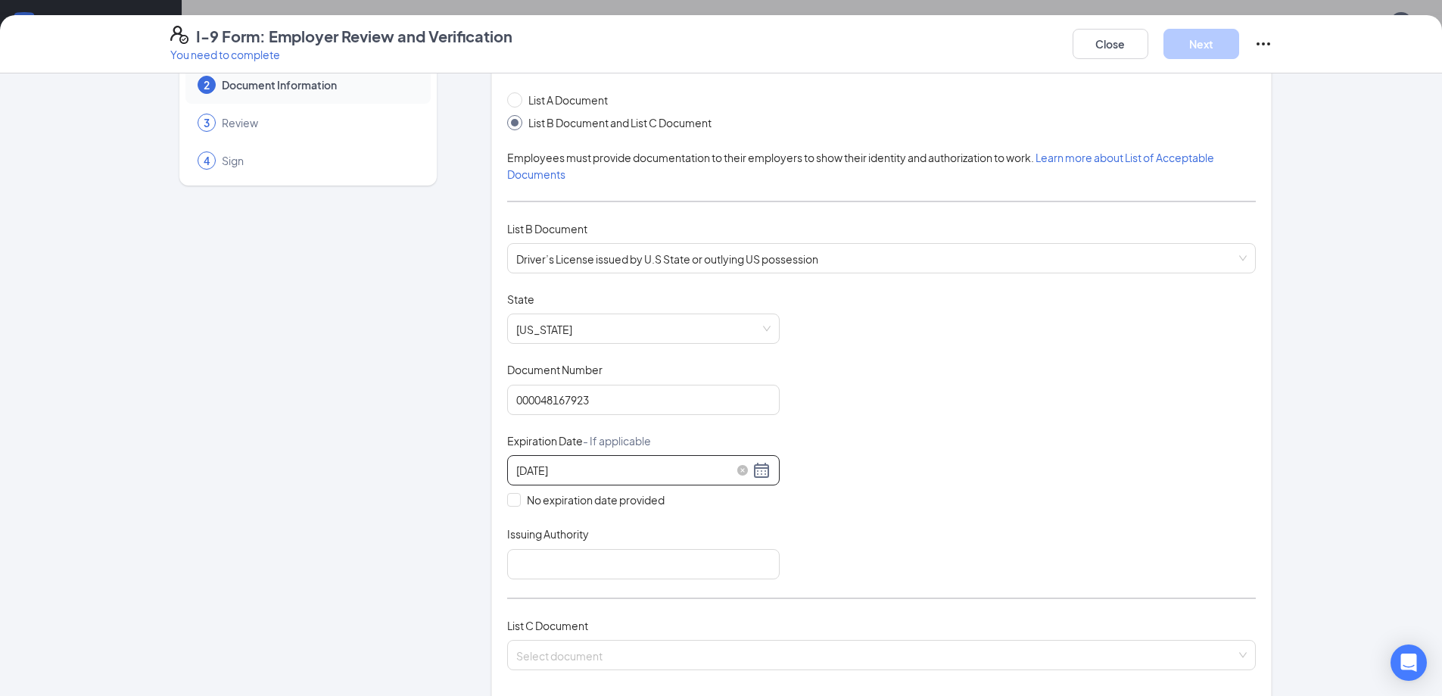
click at [761, 471] on div "04/04/2033" at bounding box center [643, 470] width 254 height 18
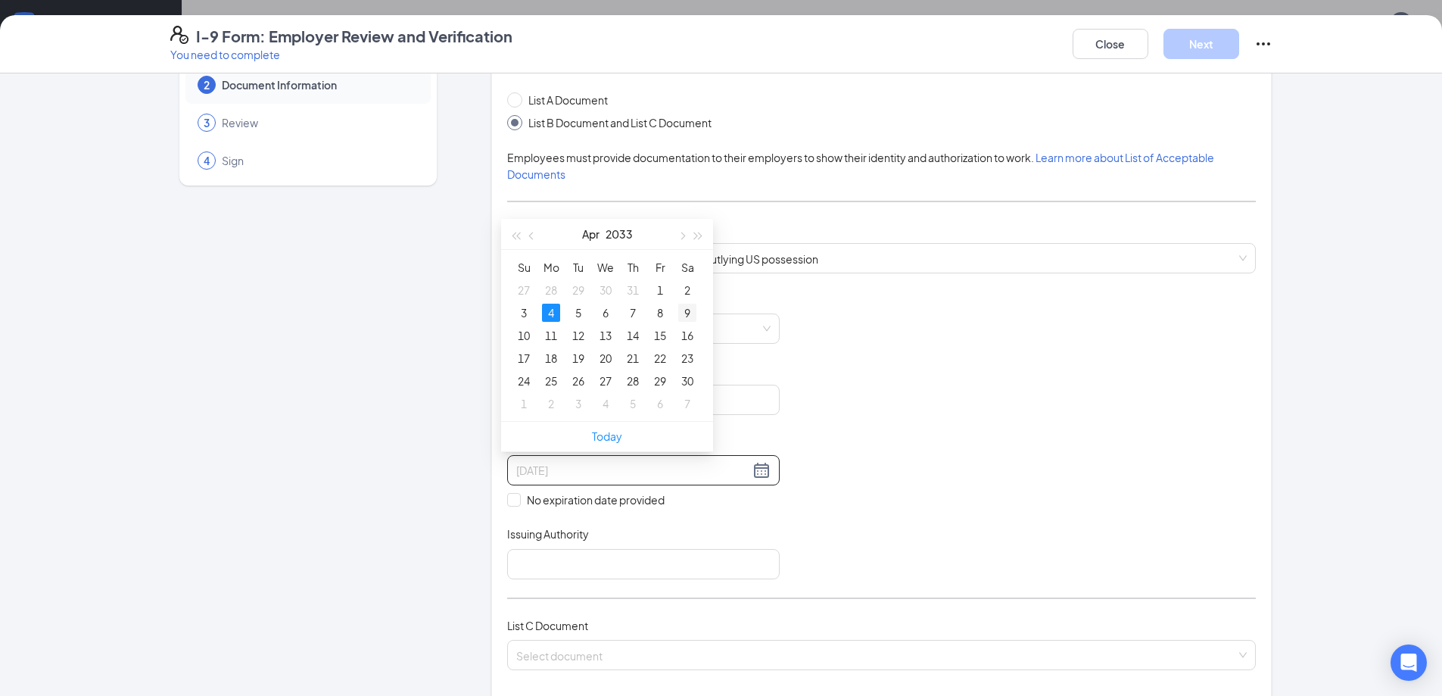
type input "04/09/2033"
click at [687, 310] on div "9" at bounding box center [687, 313] width 18 height 18
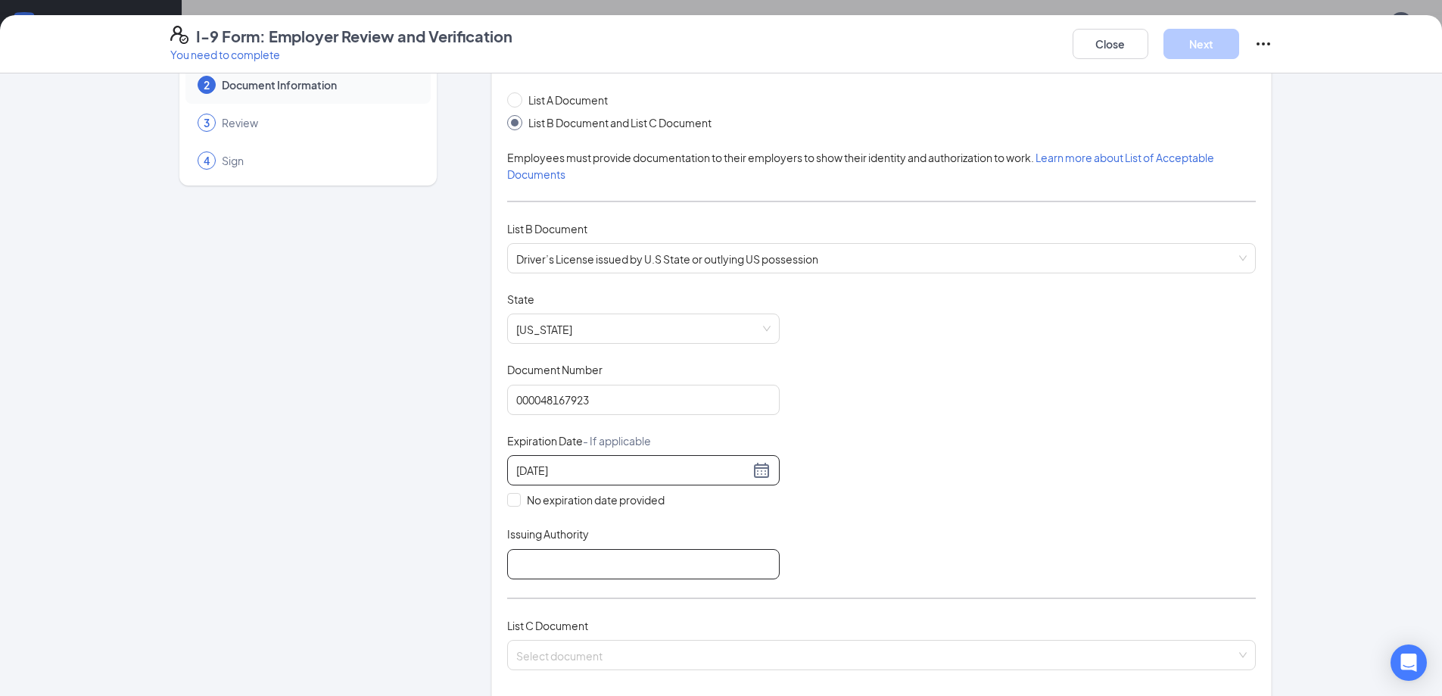
click at [667, 573] on input "Issuing Authority" at bounding box center [643, 564] width 272 height 30
type input "DMV"
click at [279, 406] on div "Employer Information 2 Document Information 3 Review 4 Sign" at bounding box center [307, 552] width 275 height 1079
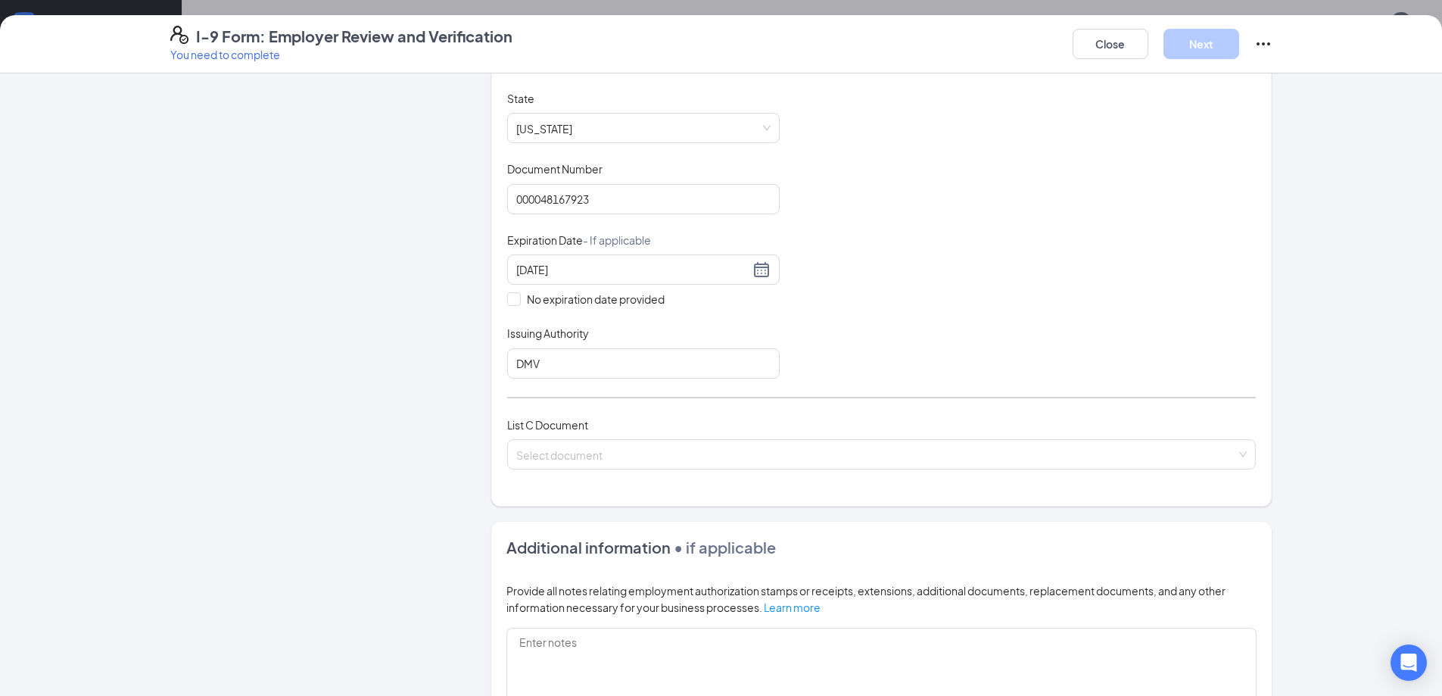
scroll to position [454, 0]
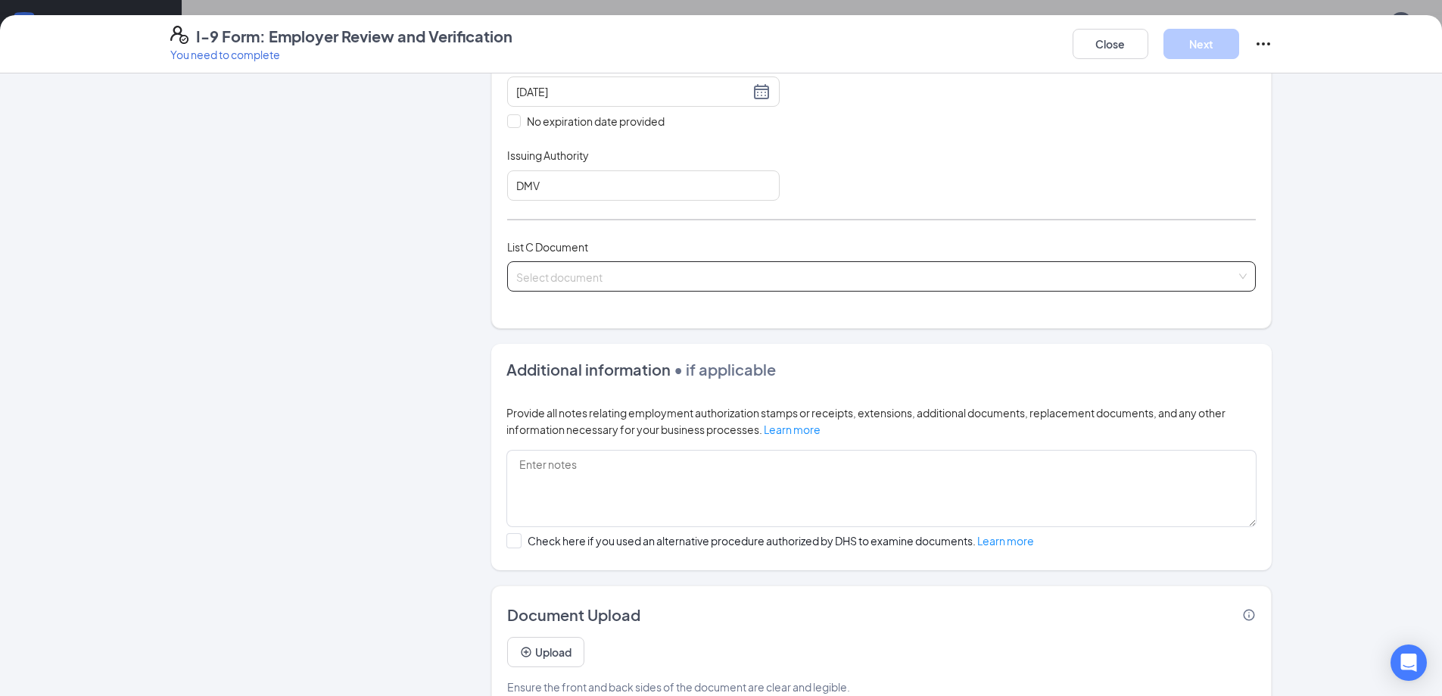
click at [675, 283] on input "search" at bounding box center [876, 273] width 720 height 23
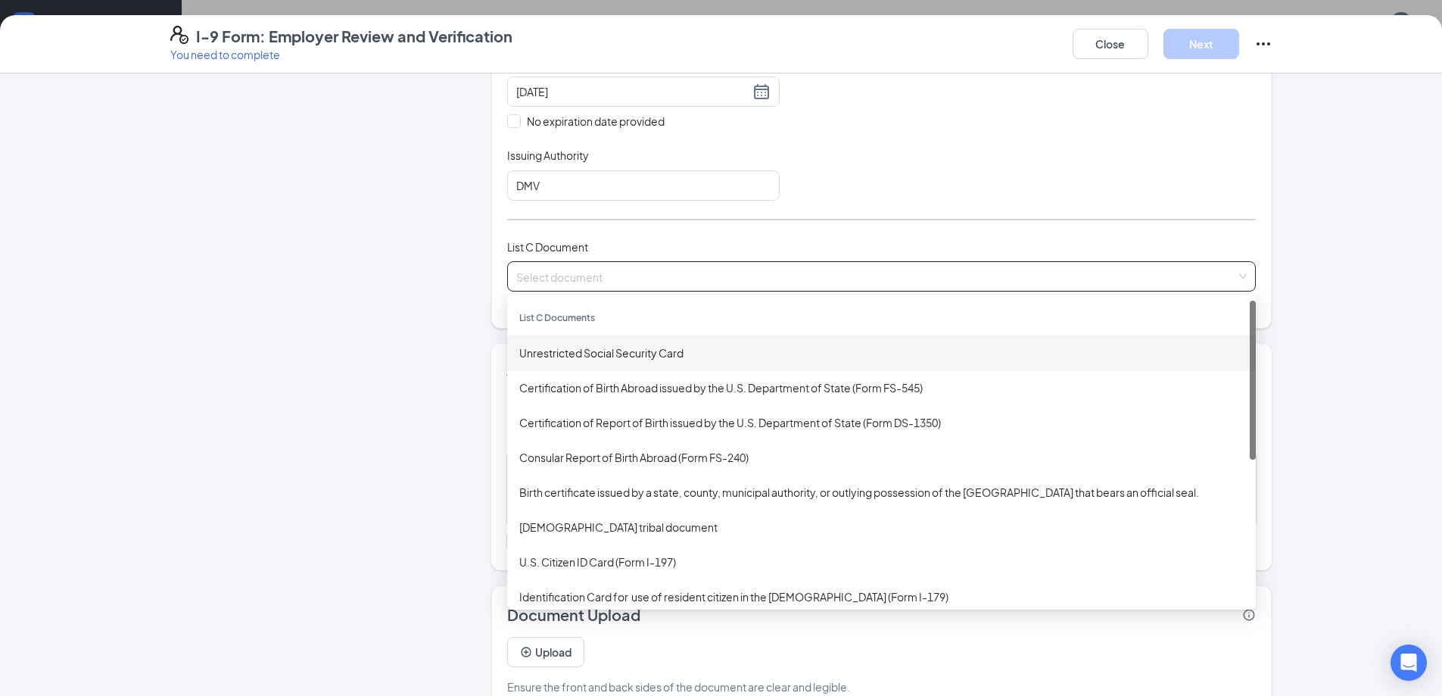
click at [551, 352] on div "Unrestricted Social Security Card" at bounding box center [881, 352] width 724 height 17
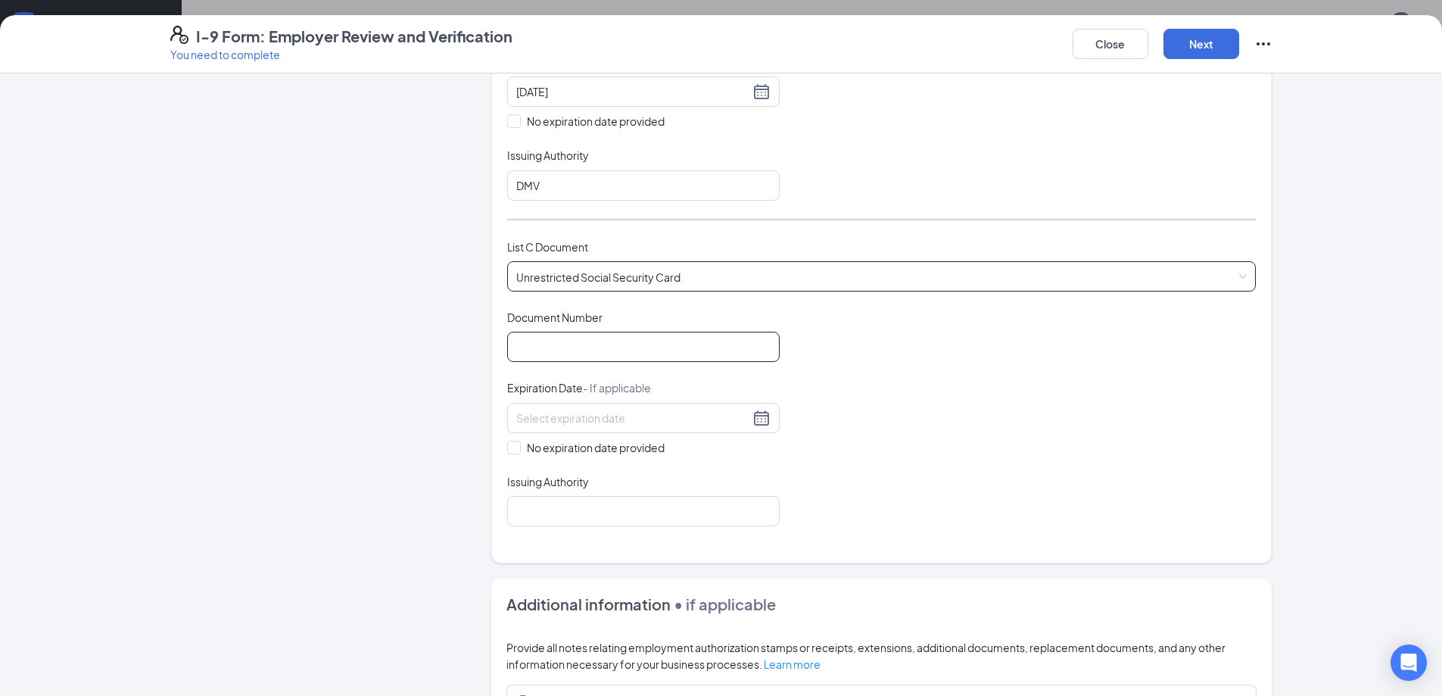
click at [546, 352] on input "Document Number" at bounding box center [643, 347] width 272 height 30
type input "687125184"
click at [242, 458] on div "Employer Information 2 Document Information 3 Review 4 Sign" at bounding box center [307, 291] width 275 height 1314
click at [513, 447] on span at bounding box center [514, 447] width 14 height 14
click at [513, 447] on input "No expiration date provided" at bounding box center [512, 445] width 11 height 11
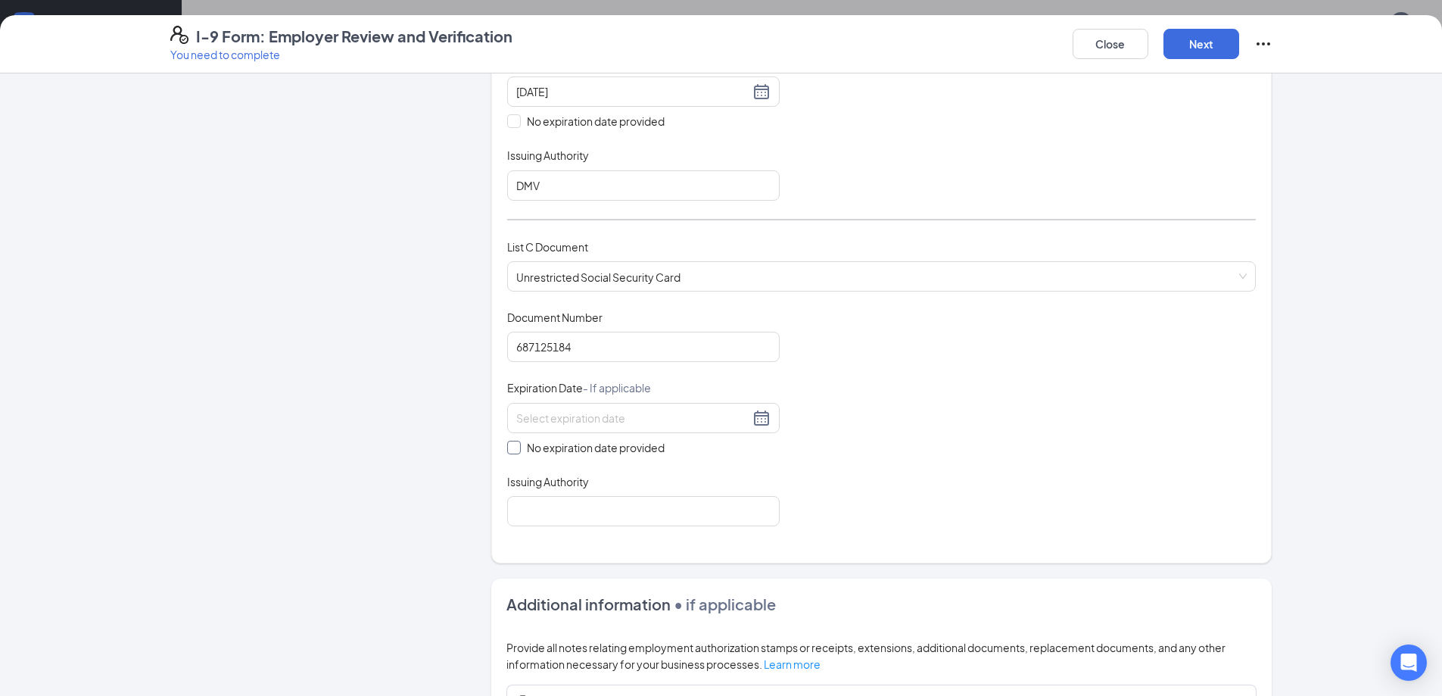
checkbox input "true"
click at [543, 509] on input "Issuing Authority" at bounding box center [643, 514] width 272 height 30
type input "Social Security"
click at [239, 518] on div "Employer Information 2 Document Information 3 Review 4 Sign" at bounding box center [307, 292] width 275 height 1317
click at [1192, 45] on button "Next" at bounding box center [1201, 44] width 76 height 30
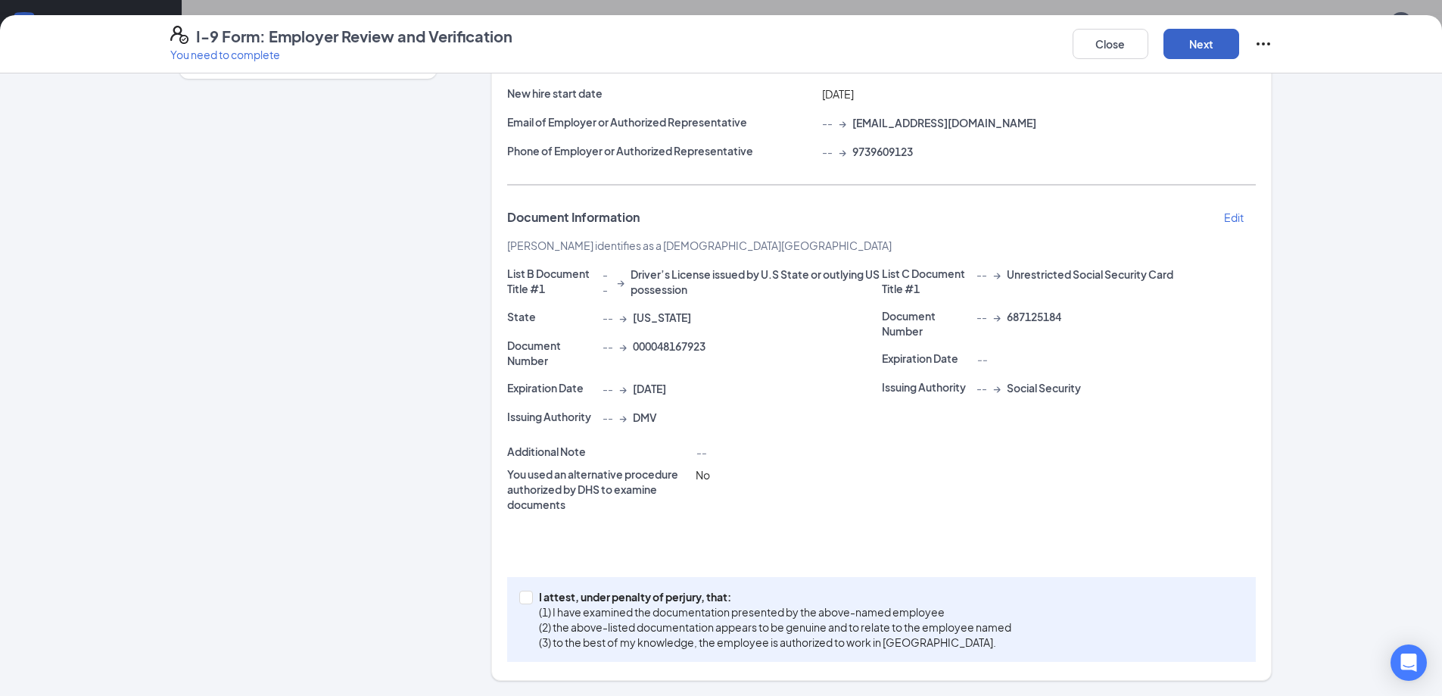
scroll to position [182, 0]
click at [525, 608] on label "I attest, under penalty of perjury, that: (1) I have examined the documentation…" at bounding box center [768, 619] width 498 height 61
click at [525, 601] on input "I attest, under penalty of perjury, that: (1) I have examined the documentation…" at bounding box center [524, 595] width 11 height 11
checkbox input "true"
click at [1195, 44] on button "Next" at bounding box center [1201, 44] width 76 height 30
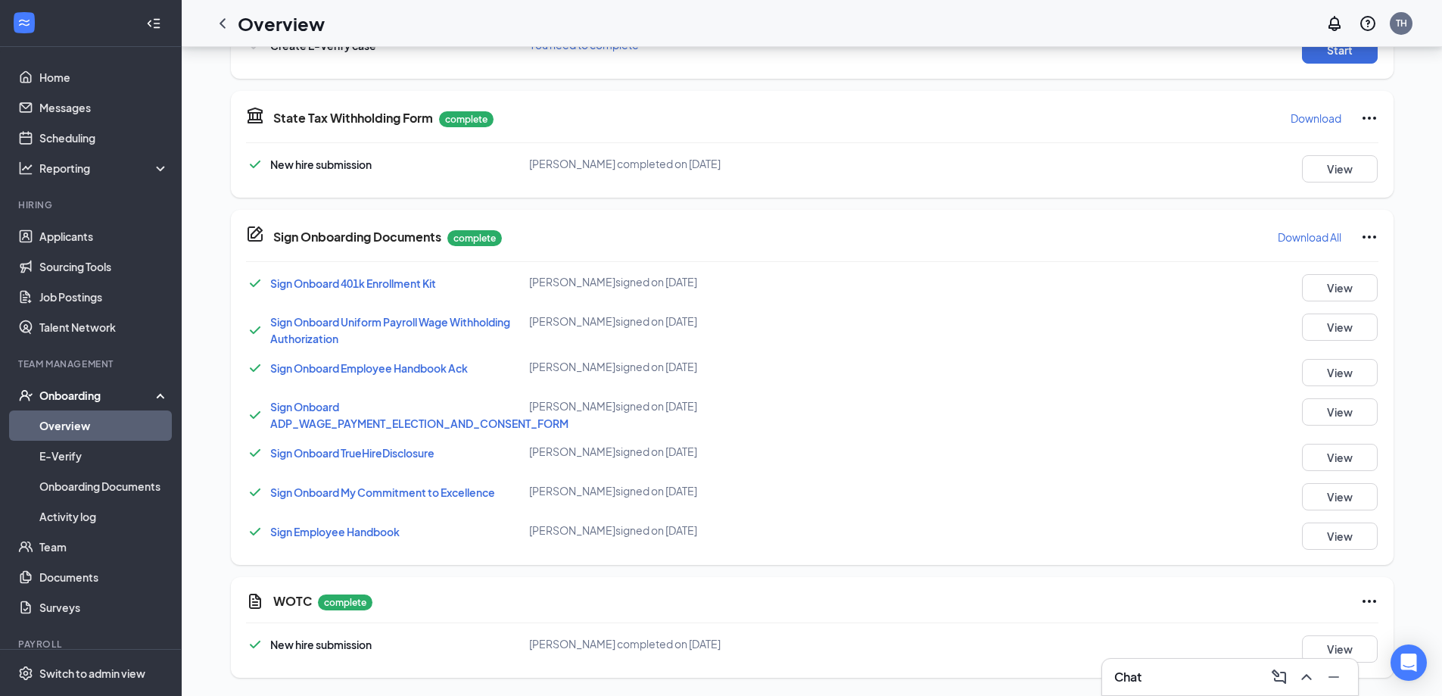
scroll to position [236, 0]
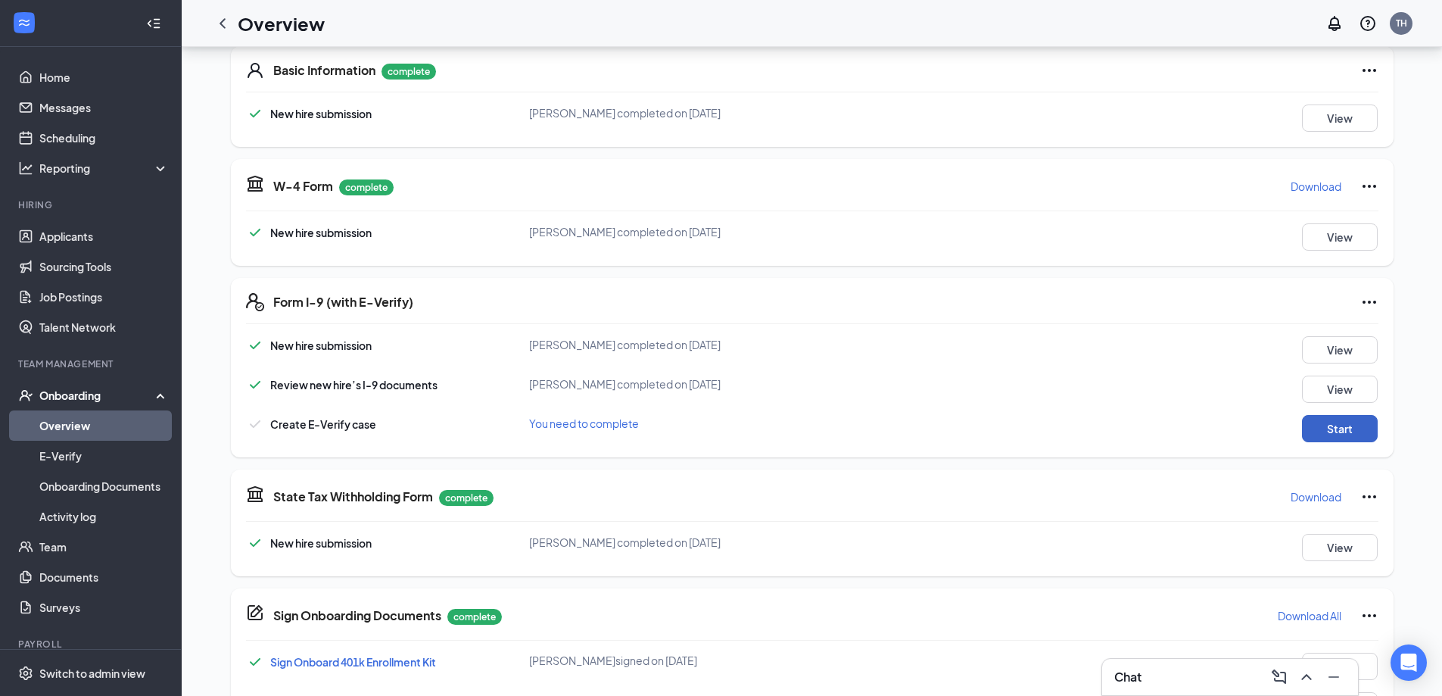
click at [1359, 431] on button "Start" at bounding box center [1340, 428] width 76 height 27
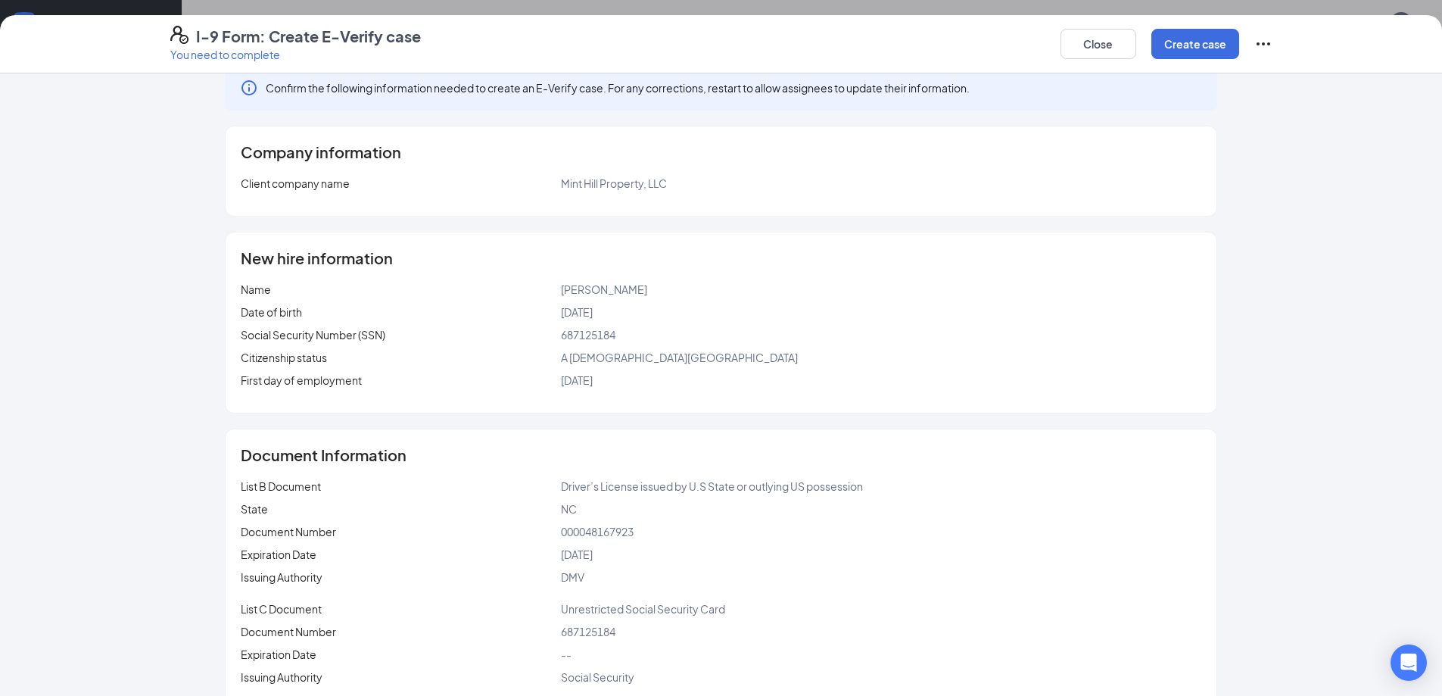
scroll to position [0, 0]
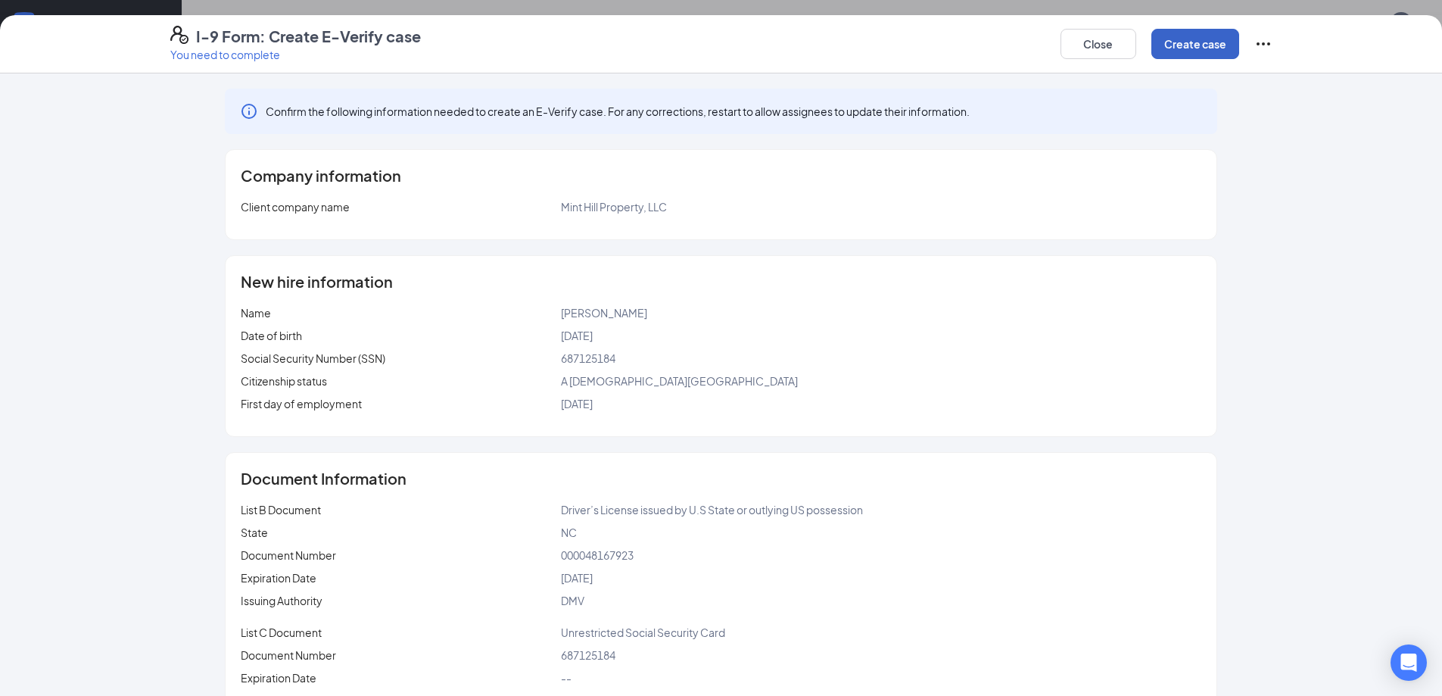
click at [1203, 54] on button "Create case" at bounding box center [1195, 44] width 88 height 30
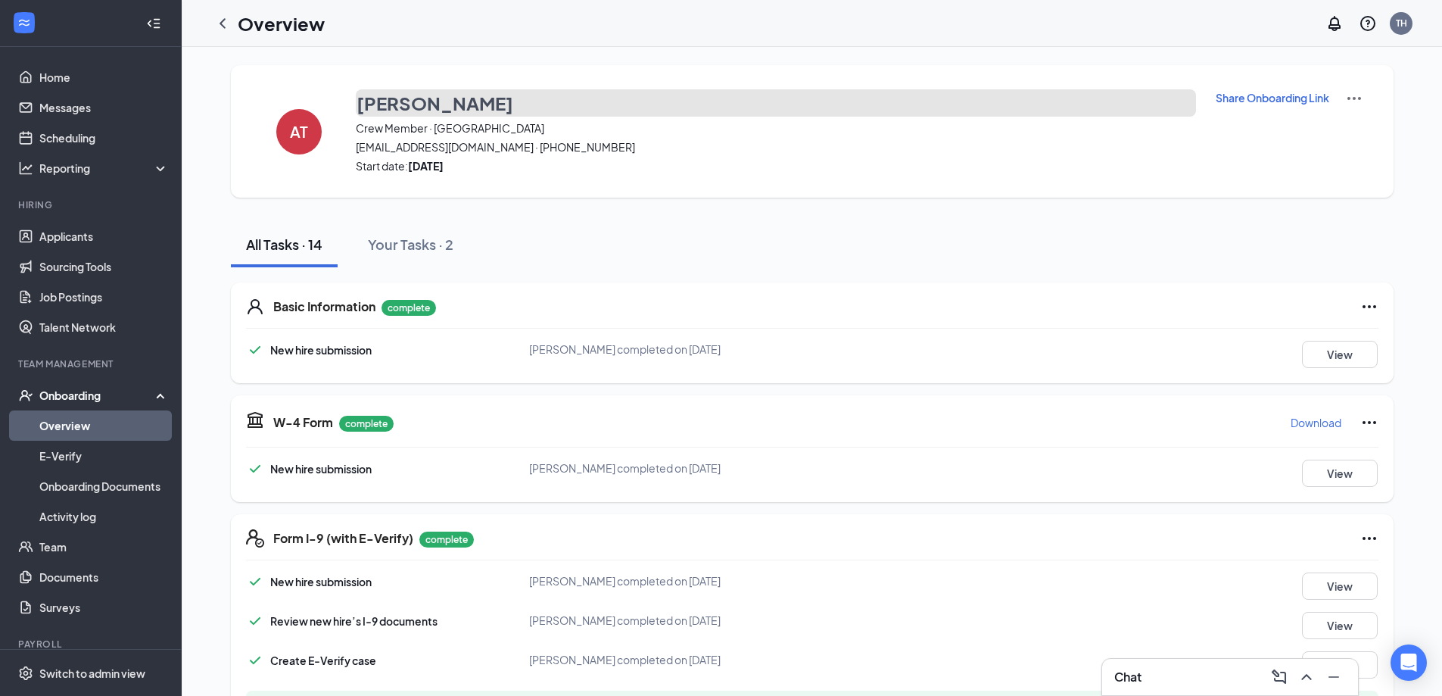
click at [449, 96] on h3 "[PERSON_NAME]" at bounding box center [434, 103] width 157 height 26
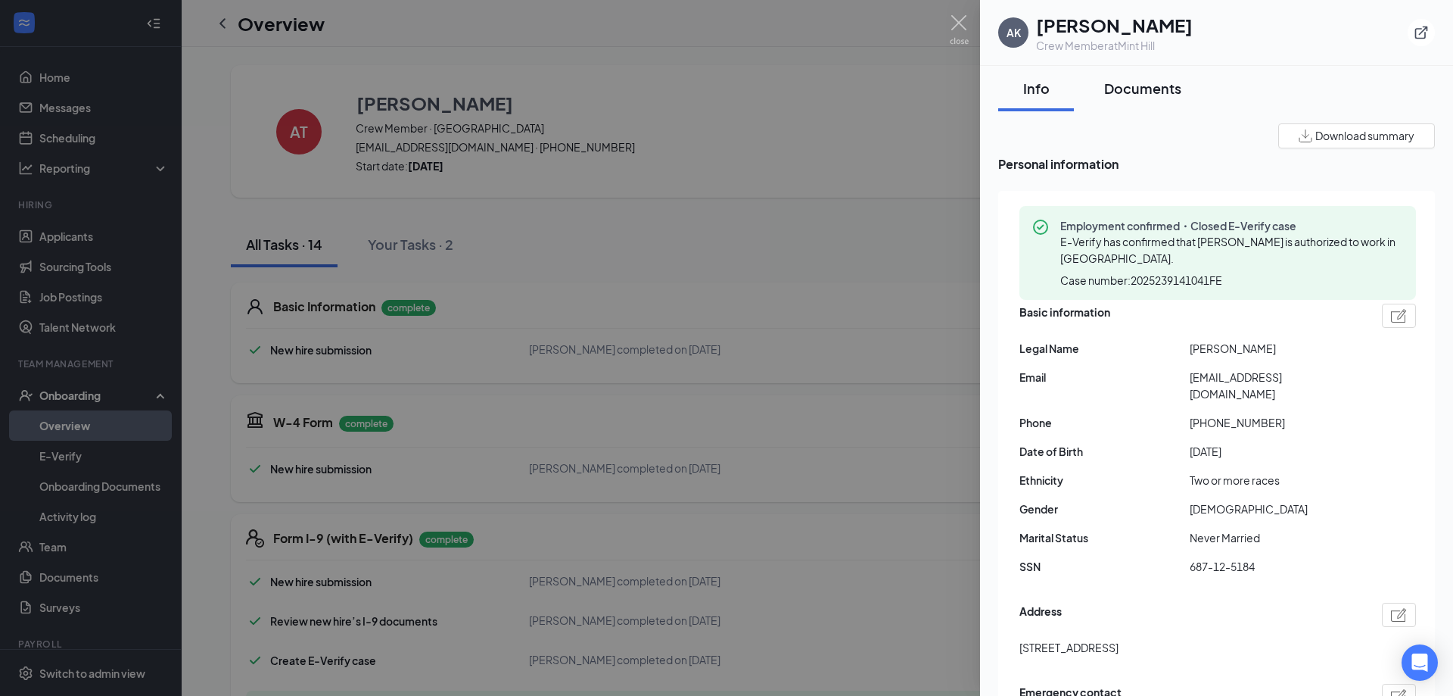
click at [1127, 79] on div "Documents" at bounding box center [1142, 88] width 77 height 19
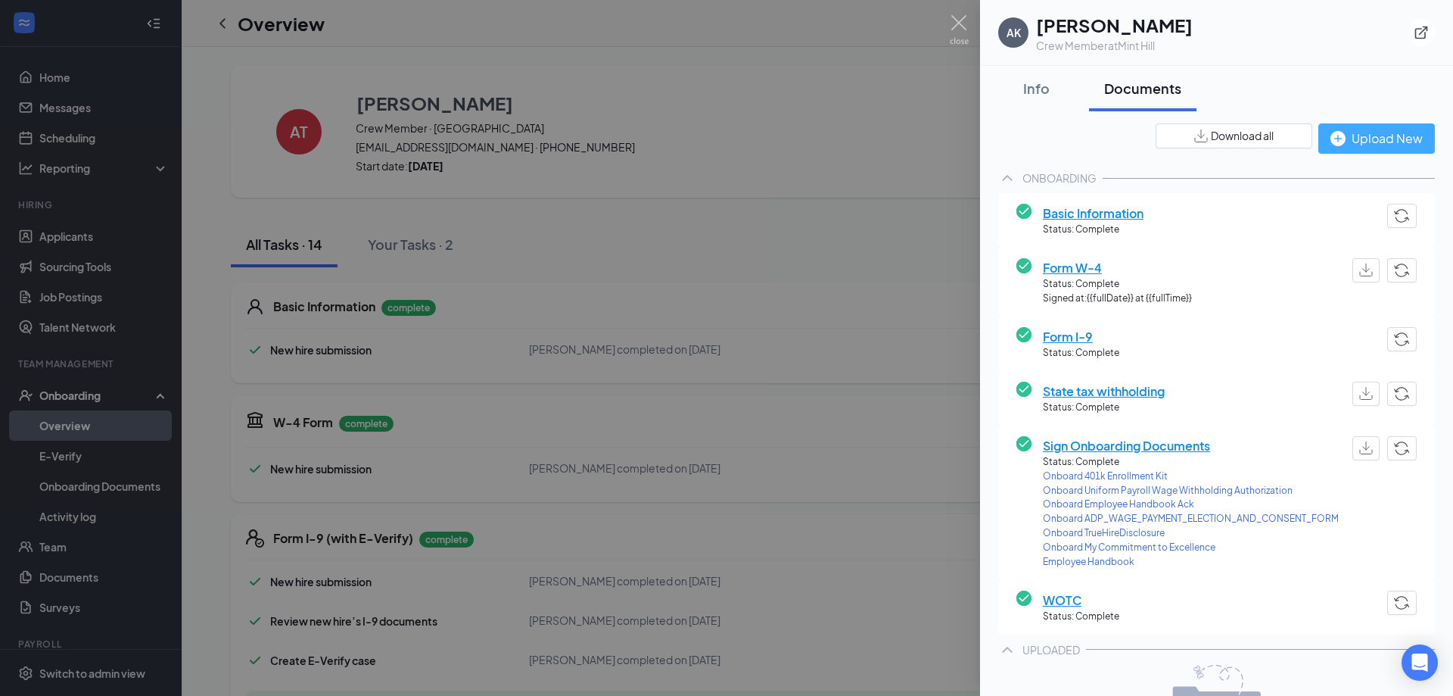
click at [1360, 146] on div "Upload New" at bounding box center [1377, 138] width 92 height 19
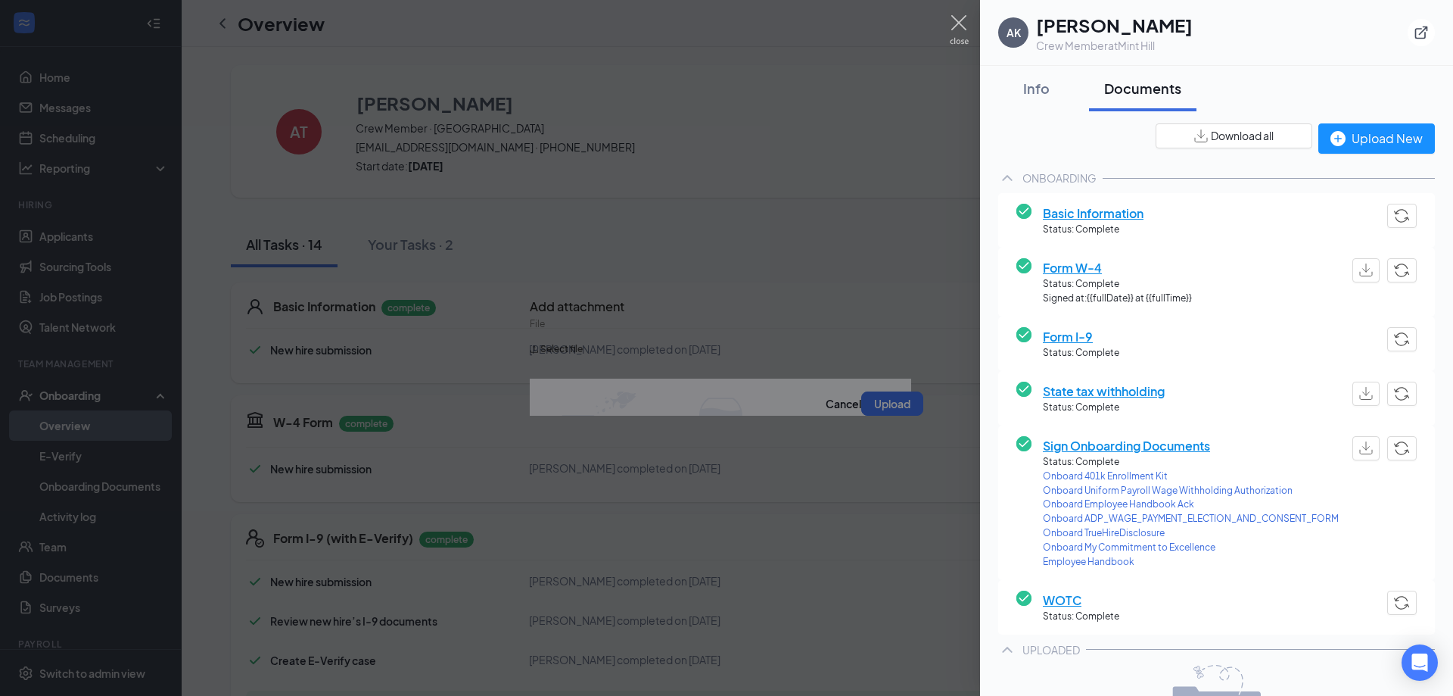
click at [600, 353] on div at bounding box center [726, 348] width 1453 height 696
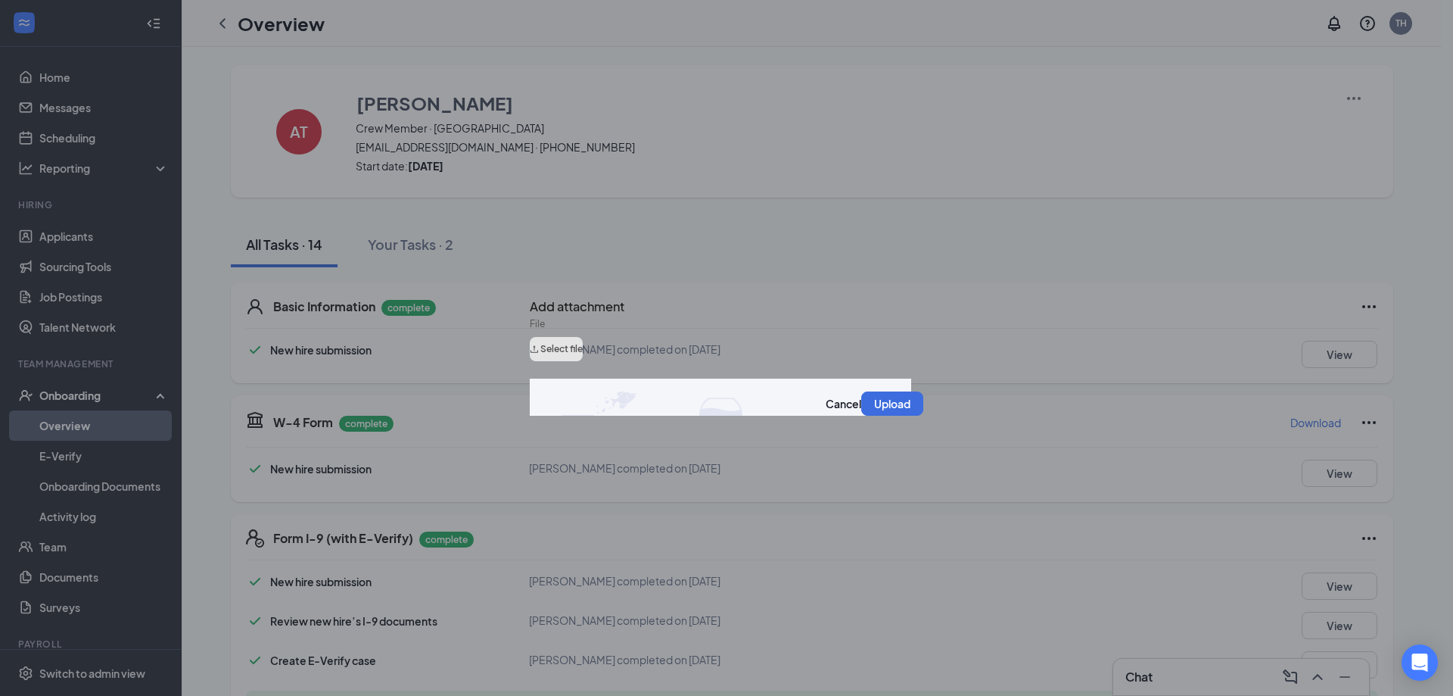
click at [583, 352] on button "Select file" at bounding box center [556, 349] width 53 height 24
click at [530, 293] on icon "Cross" at bounding box center [530, 293] width 0 height 0
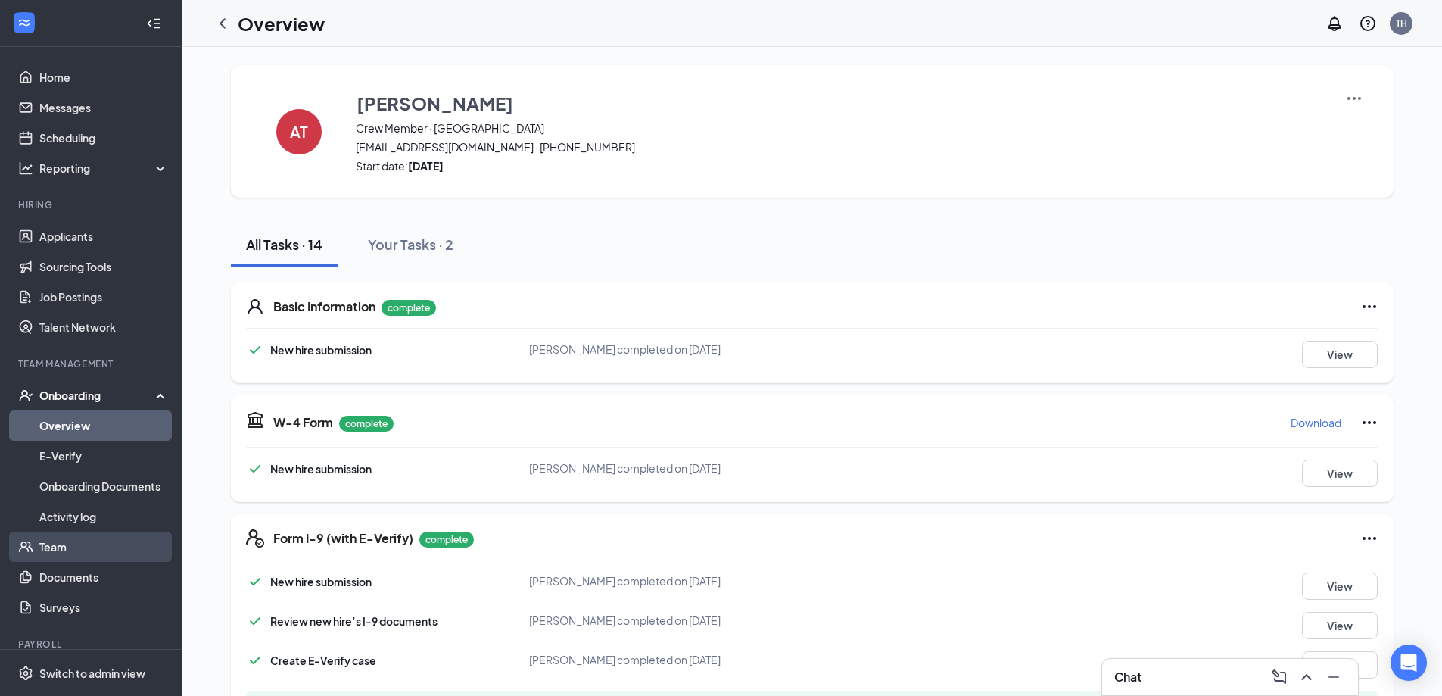
click at [64, 541] on link "Team" at bounding box center [103, 546] width 129 height 30
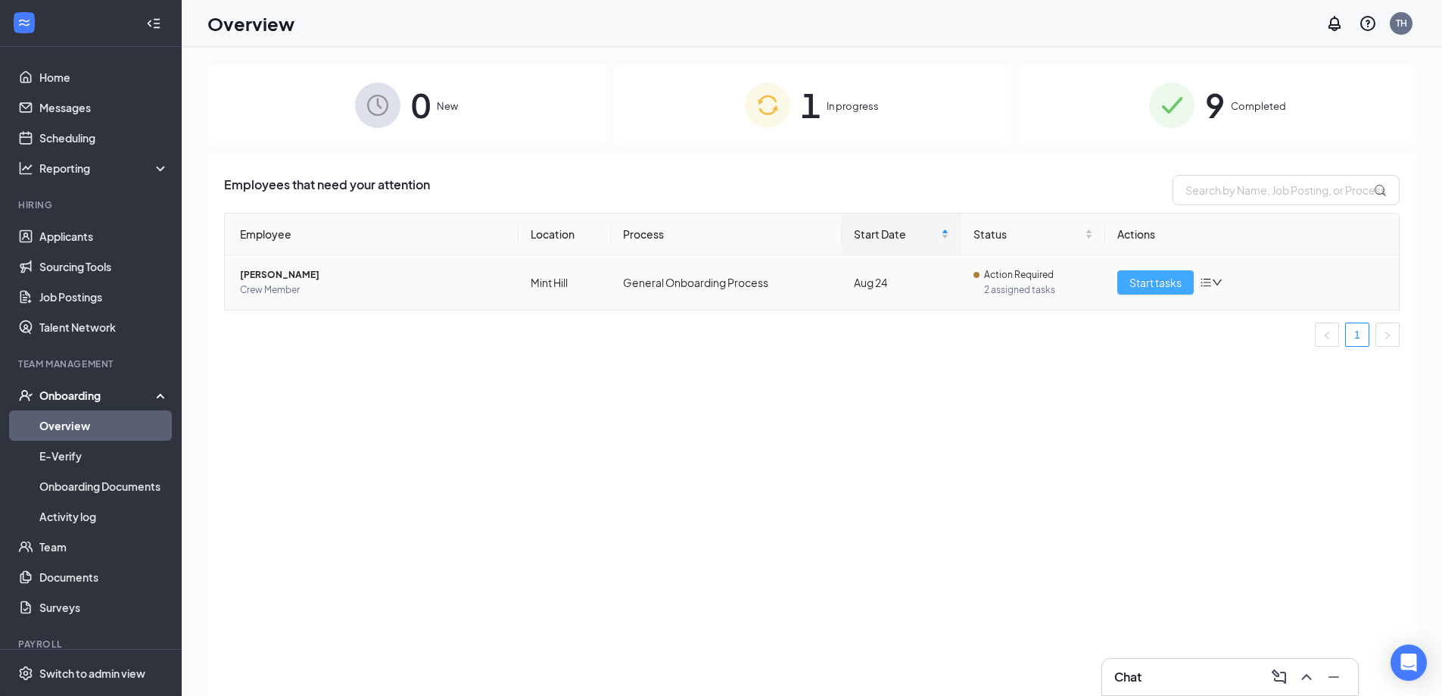
click at [1130, 283] on span "Start tasks" at bounding box center [1155, 282] width 52 height 17
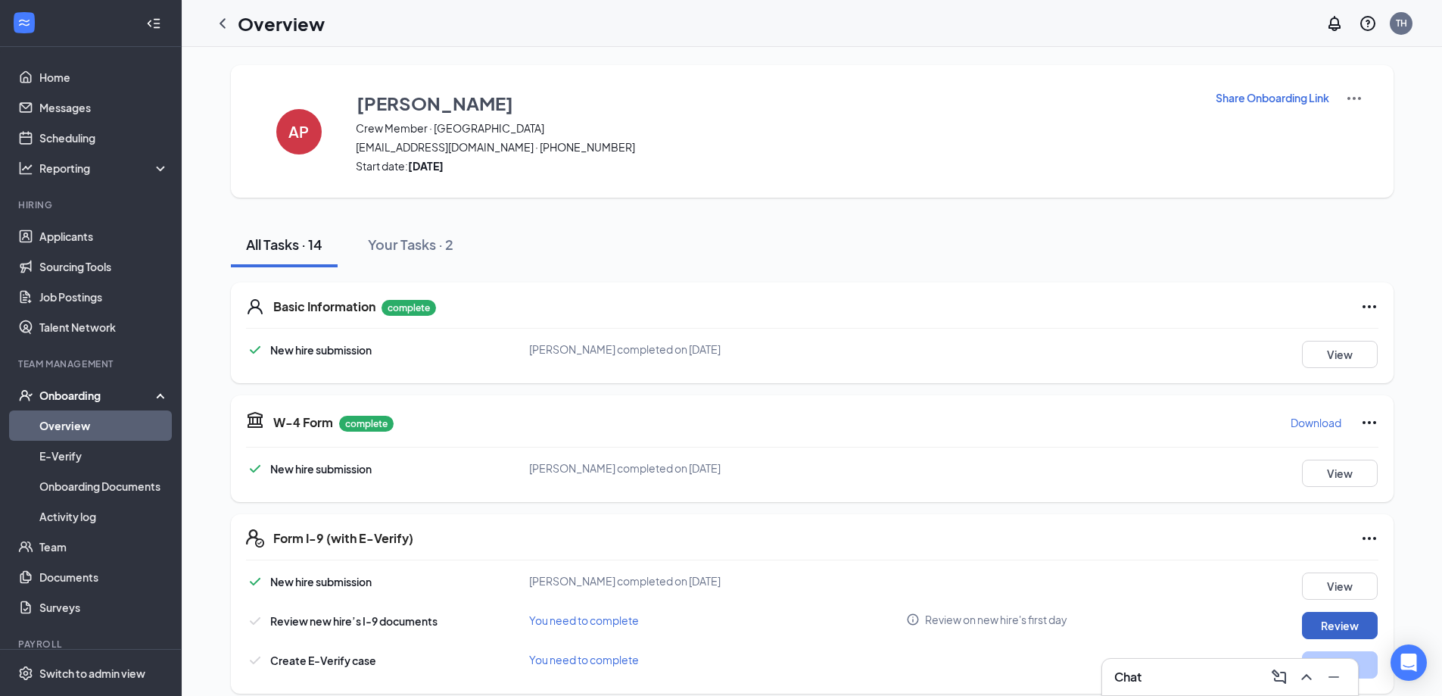
click at [1331, 621] on button "Review" at bounding box center [1340, 625] width 76 height 27
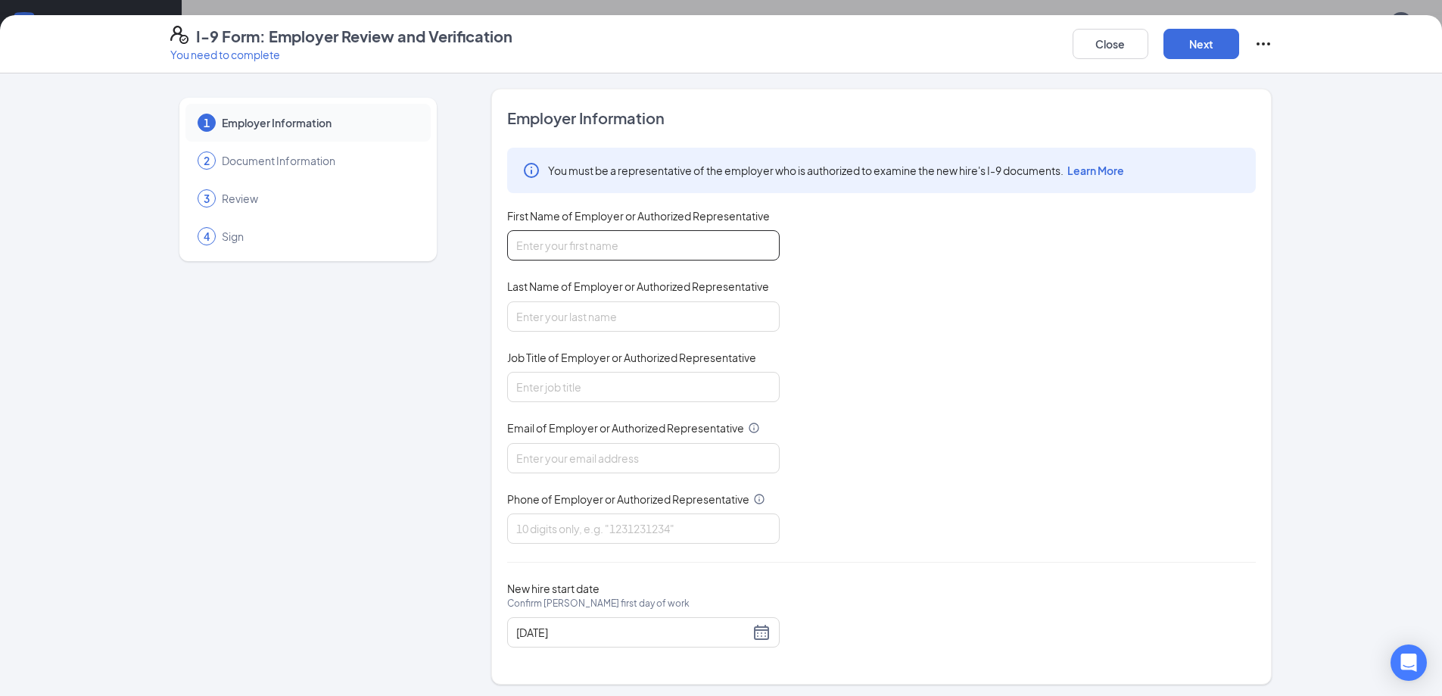
click at [585, 237] on input "First Name of Employer or Authorized Representative" at bounding box center [643, 245] width 272 height 30
type input "Tanaysia"
type input "Harrison"
type input "General Manager"
click at [592, 462] on input "Email of Employer or Authorized Representative" at bounding box center [643, 458] width 272 height 30
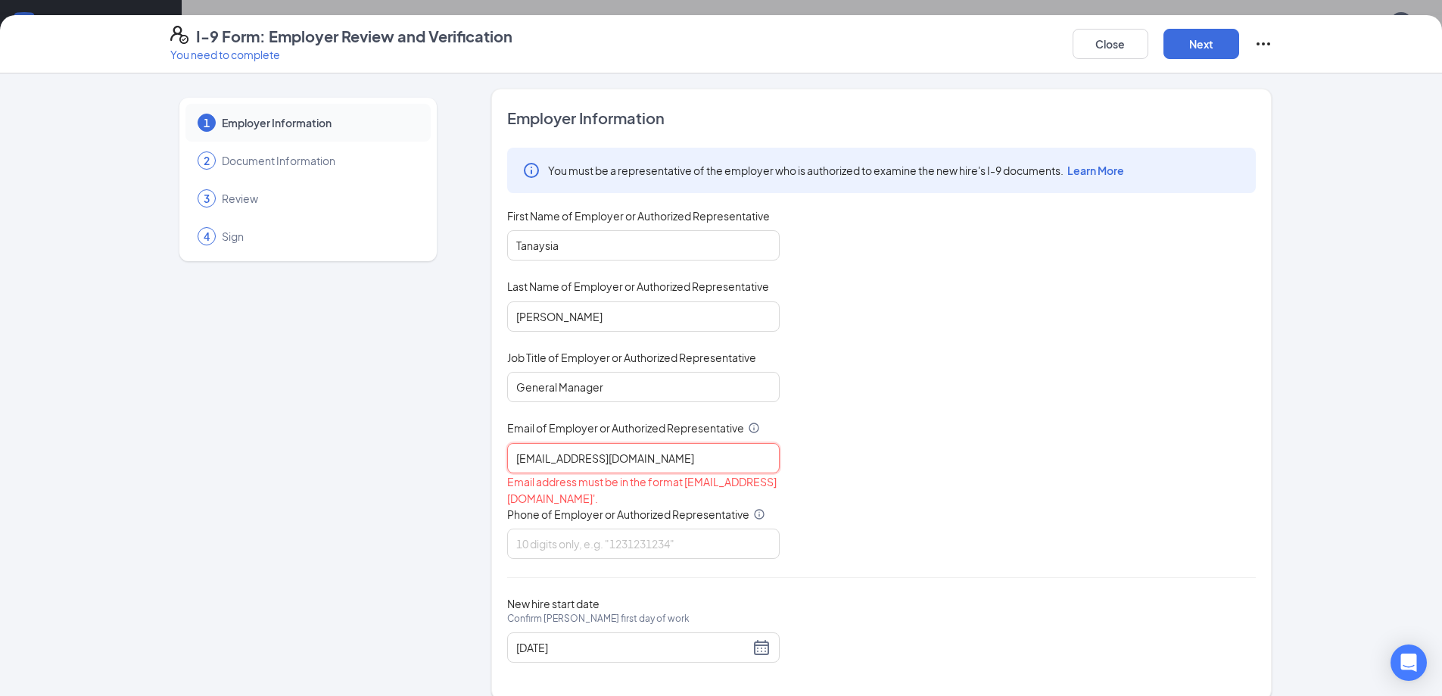
type input "tharrison@ddcoastal.com"
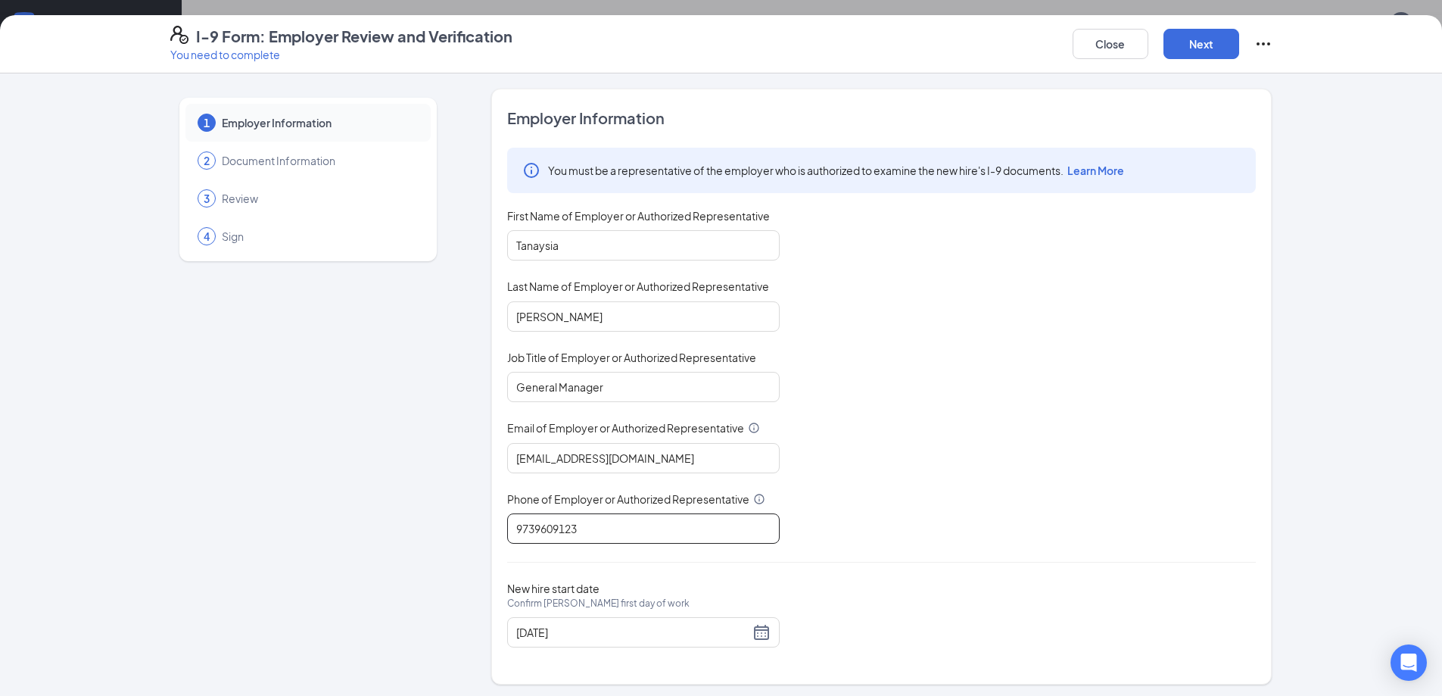
type input "9739609123"
click at [345, 466] on div "1 Employer Information 2 Document Information 3 Review 4 Sign" at bounding box center [307, 387] width 275 height 596
click at [1217, 48] on button "Next" at bounding box center [1201, 44] width 76 height 30
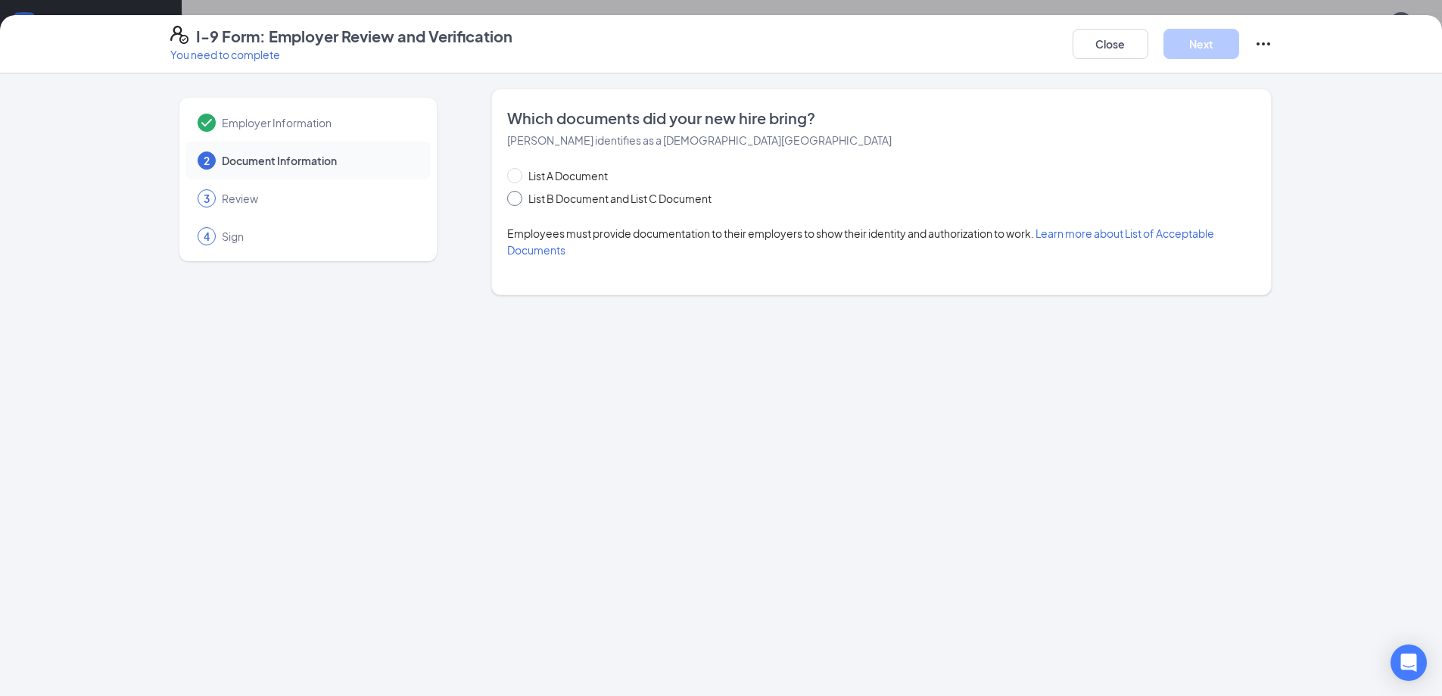
click at [658, 198] on span "List B Document and List C Document" at bounding box center [619, 198] width 195 height 17
click at [518, 198] on input "List B Document and List C Document" at bounding box center [512, 196] width 11 height 11
radio input "true"
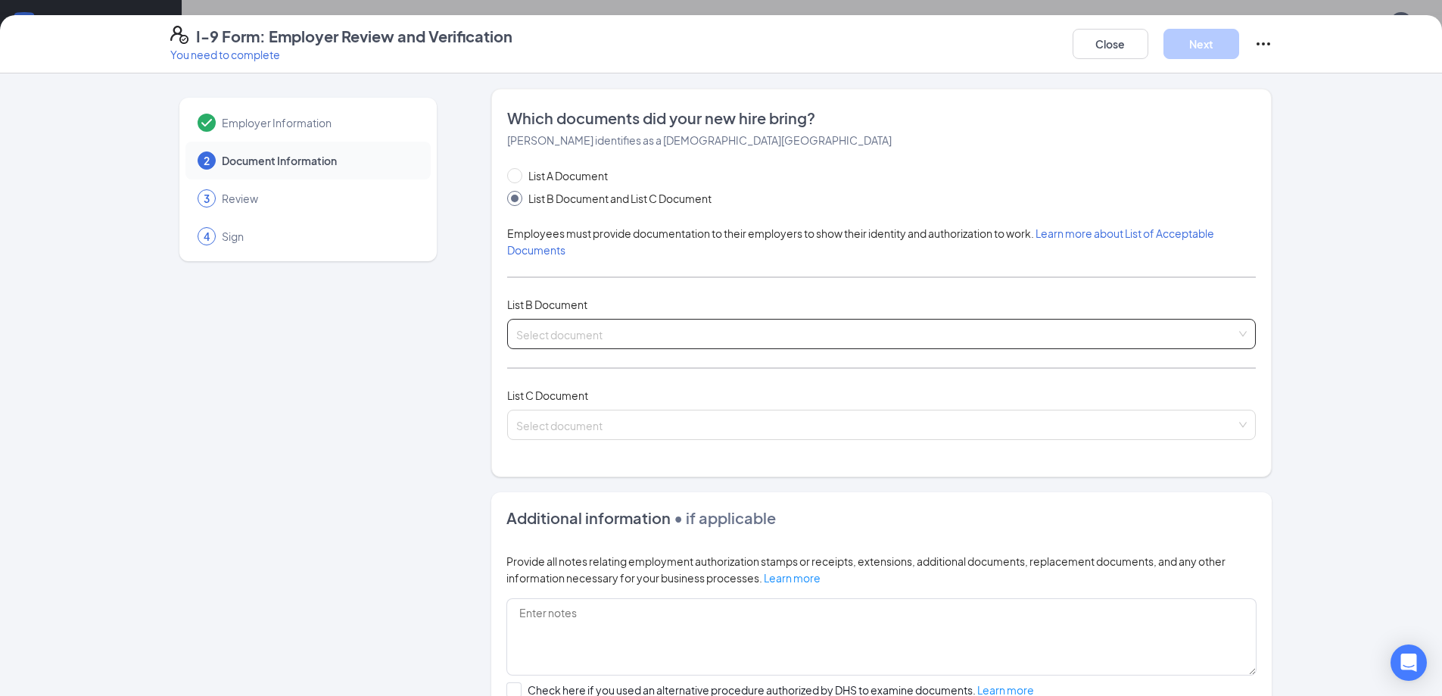
click at [618, 330] on div "List A Document List B Document and List C Document Employees must provide docu…" at bounding box center [881, 312] width 749 height 291
click at [620, 332] on input "search" at bounding box center [876, 330] width 720 height 23
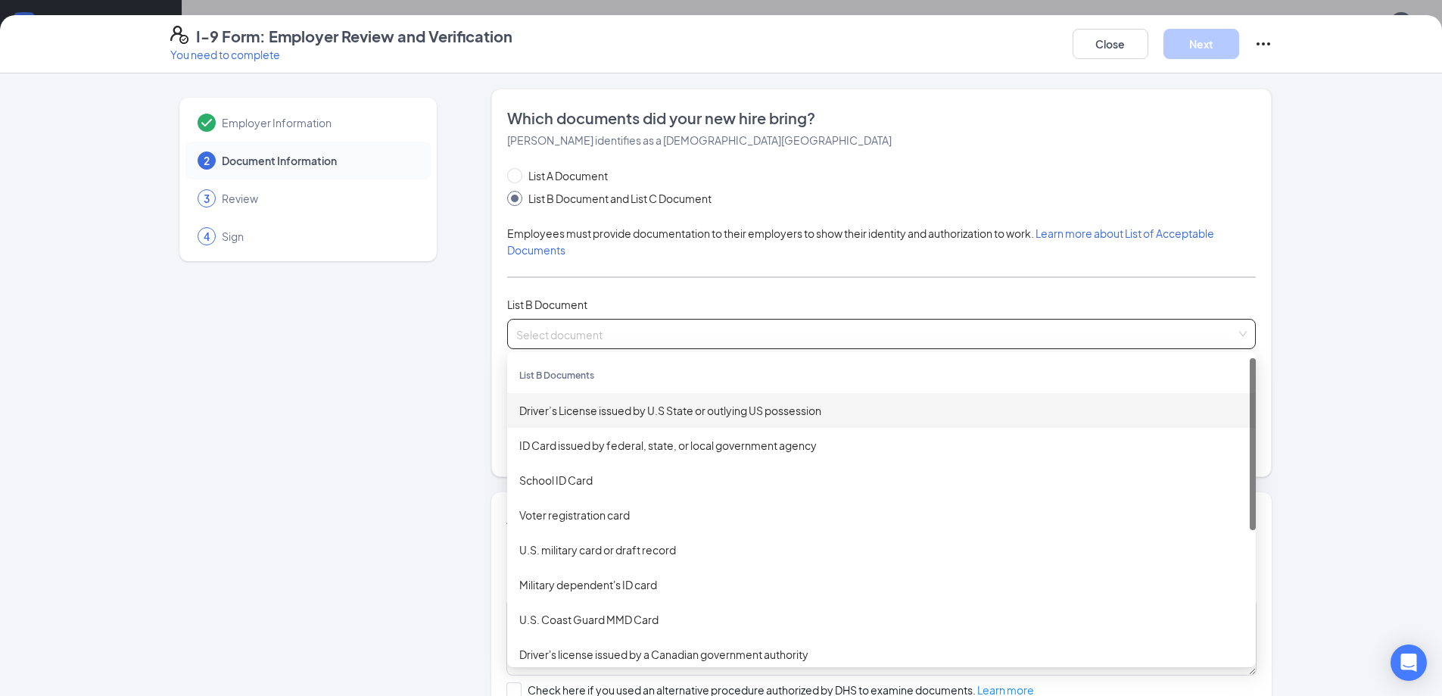
click at [762, 411] on div "Driver’s License issued by U.S State or outlying US possession" at bounding box center [881, 410] width 724 height 17
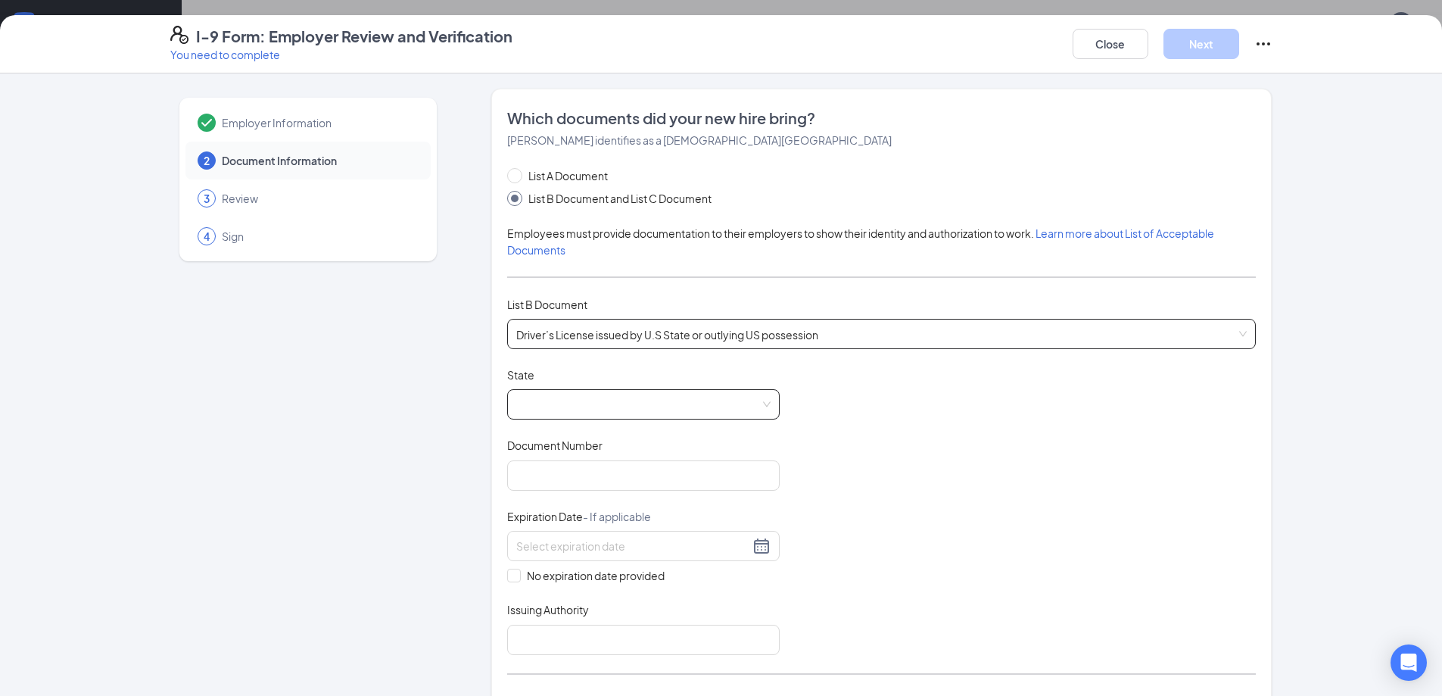
click at [577, 400] on span at bounding box center [643, 404] width 254 height 29
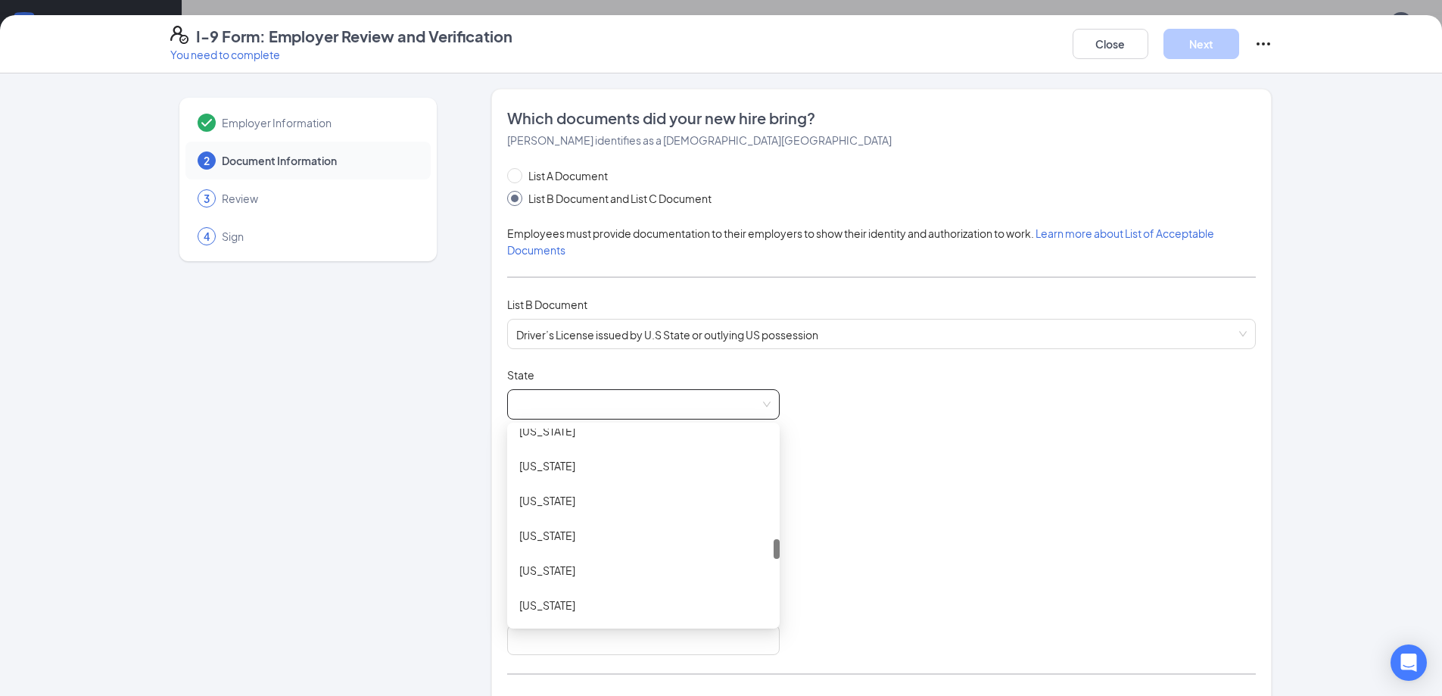
scroll to position [1135, 0]
click at [590, 525] on div "North Carolina" at bounding box center [643, 529] width 248 height 17
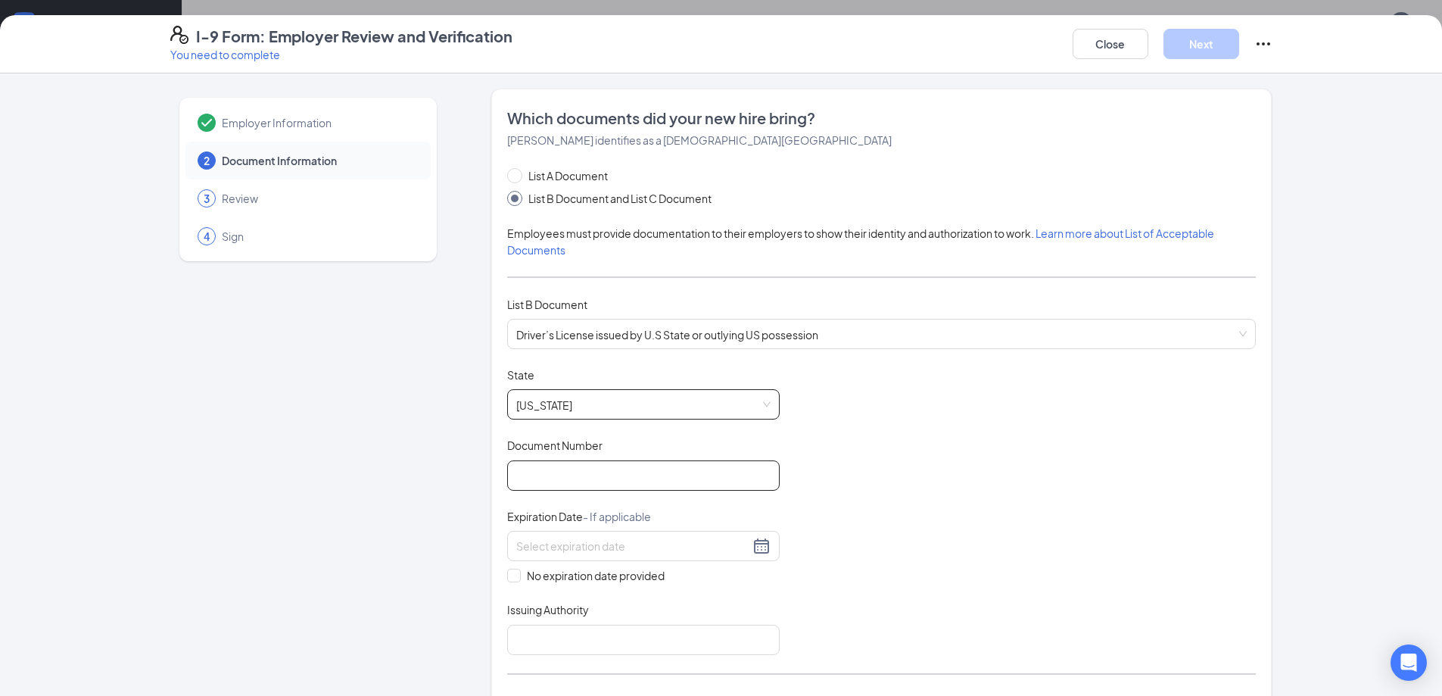
click at [523, 482] on input "Document Number" at bounding box center [643, 475] width 272 height 30
type input "000045077784"
click at [663, 549] on input at bounding box center [632, 545] width 233 height 17
click at [584, 680] on div "11" at bounding box center [578, 680] width 18 height 18
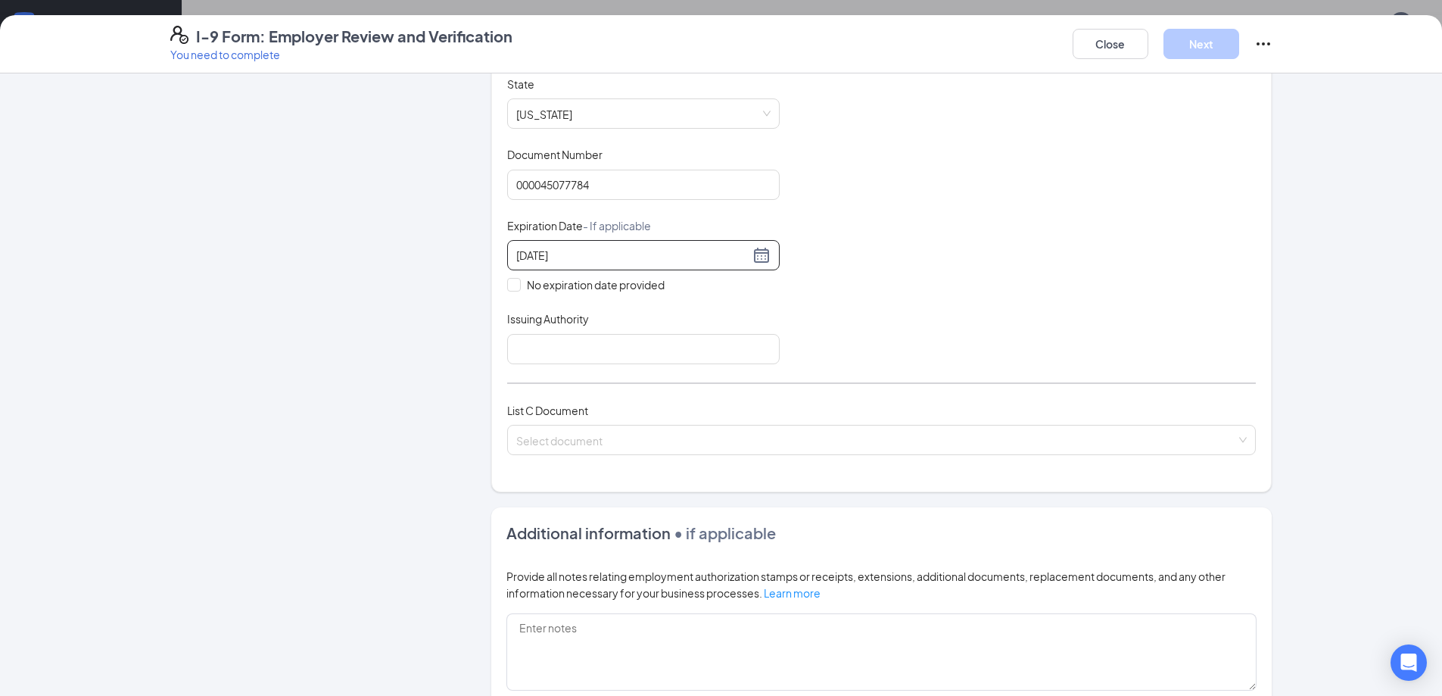
scroll to position [303, 0]
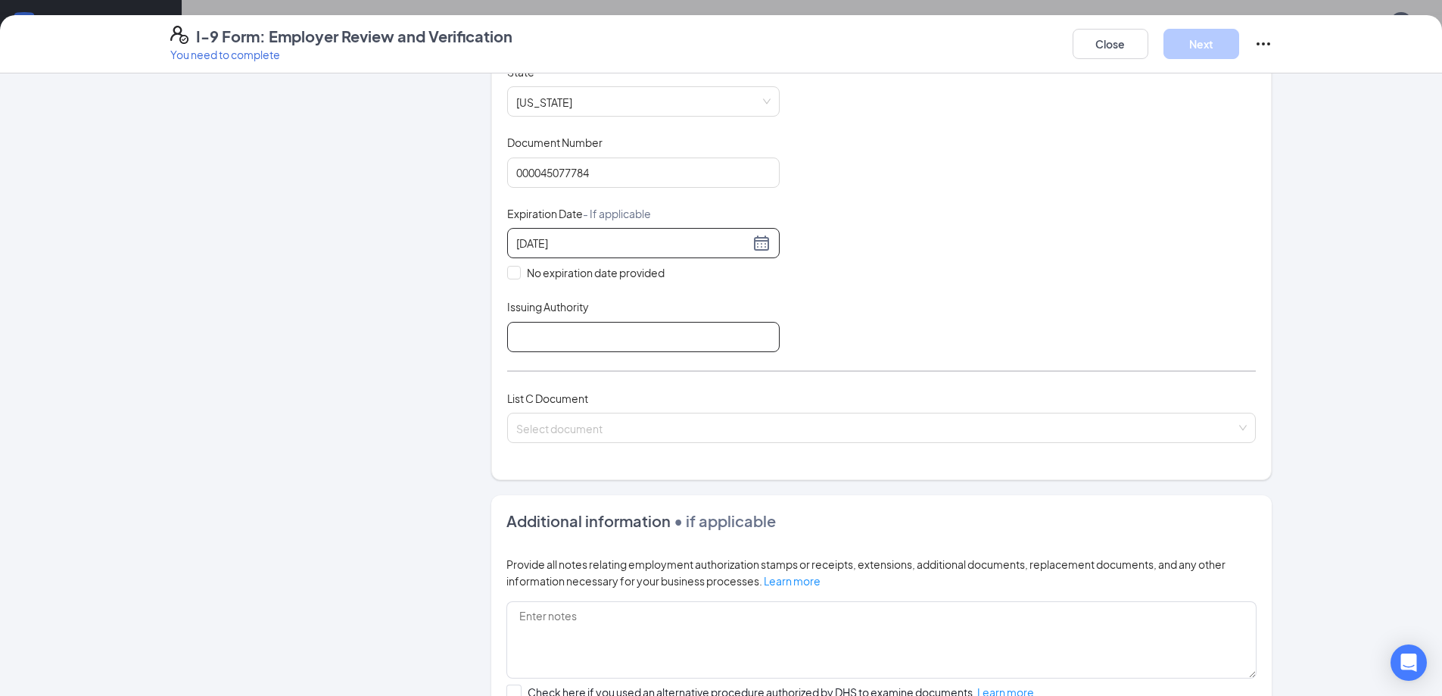
type input "08/11/2026"
click at [574, 328] on input "Issuing Authority" at bounding box center [643, 337] width 272 height 30
type input "DMV"
click at [554, 425] on input "search" at bounding box center [876, 424] width 720 height 23
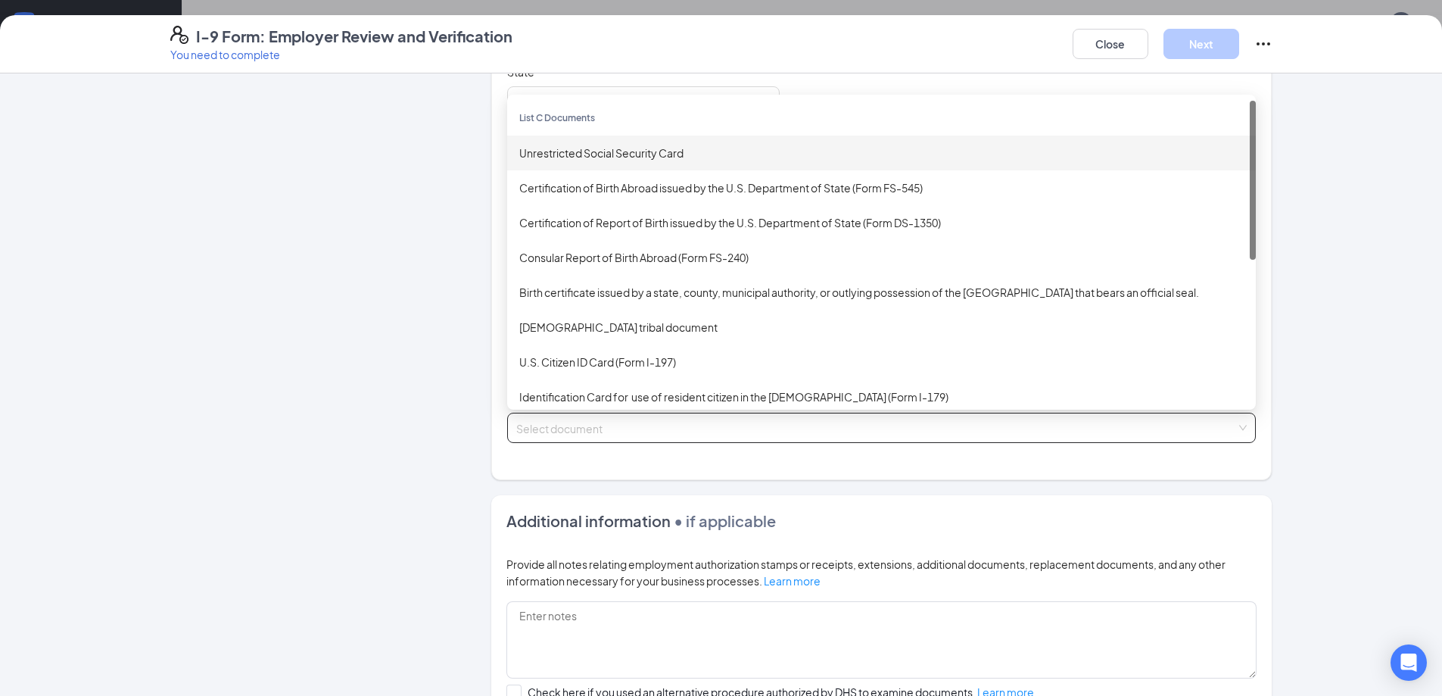
click at [588, 154] on div "Unrestricted Social Security Card" at bounding box center [881, 153] width 724 height 17
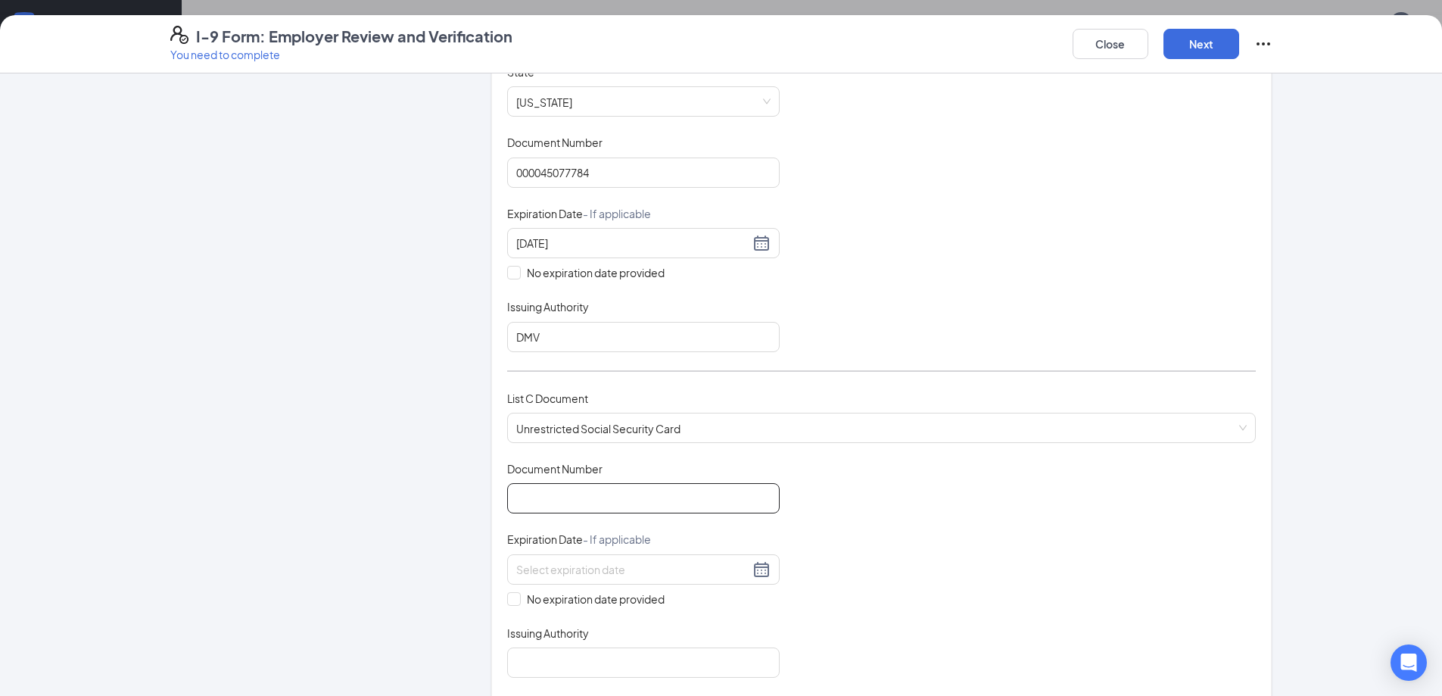
click at [568, 484] on input "Document Number" at bounding box center [643, 498] width 272 height 30
type input "087967500"
click at [509, 602] on input "No expiration date provided" at bounding box center [512, 597] width 11 height 11
checkbox input "true"
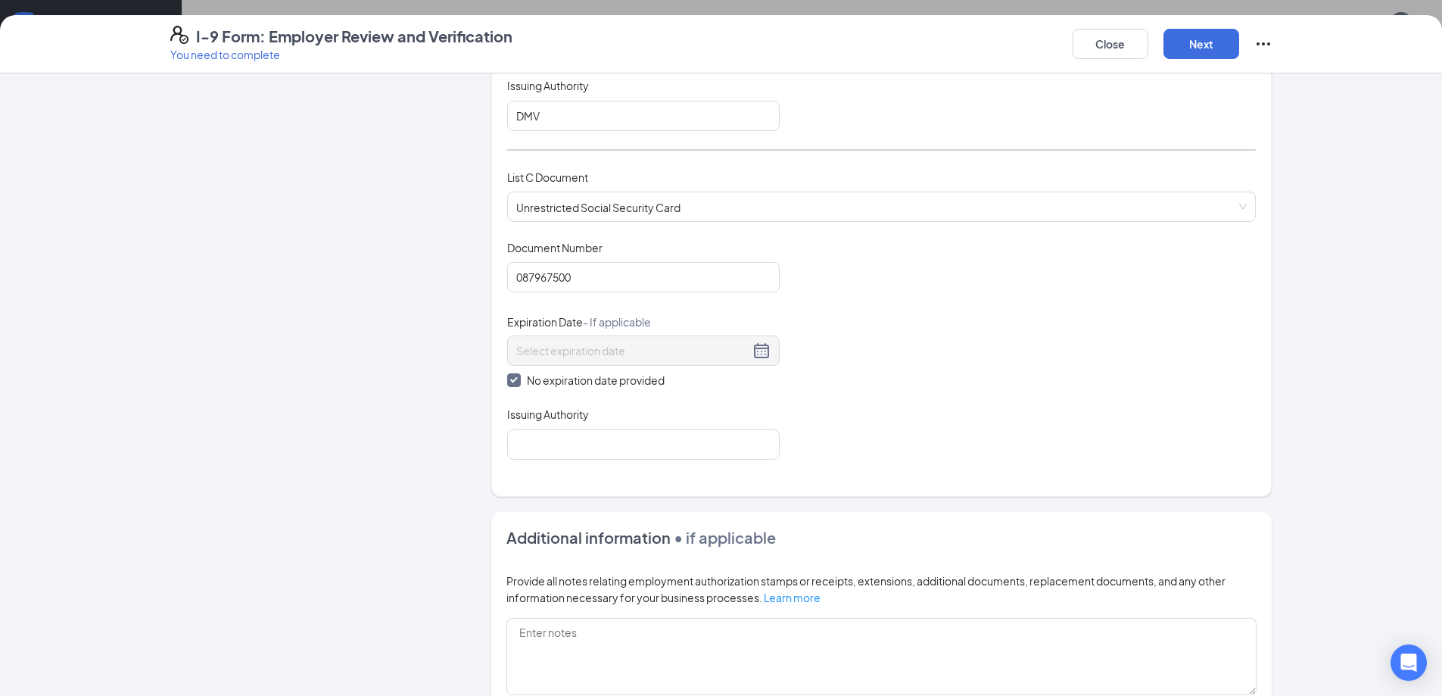
scroll to position [530, 0]
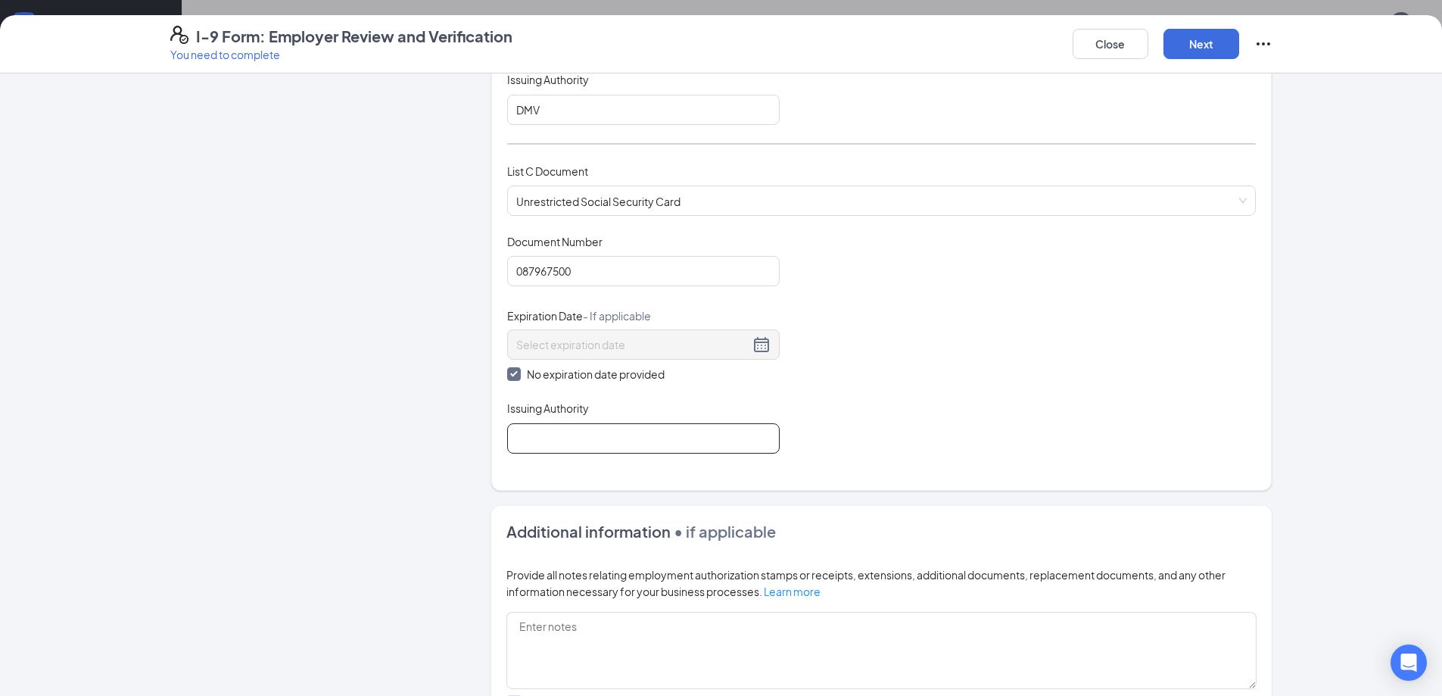
click at [581, 435] on input "Issuing Authority" at bounding box center [643, 438] width 272 height 30
drag, startPoint x: 678, startPoint y: 425, endPoint x: 425, endPoint y: 426, distance: 253.6
click at [428, 428] on div "Employer Information 2 Document Information 3 Review 4 Sign Which documents did…" at bounding box center [721, 217] width 1102 height 1317
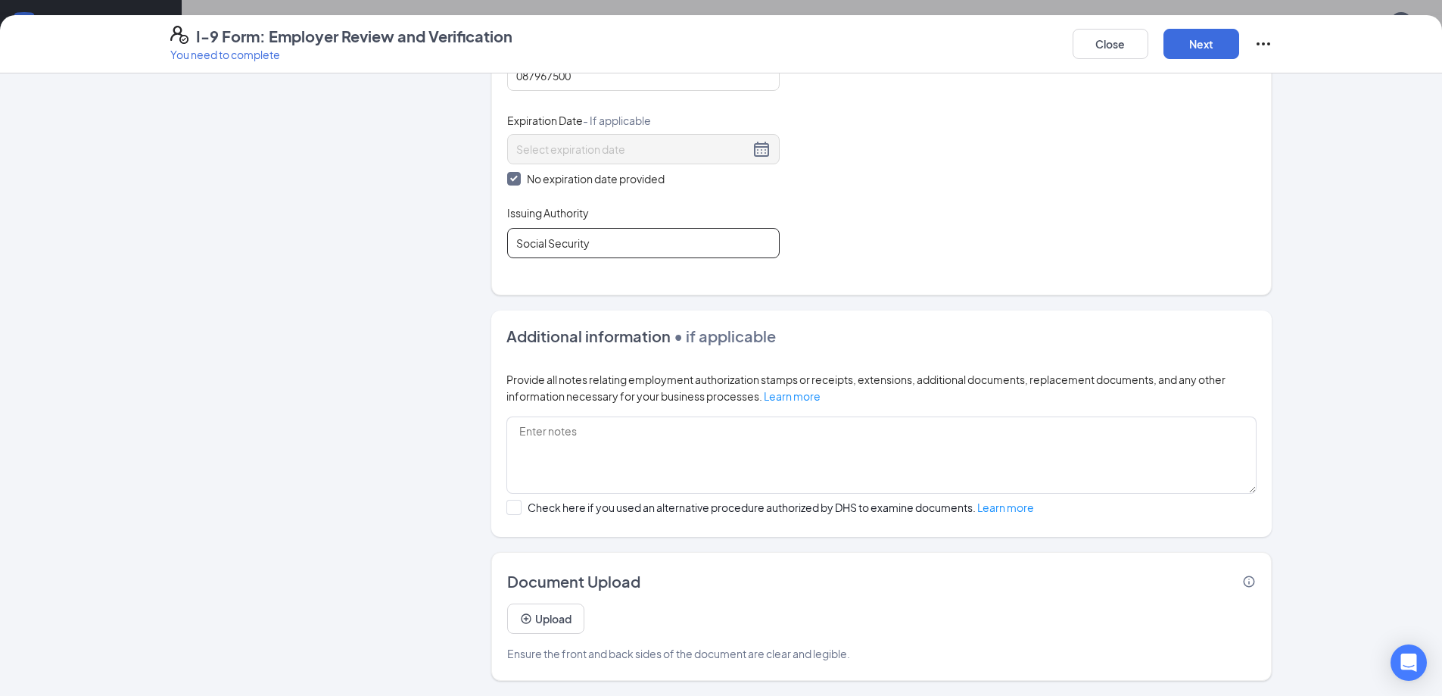
scroll to position [454, 0]
type input "Social Security"
click at [559, 609] on button "Upload" at bounding box center [545, 618] width 77 height 30
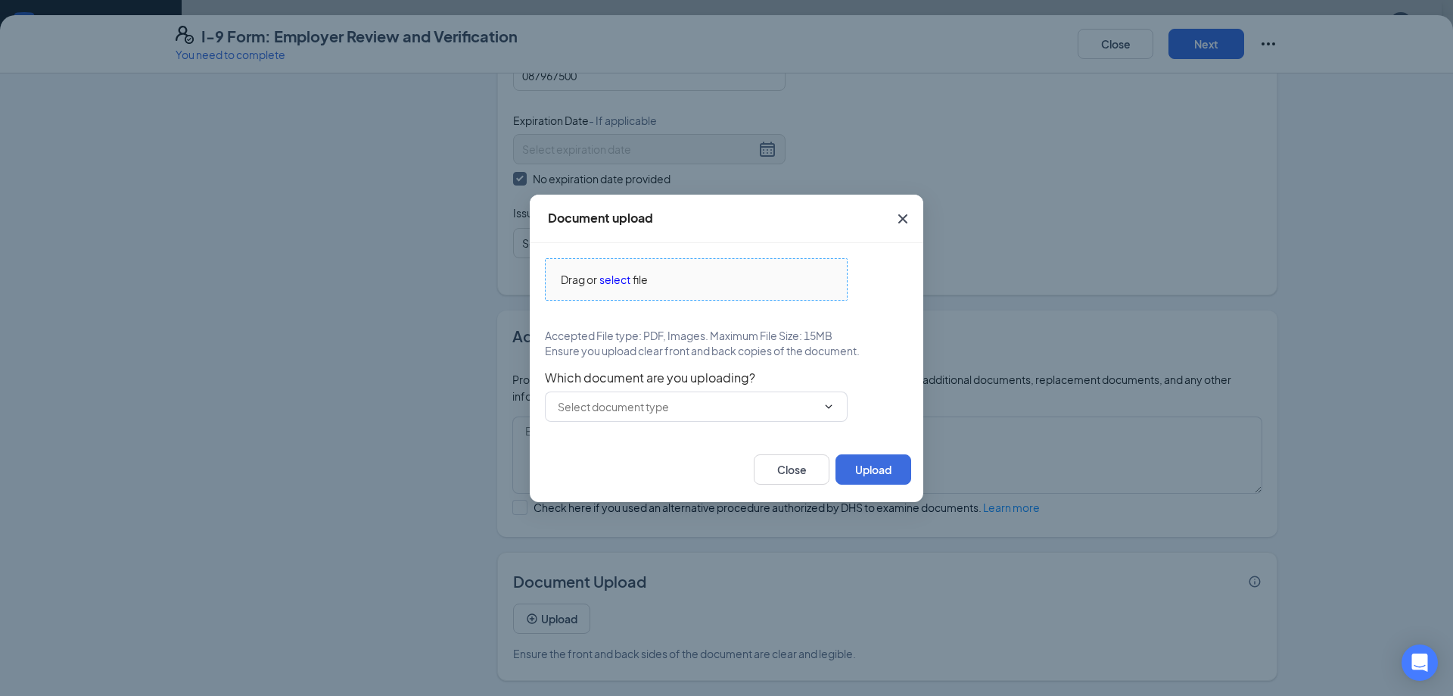
click at [636, 273] on span "file" at bounding box center [640, 279] width 15 height 17
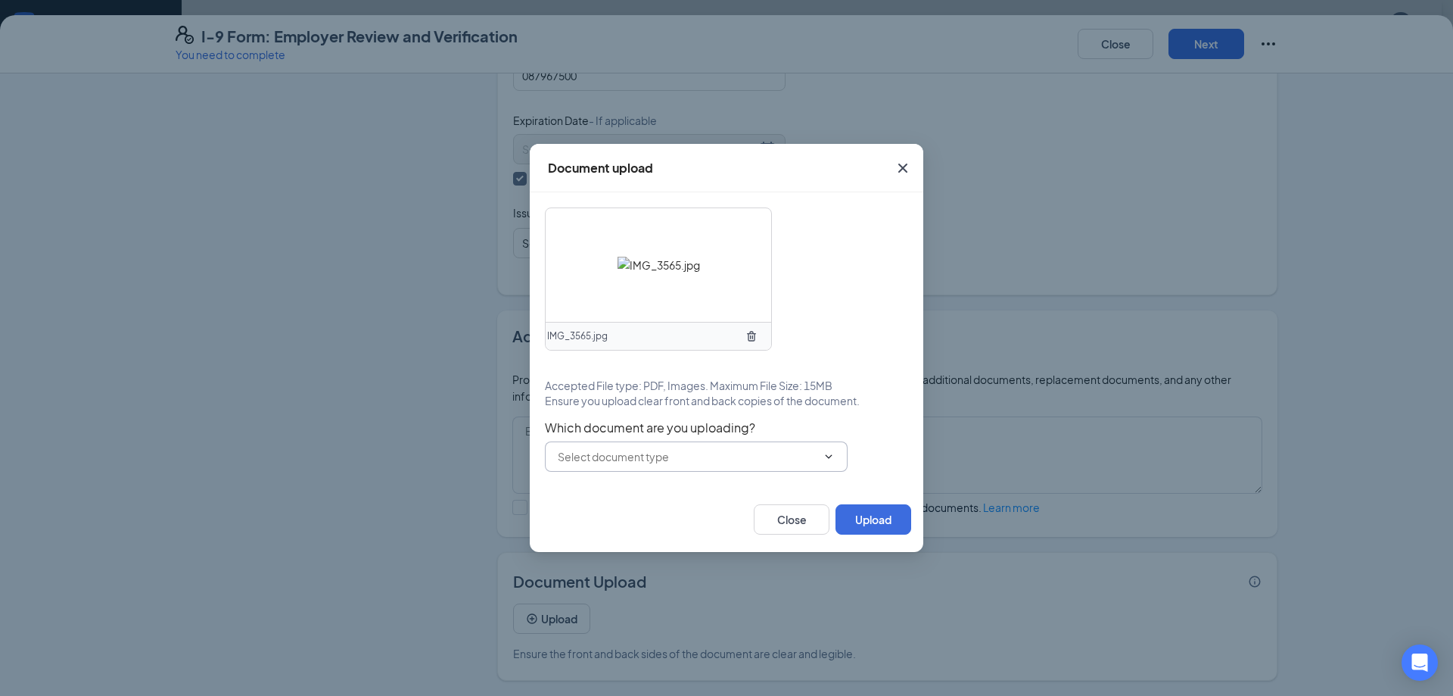
click at [840, 456] on span at bounding box center [696, 456] width 303 height 30
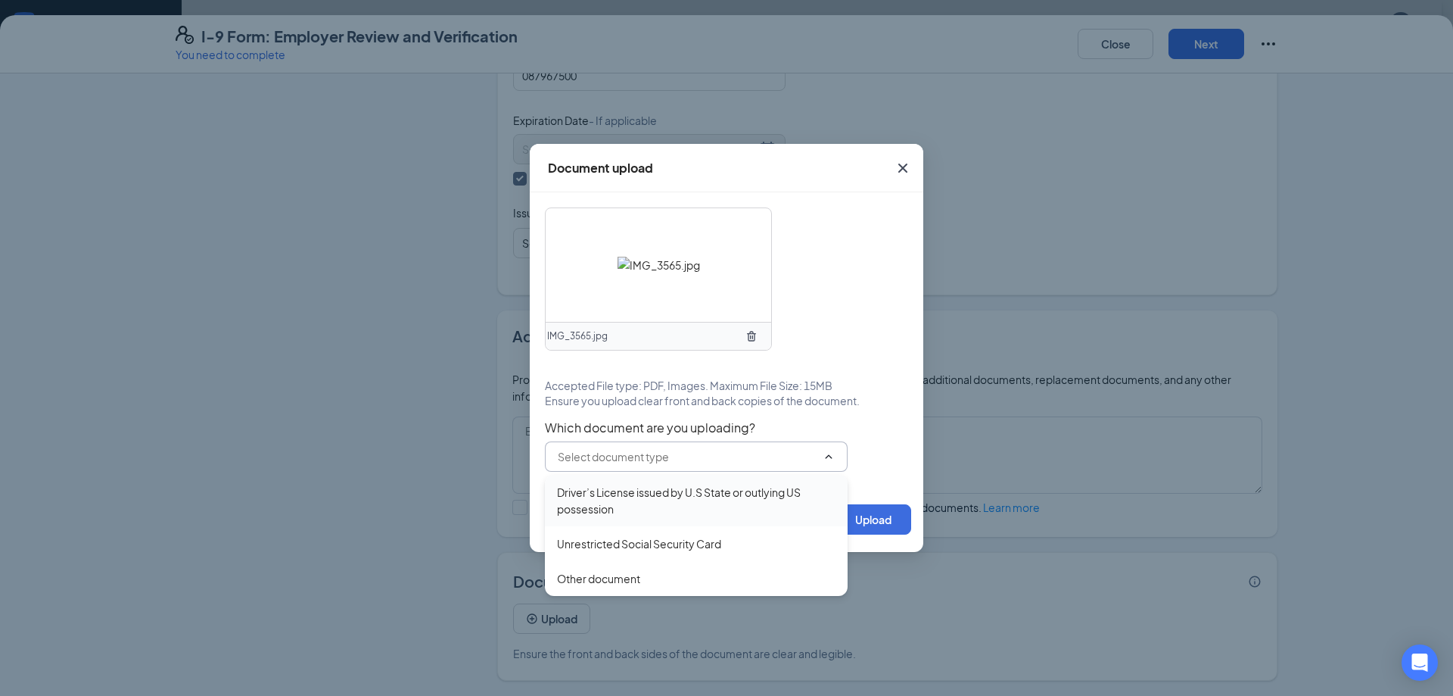
click at [683, 489] on div "Driver’s License issued by U.S State or outlying US possession" at bounding box center [696, 500] width 279 height 33
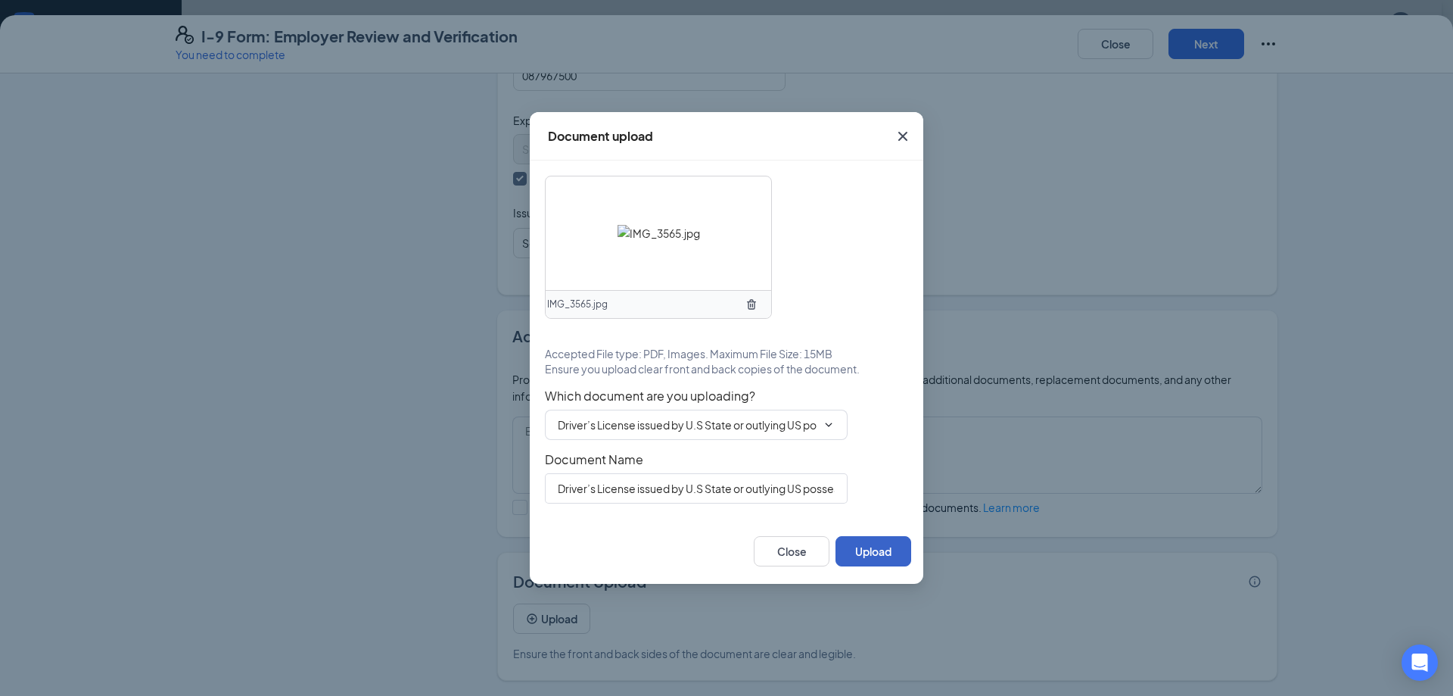
click at [878, 544] on button "Upload" at bounding box center [874, 551] width 76 height 30
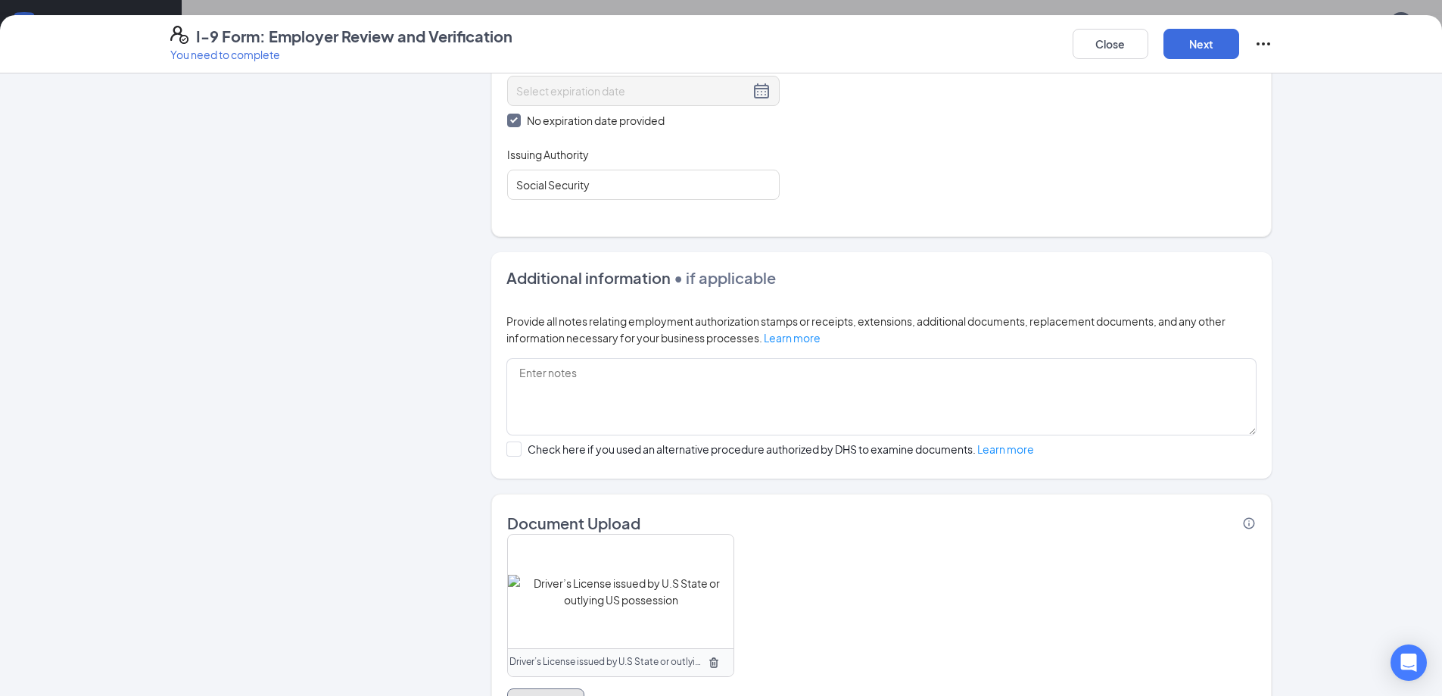
scroll to position [868, 0]
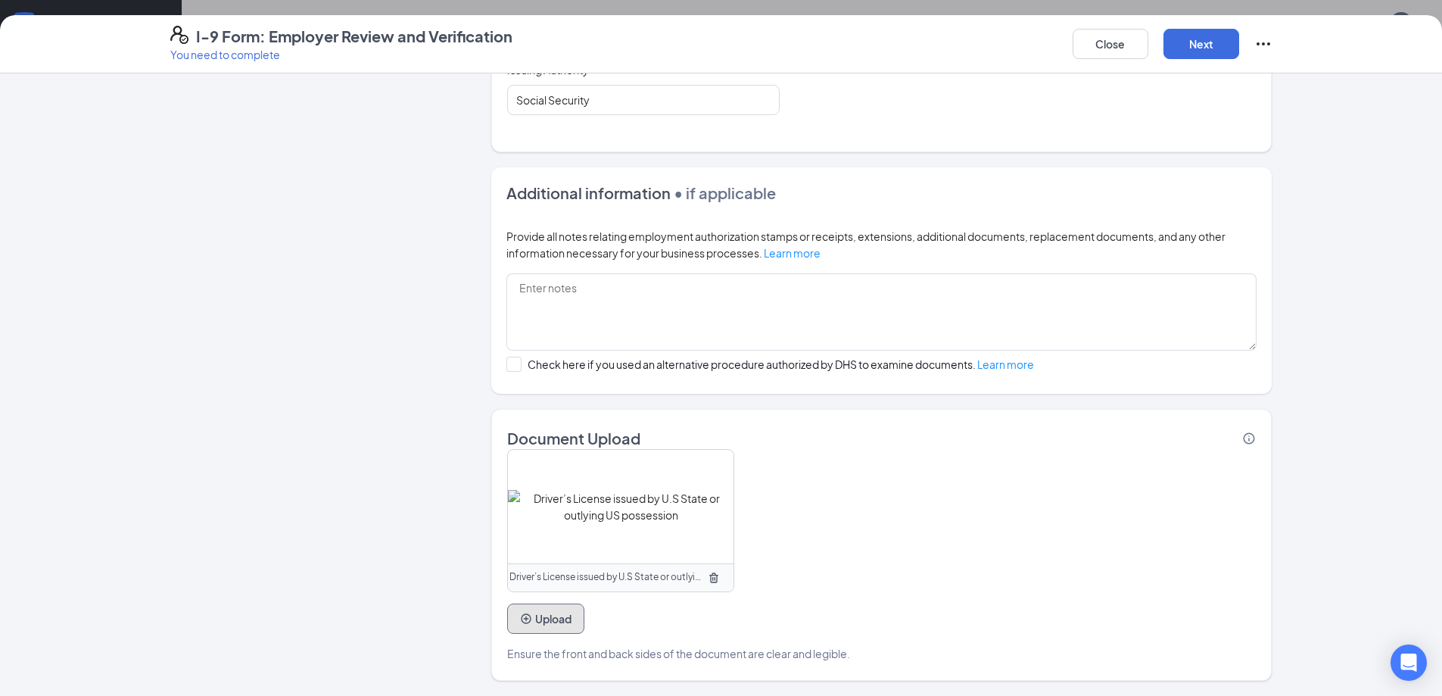
click at [559, 609] on button "Upload" at bounding box center [545, 618] width 77 height 30
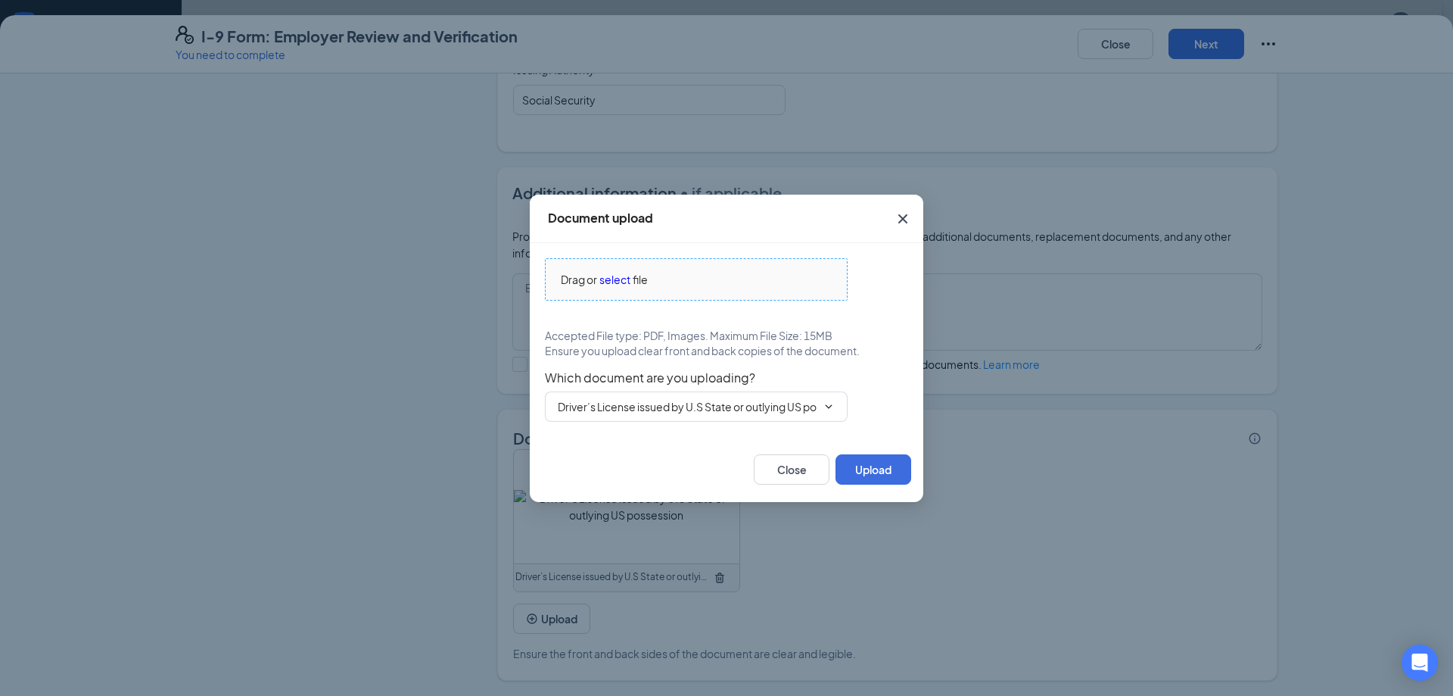
click at [627, 271] on span "select" at bounding box center [614, 279] width 31 height 17
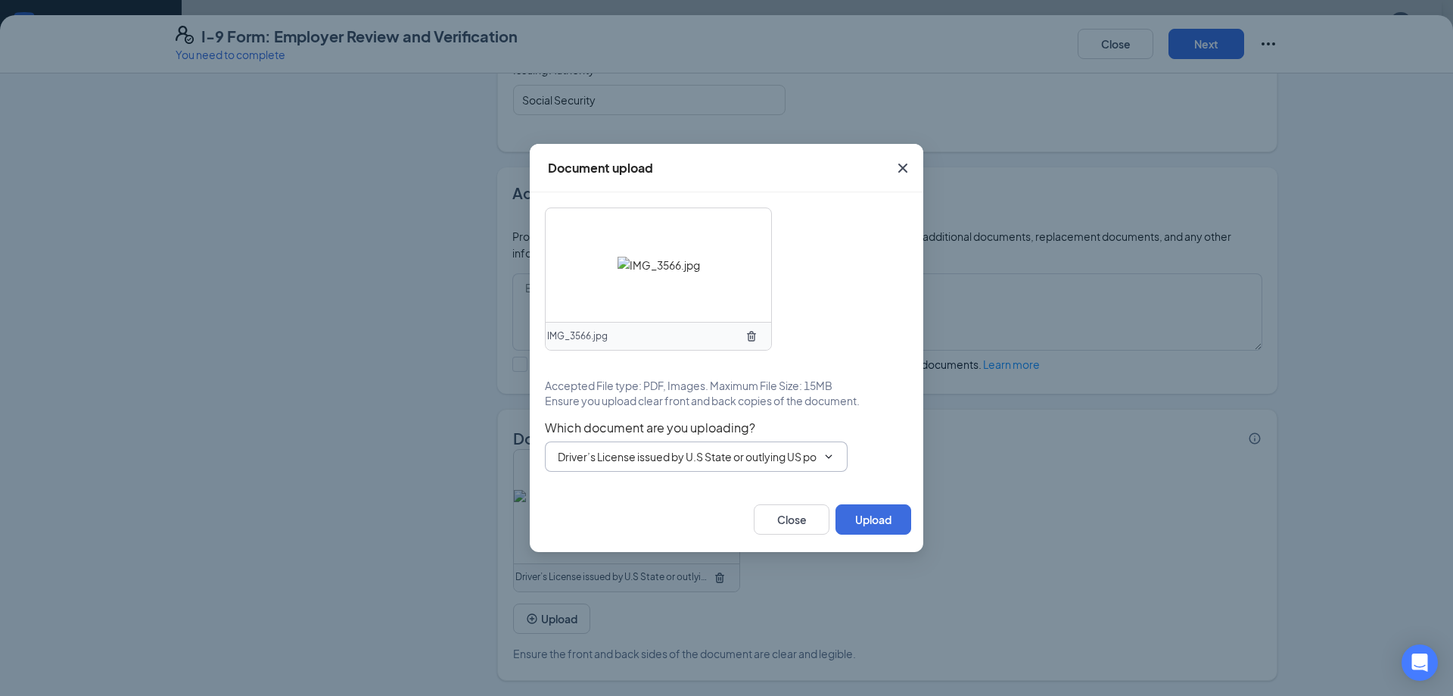
click at [645, 454] on input "Driver’s License issued by U.S State or outlying US possession" at bounding box center [687, 456] width 259 height 17
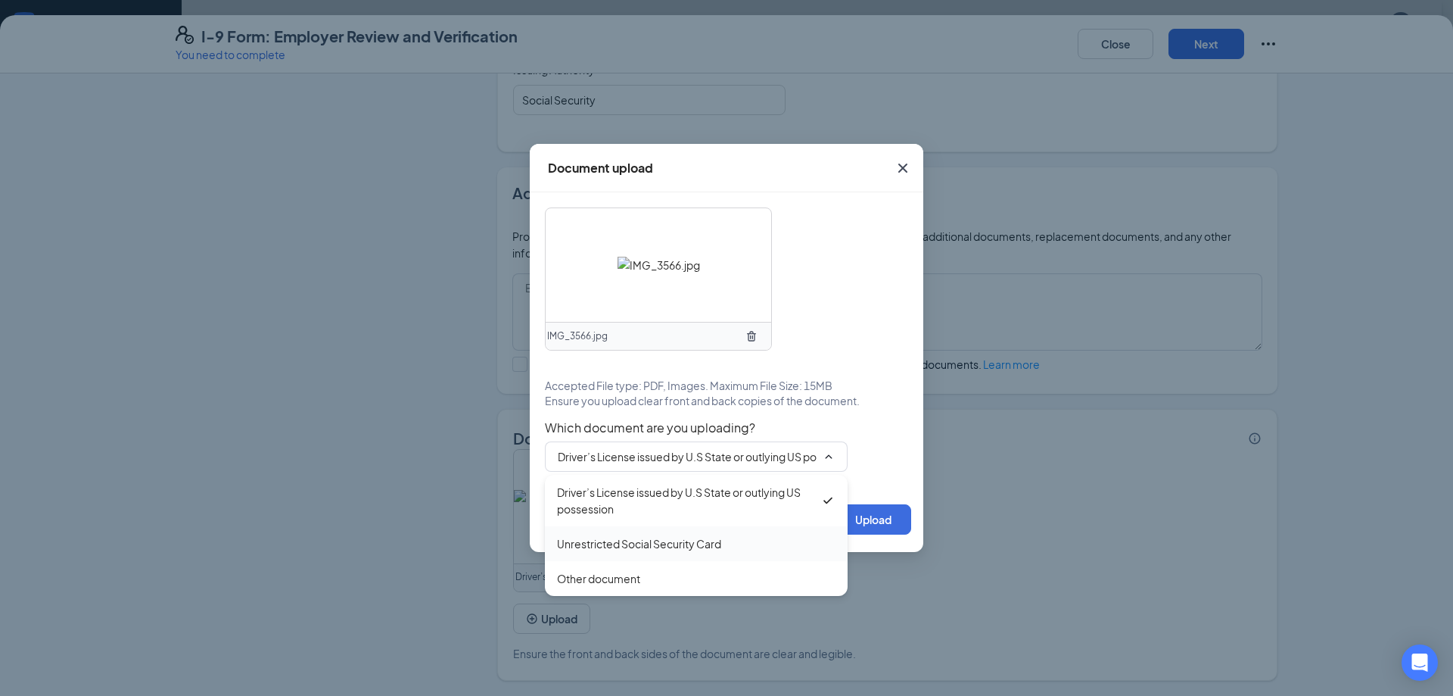
click at [643, 546] on div "Unrestricted Social Security Card" at bounding box center [639, 543] width 164 height 17
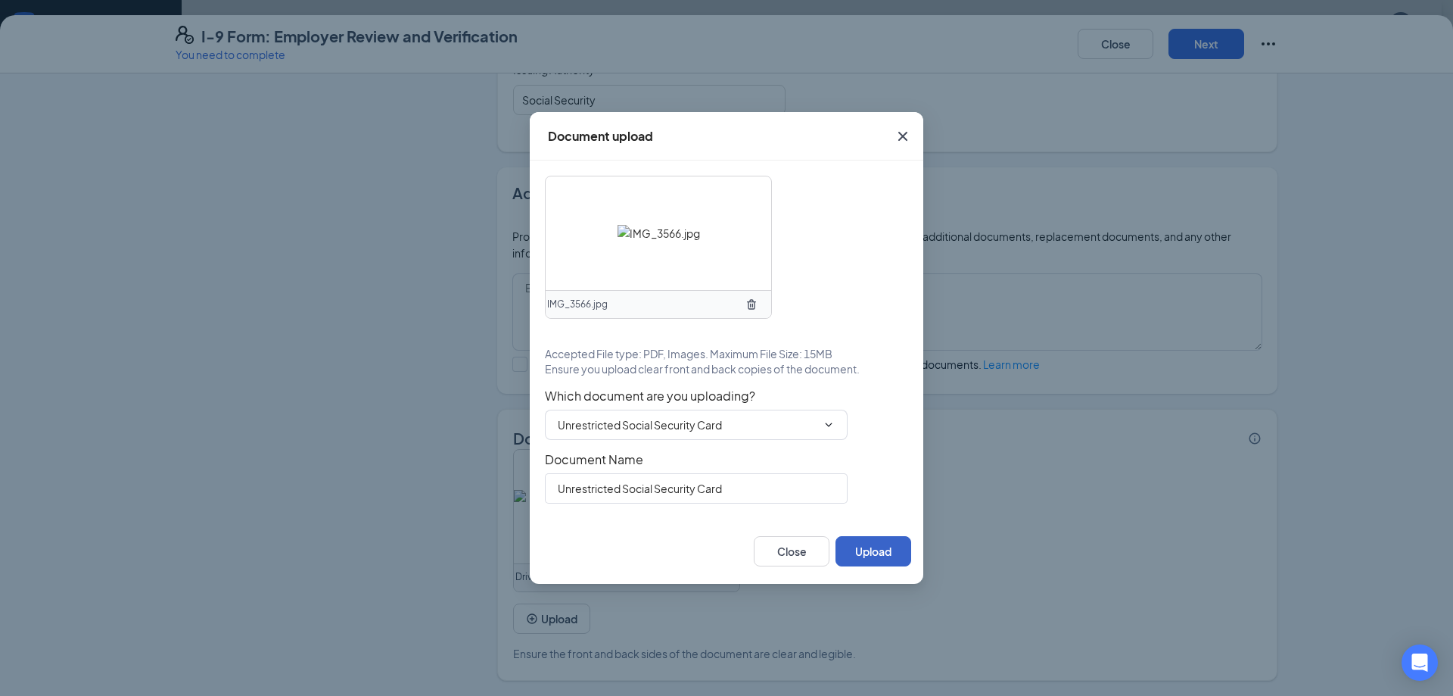
click at [870, 551] on button "Upload" at bounding box center [874, 551] width 76 height 30
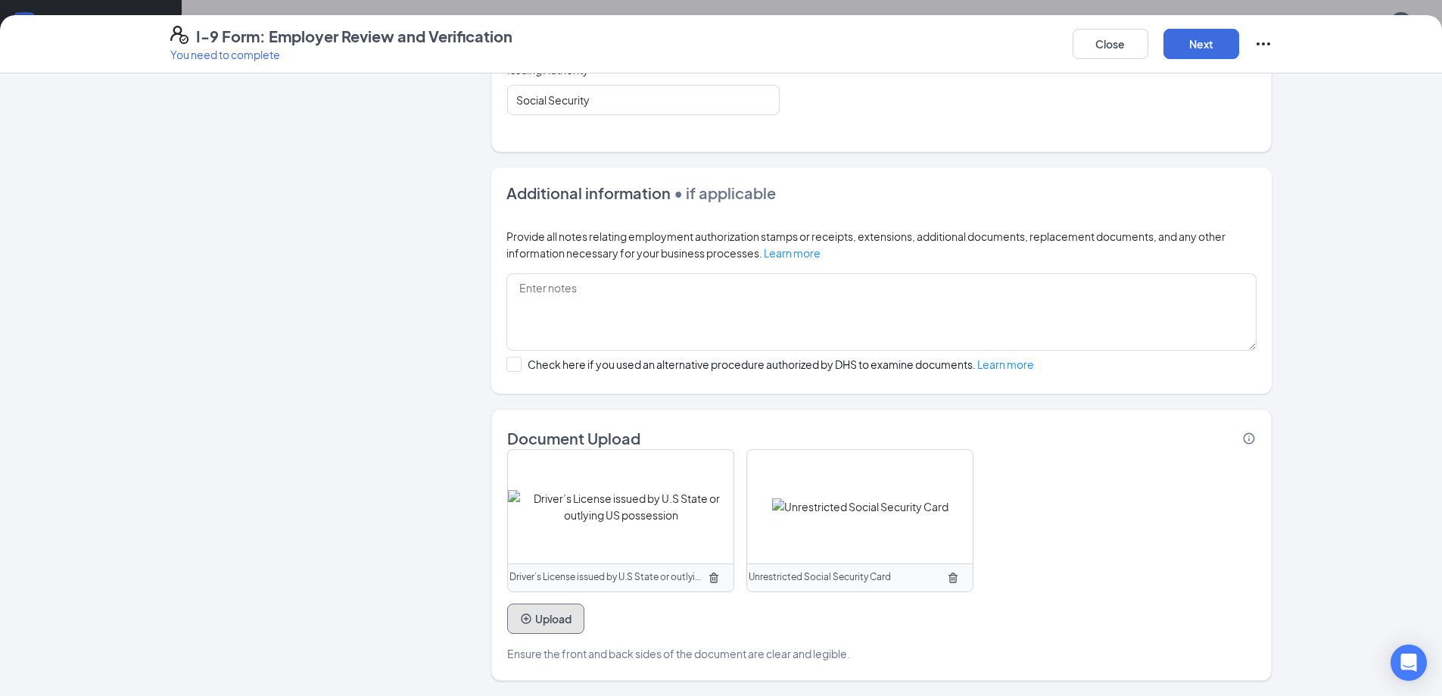
click at [546, 624] on button "Upload" at bounding box center [545, 618] width 77 height 30
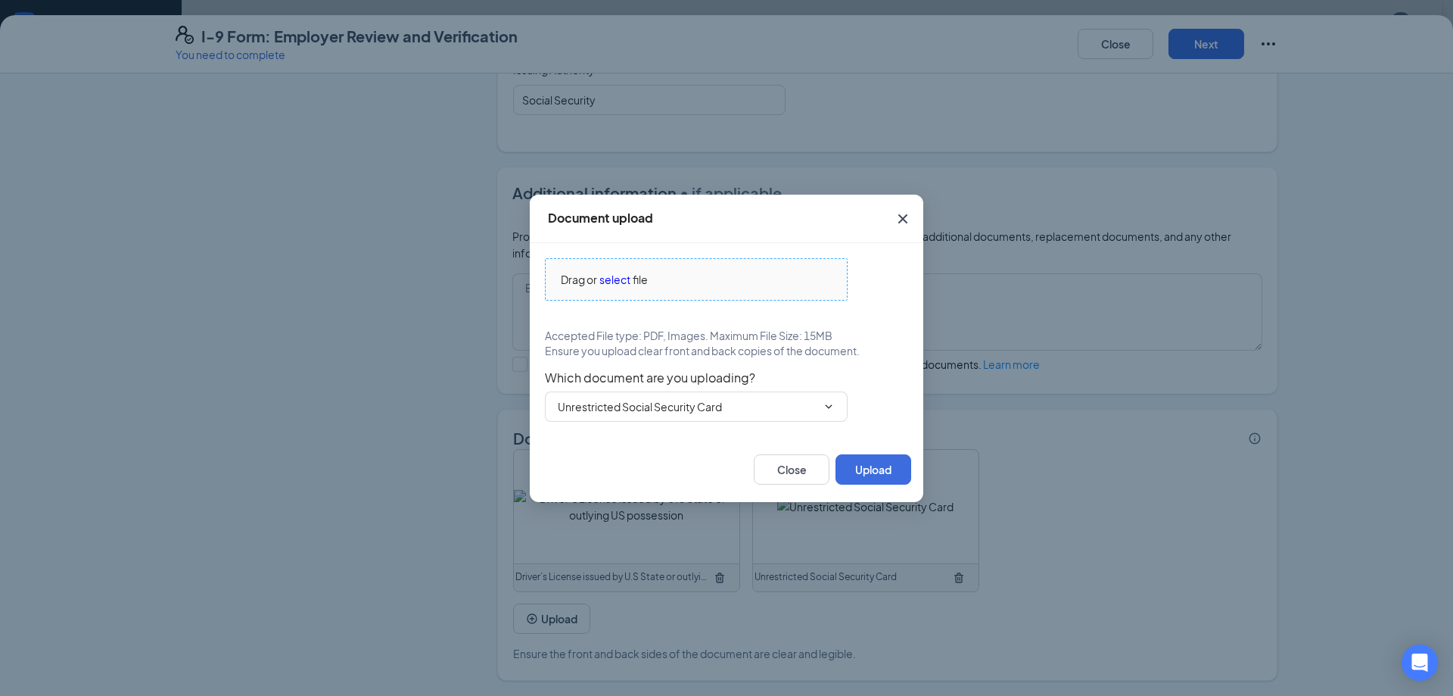
click at [627, 285] on span "select" at bounding box center [614, 279] width 31 height 17
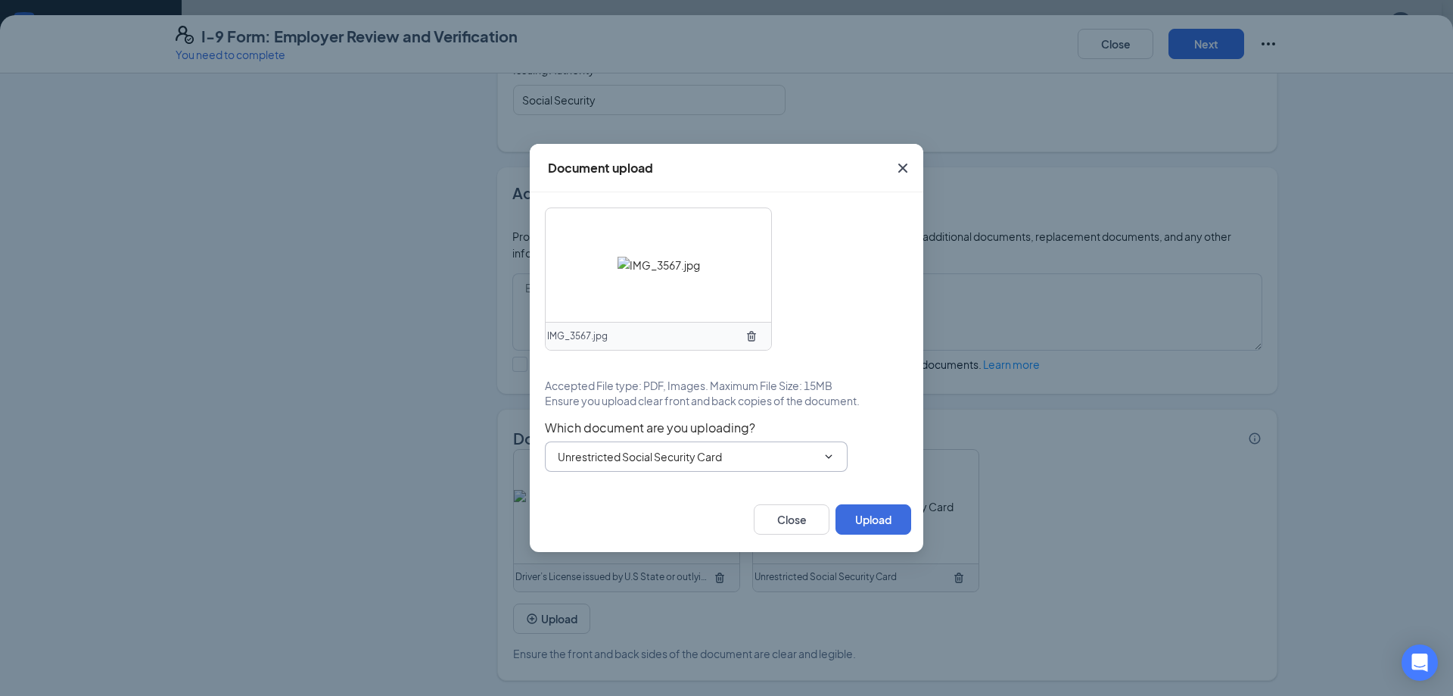
click at [647, 461] on input "Unrestricted Social Security Card" at bounding box center [687, 456] width 259 height 17
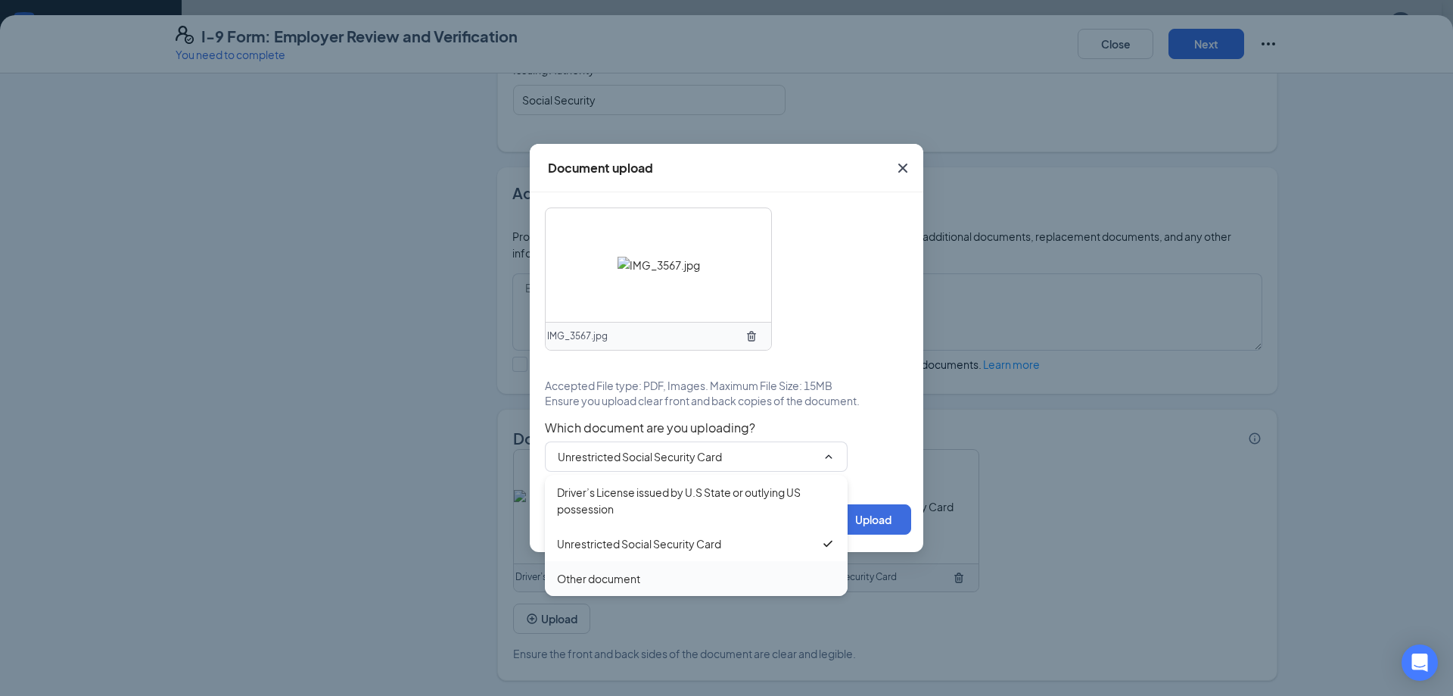
click at [596, 584] on div "Other document" at bounding box center [598, 578] width 83 height 17
type input "Other document"
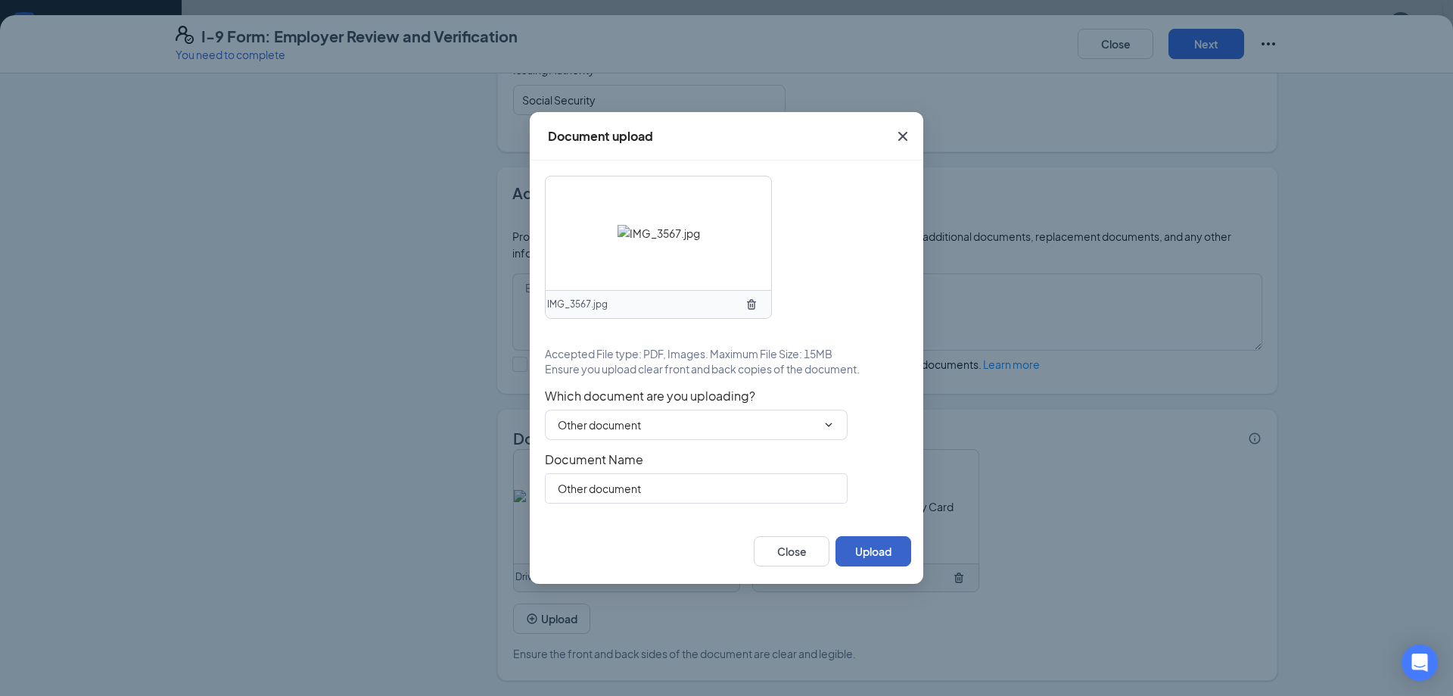
click at [870, 554] on button "Upload" at bounding box center [874, 551] width 76 height 30
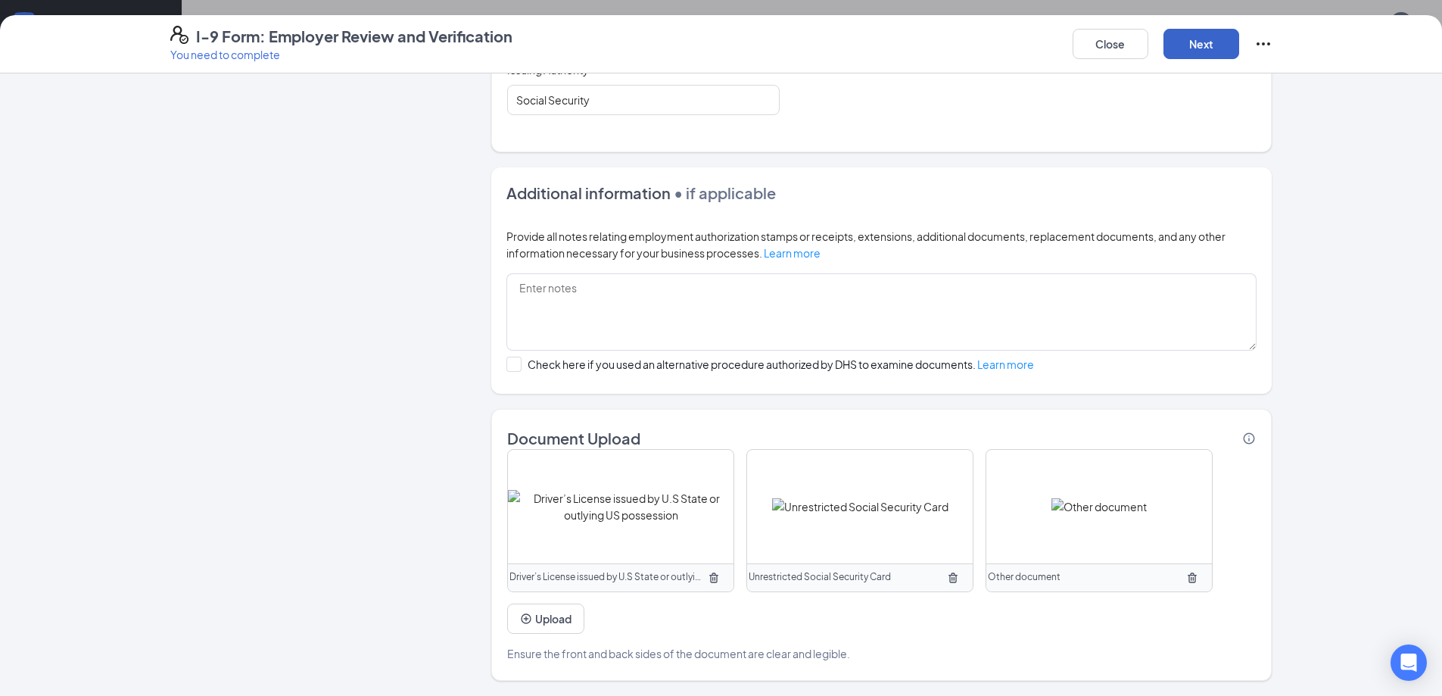
click at [1200, 51] on button "Next" at bounding box center [1201, 44] width 76 height 30
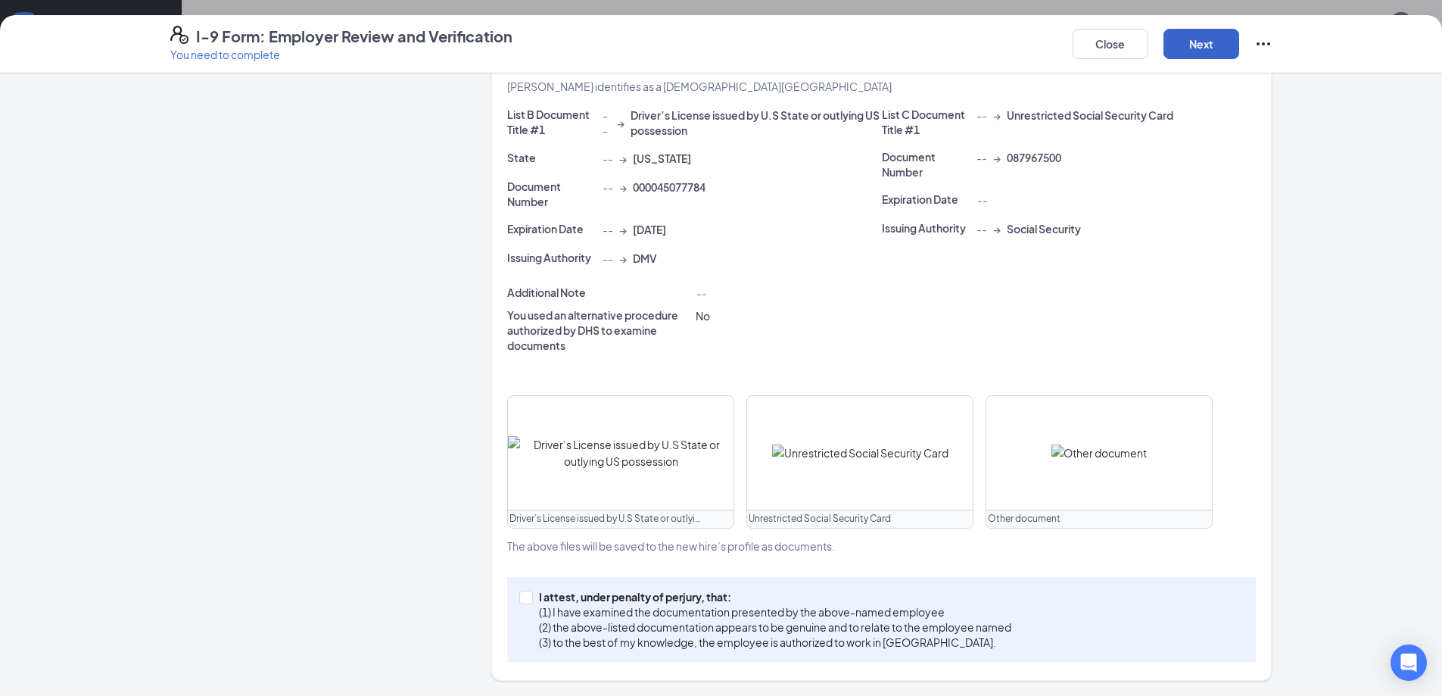
scroll to position [341, 0]
click at [519, 601] on span at bounding box center [526, 597] width 14 height 14
click at [519, 601] on input "I attest, under penalty of perjury, that: (1) I have examined the documentation…" at bounding box center [524, 595] width 11 height 11
checkbox input "true"
click at [1224, 45] on button "Next" at bounding box center [1201, 44] width 76 height 30
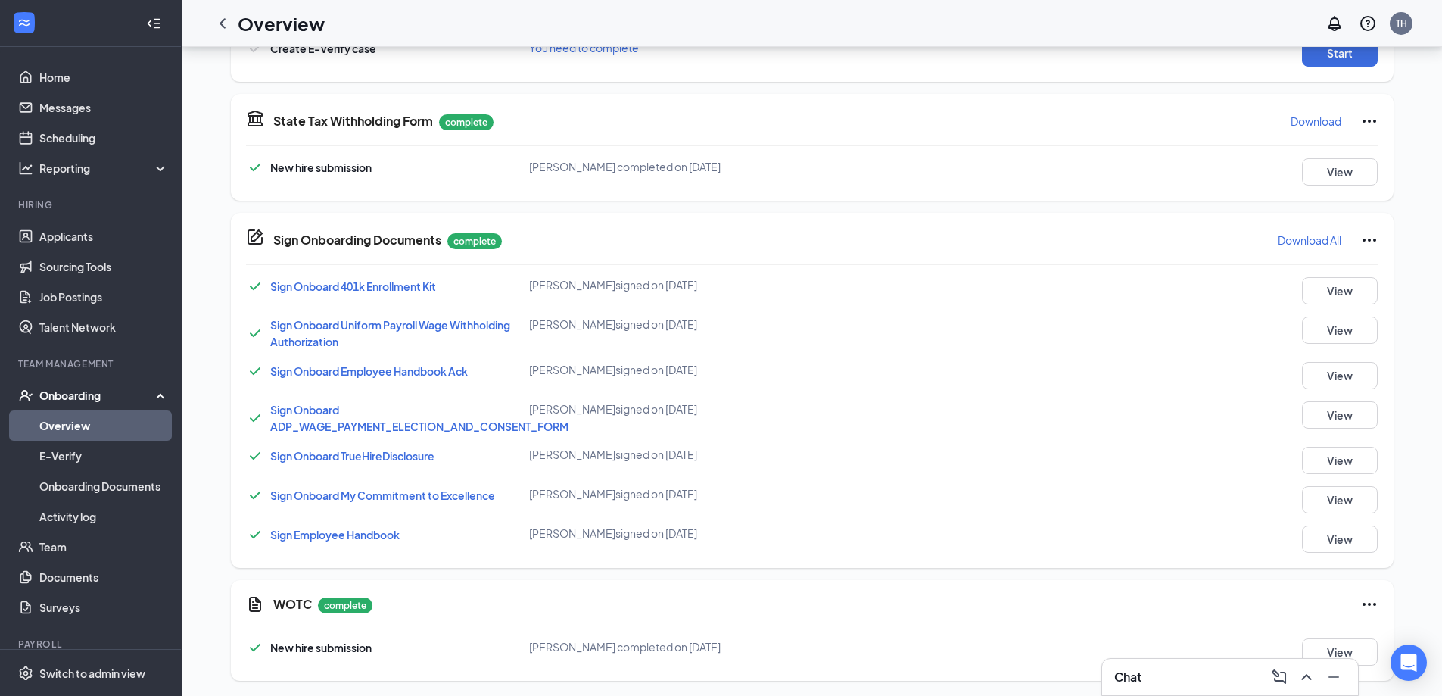
scroll to position [384, 0]
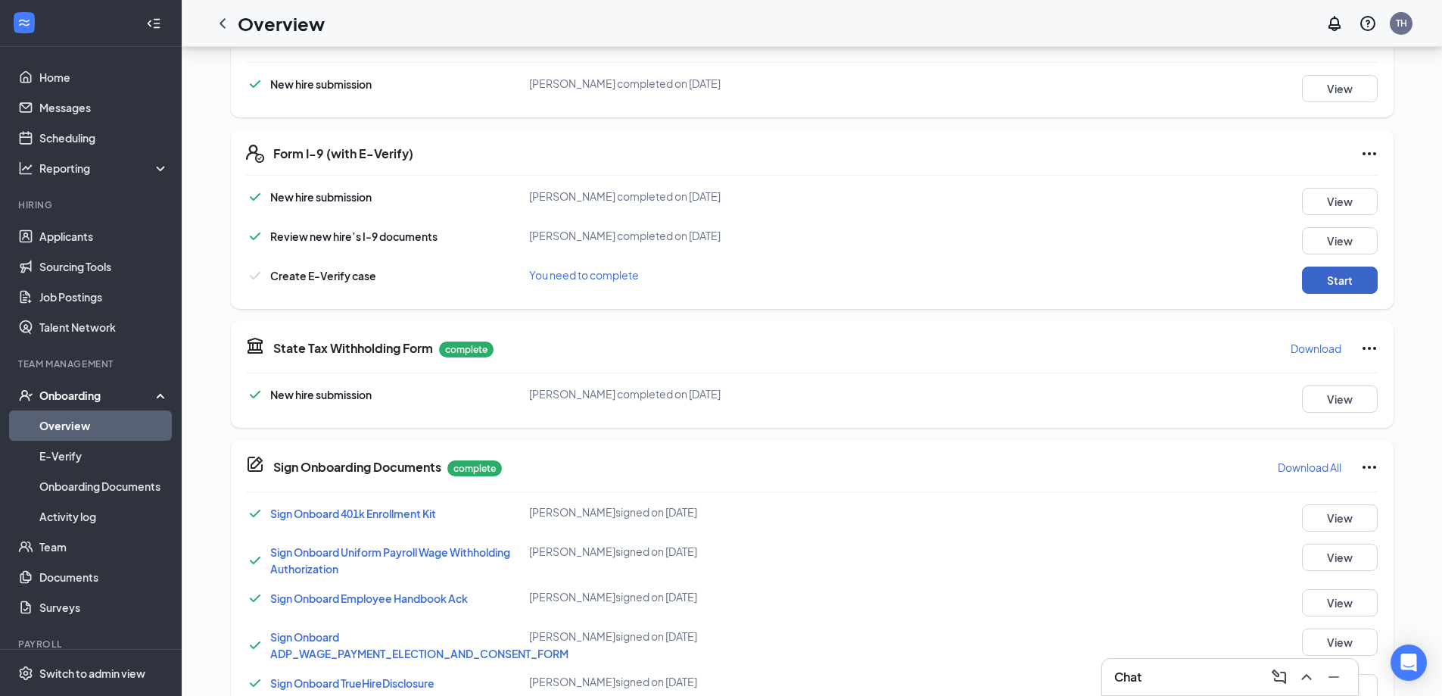
click at [1328, 290] on button "Start" at bounding box center [1340, 279] width 76 height 27
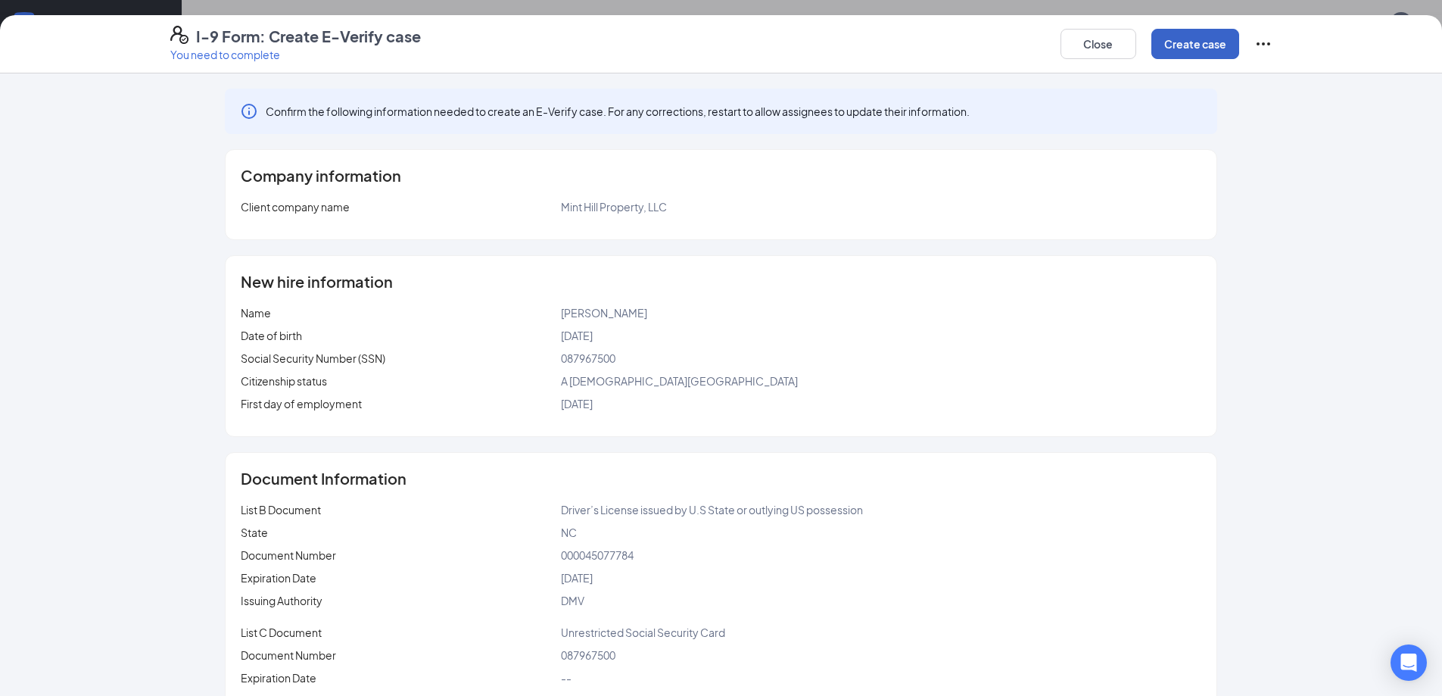
click at [1187, 42] on button "Create case" at bounding box center [1195, 44] width 88 height 30
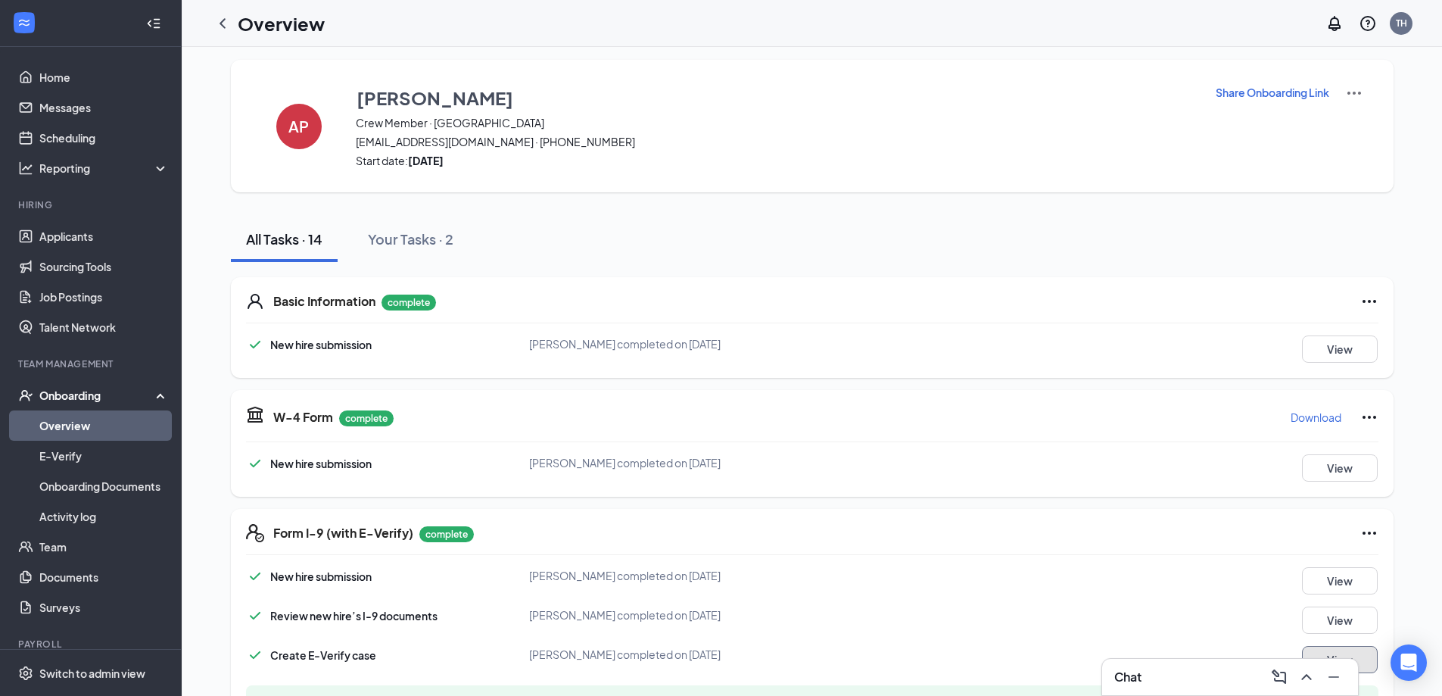
scroll to position [0, 0]
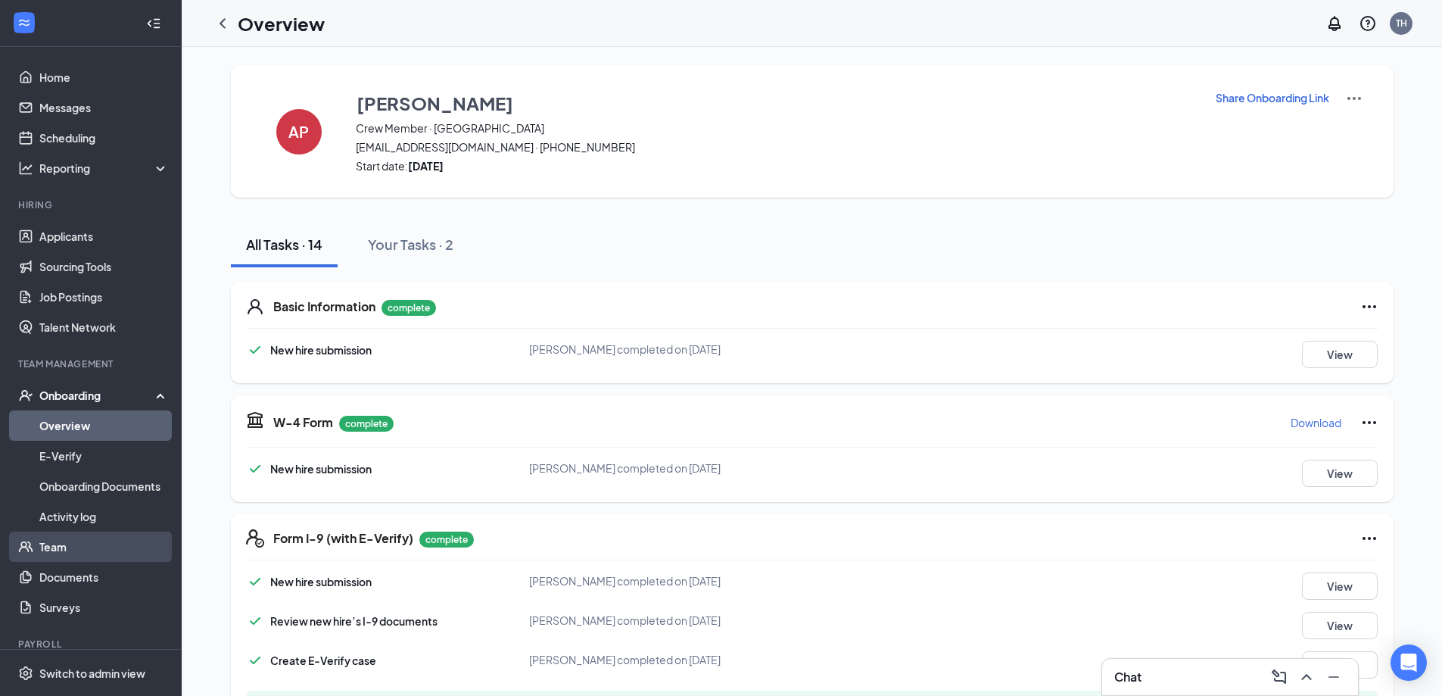
click at [65, 553] on link "Team" at bounding box center [103, 546] width 129 height 30
